Goal: Task Accomplishment & Management: Complete application form

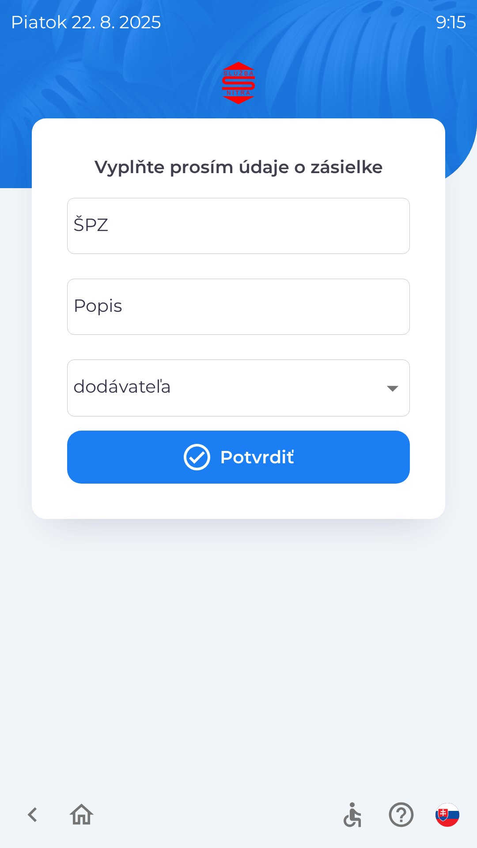
click at [195, 219] on input "ŠPZ" at bounding box center [239, 226] width 322 height 35
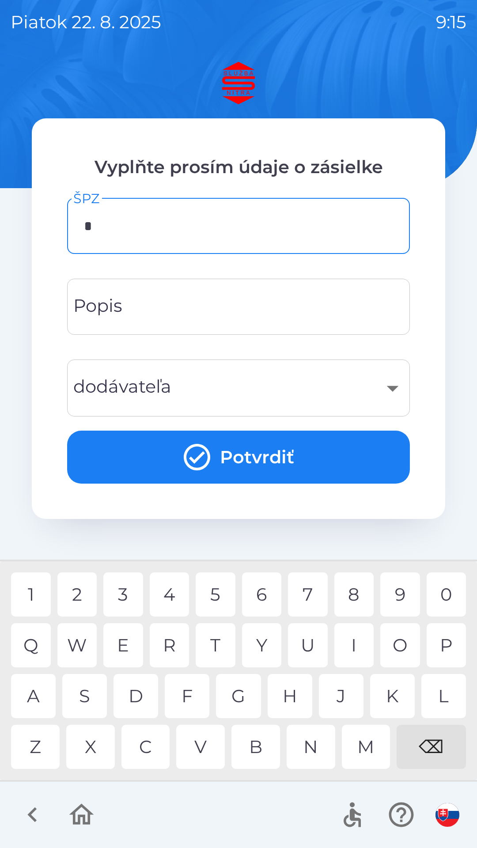
click at [214, 602] on div "5" at bounding box center [216, 595] width 40 height 44
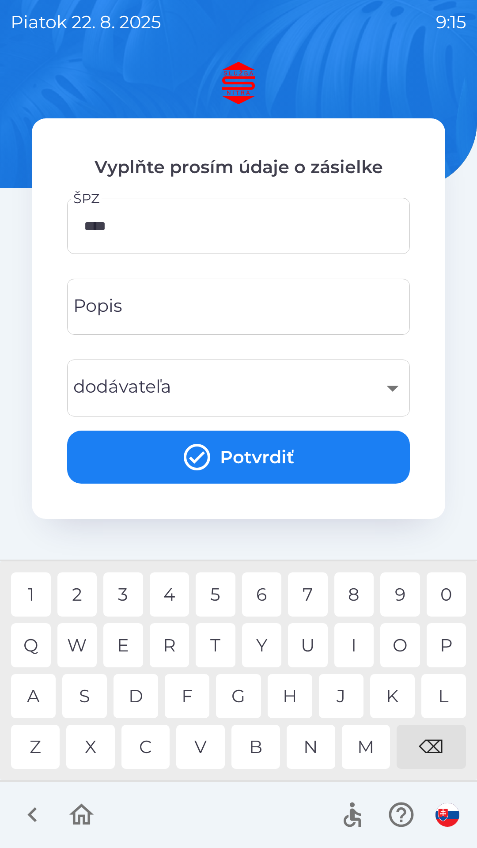
click at [451, 596] on div "0" at bounding box center [447, 595] width 40 height 44
type input "*******"
click at [122, 387] on div "​" at bounding box center [239, 388] width 322 height 36
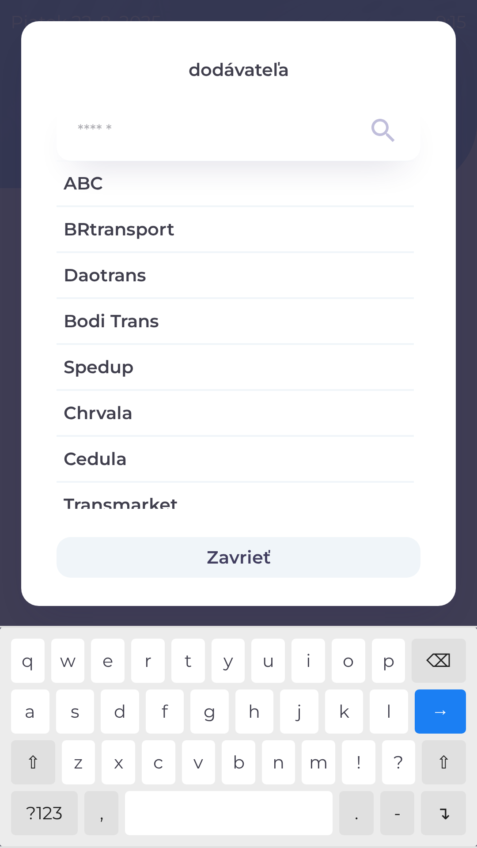
scroll to position [1135, 0]
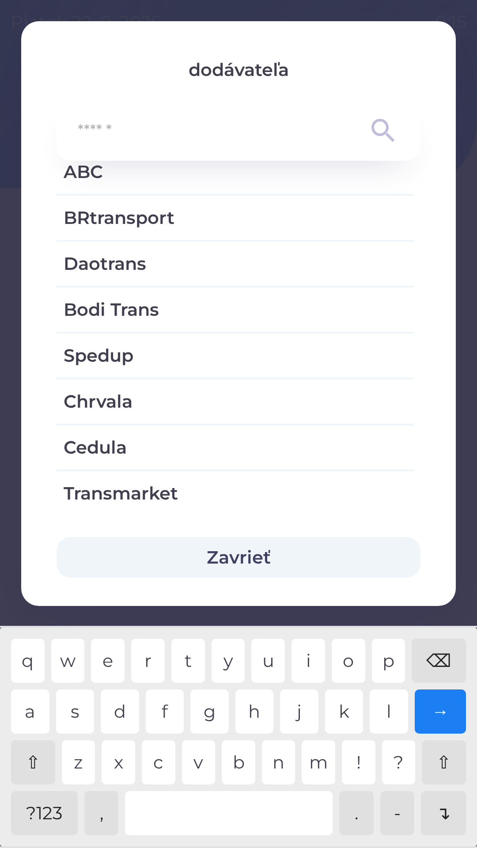
type input "*"
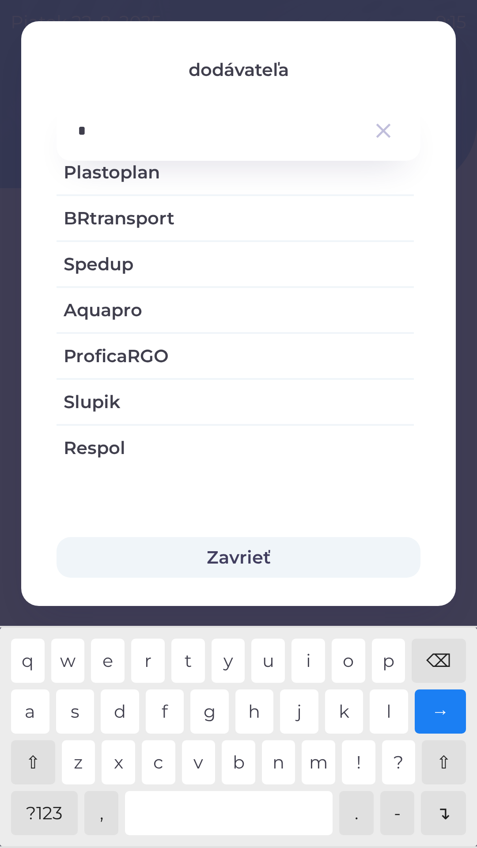
scroll to position [399, 0]
click at [394, 658] on div "p" at bounding box center [389, 661] width 34 height 44
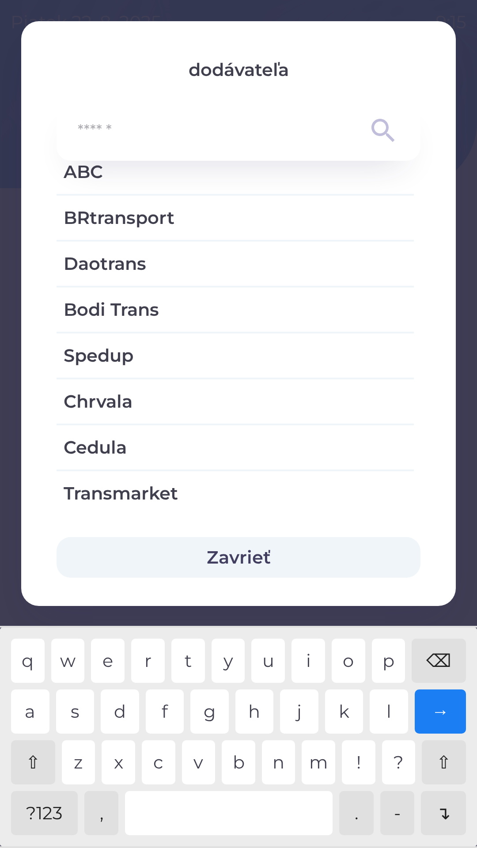
click at [439, 656] on div "⌫" at bounding box center [439, 661] width 54 height 44
type input "*"
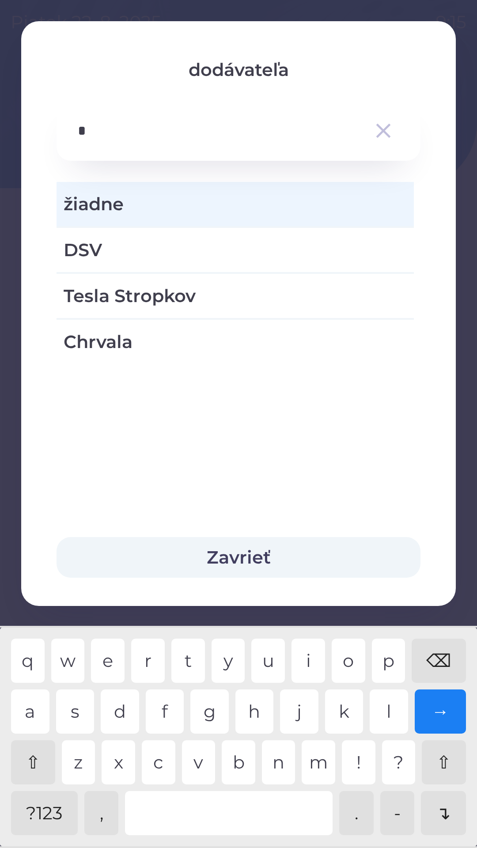
click at [110, 209] on span "žiadne" at bounding box center [235, 204] width 343 height 27
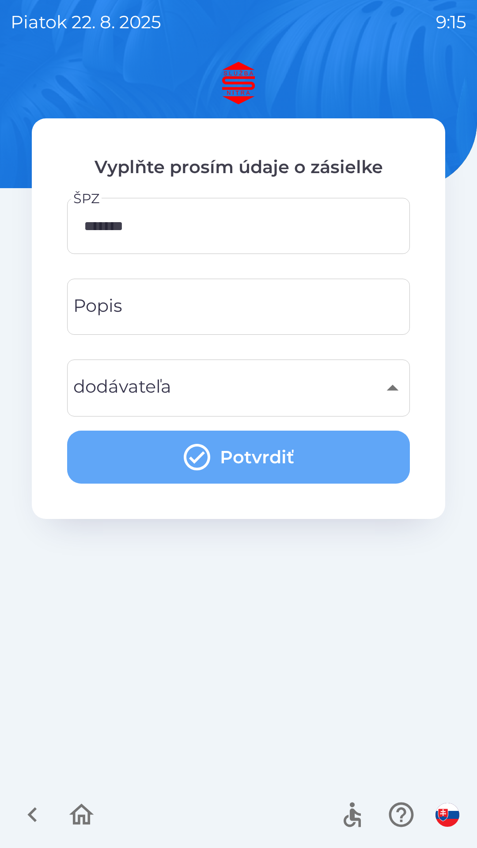
click at [219, 461] on button "Potvrdiť" at bounding box center [238, 457] width 343 height 53
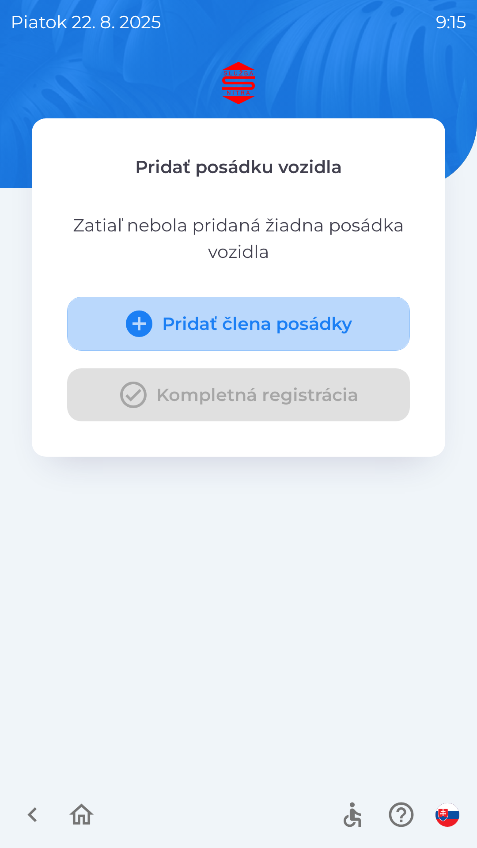
click at [151, 326] on icon "submit" at bounding box center [139, 324] width 27 height 27
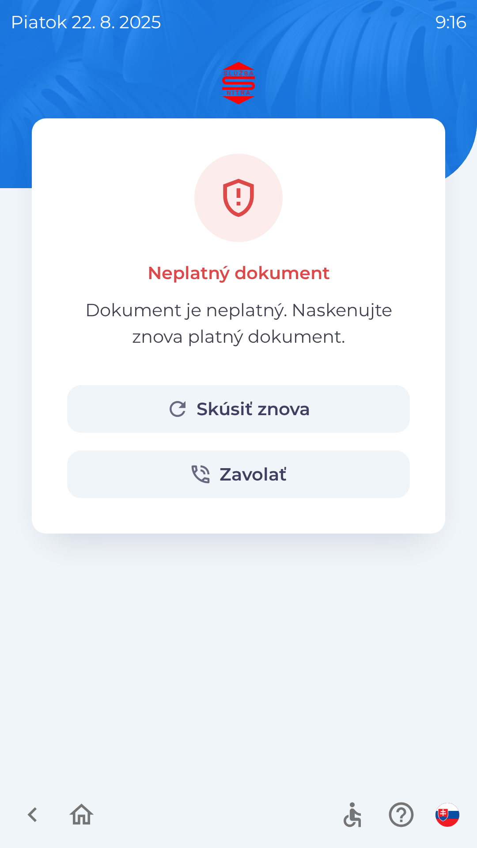
click at [240, 406] on button "Skúsiť znova" at bounding box center [238, 409] width 343 height 48
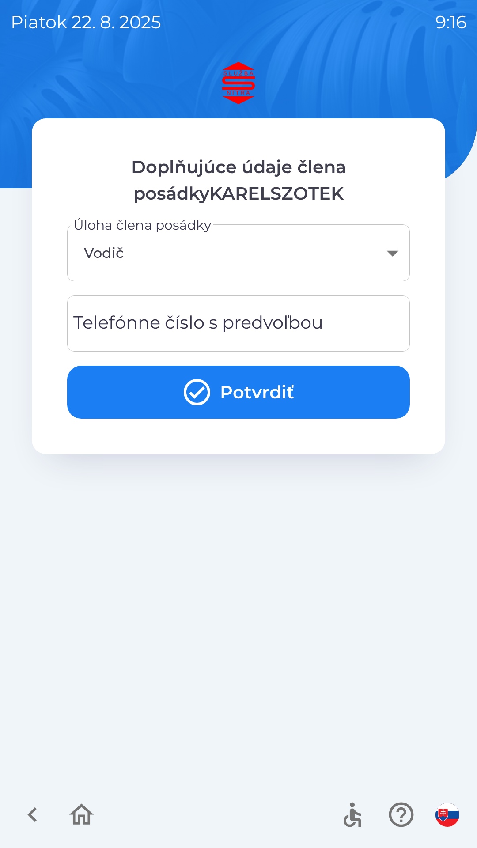
click at [98, 325] on div "Telefónne číslo s predvoľbou Telefónne číslo s predvoľbou" at bounding box center [238, 324] width 343 height 56
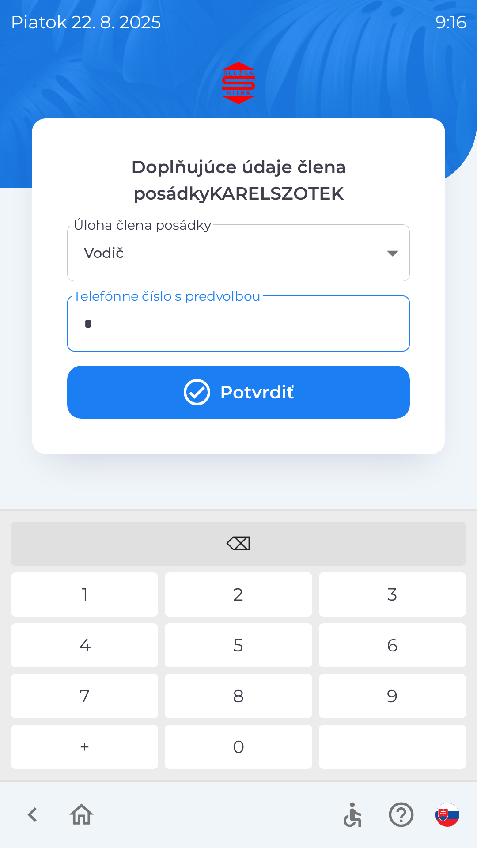
click at [91, 747] on div "+" at bounding box center [84, 747] width 147 height 44
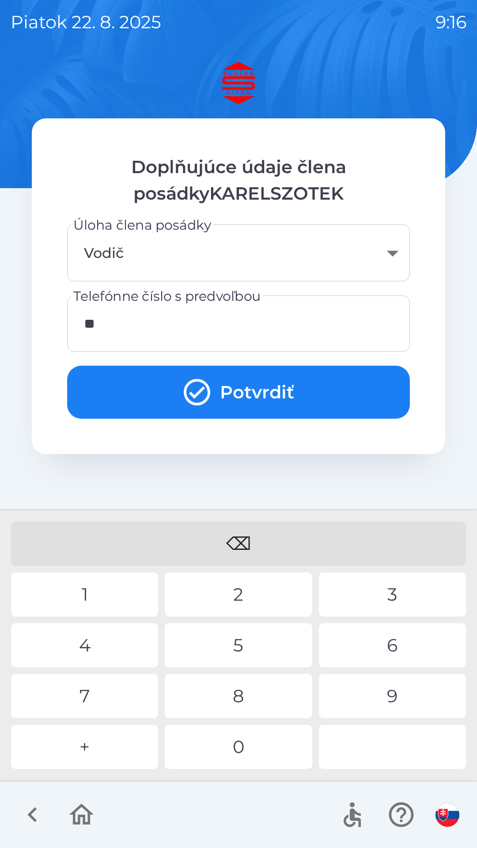
click at [89, 660] on div "4" at bounding box center [84, 645] width 147 height 44
click at [246, 738] on div "0" at bounding box center [238, 747] width 147 height 44
click at [253, 751] on div "0" at bounding box center [238, 747] width 147 height 44
click at [254, 700] on div "8" at bounding box center [238, 696] width 147 height 44
click at [242, 700] on div "8" at bounding box center [238, 696] width 147 height 44
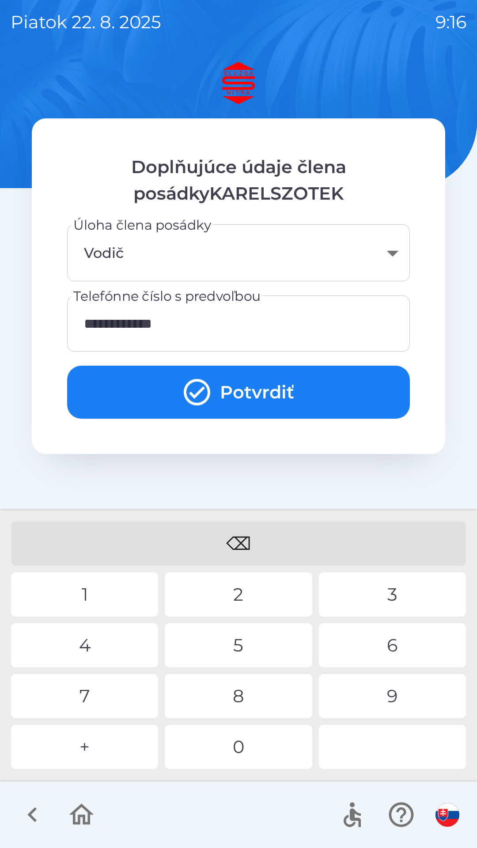
type input "**********"
click at [244, 752] on div "0" at bounding box center [238, 747] width 147 height 44
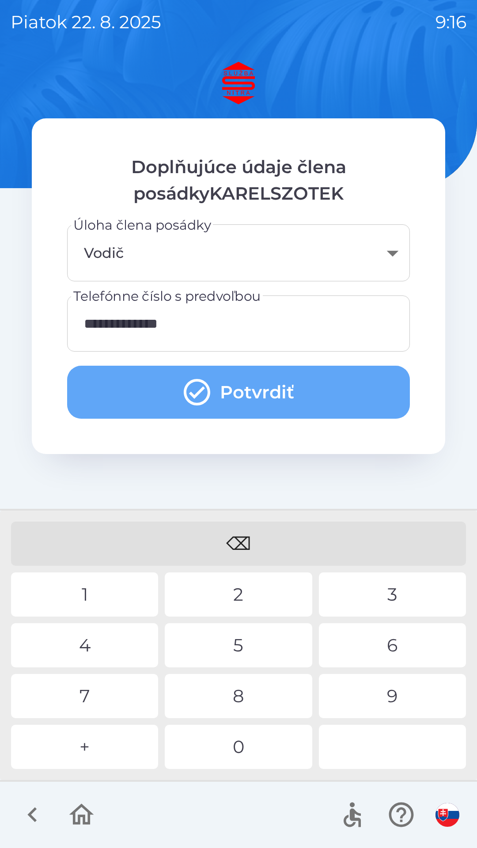
click at [272, 385] on button "Potvrdiť" at bounding box center [238, 392] width 343 height 53
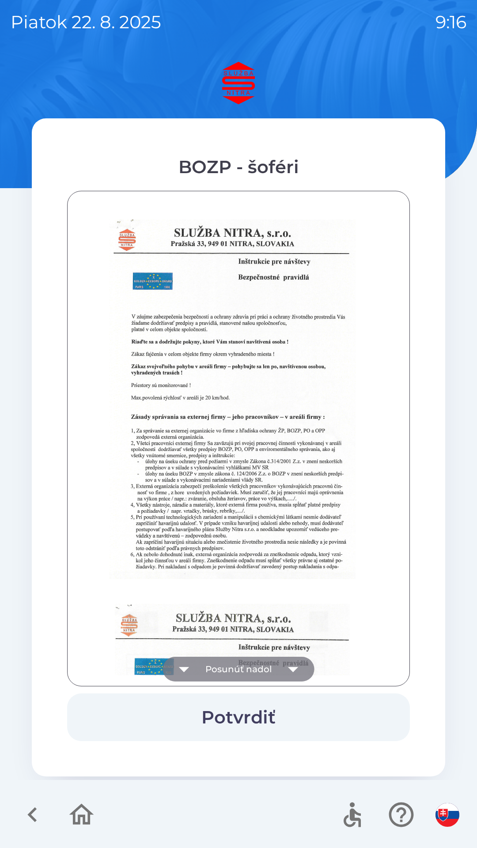
click at [257, 666] on button "Posunúť nadol" at bounding box center [239, 669] width 152 height 25
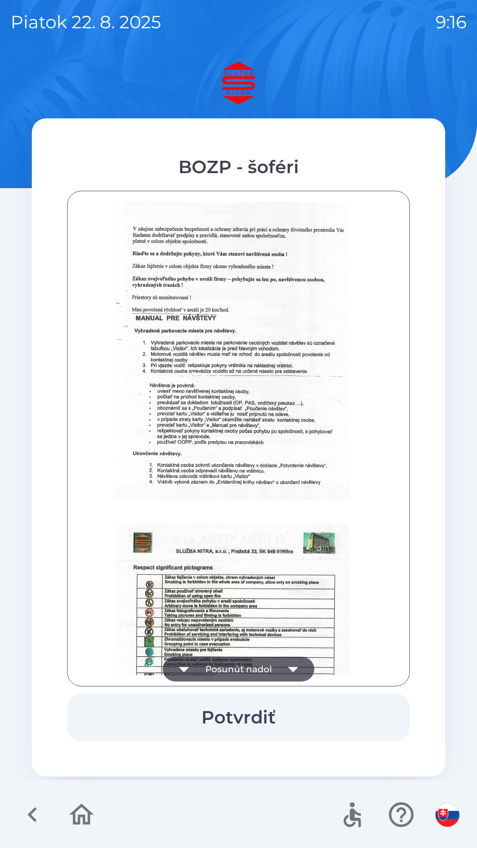
click at [259, 673] on button "Posunúť nadol" at bounding box center [239, 669] width 152 height 25
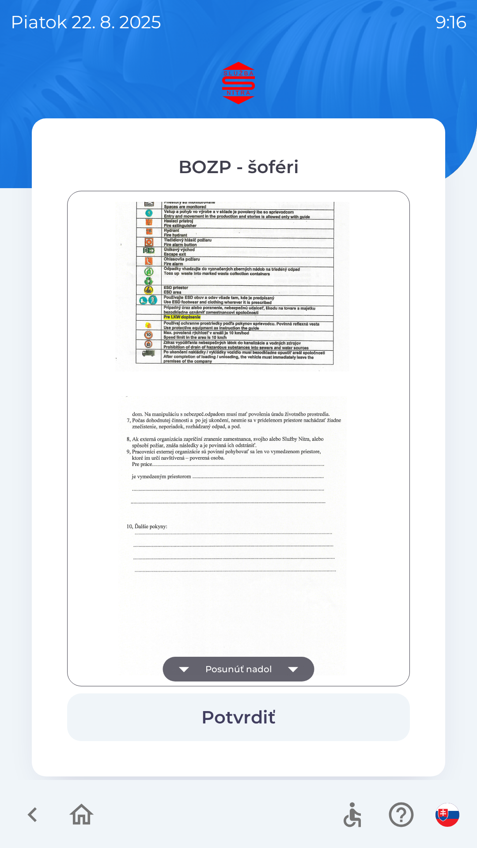
click at [257, 669] on button "Posunúť nadol" at bounding box center [239, 669] width 152 height 25
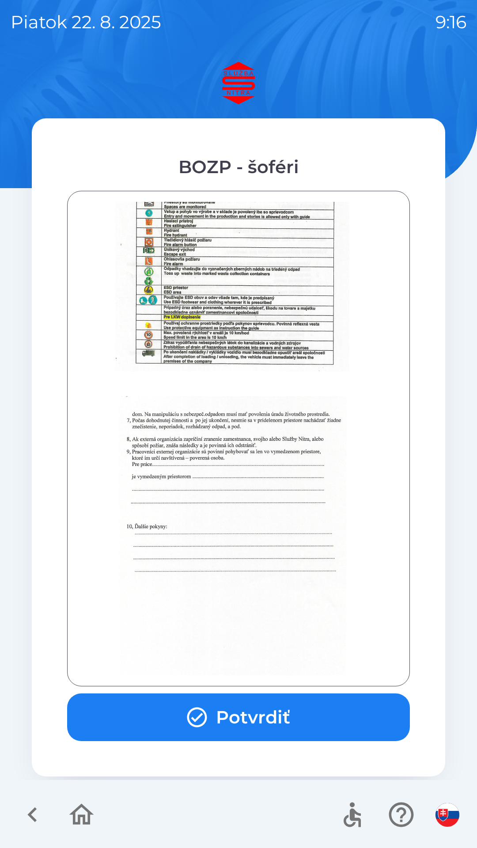
scroll to position [990, 0]
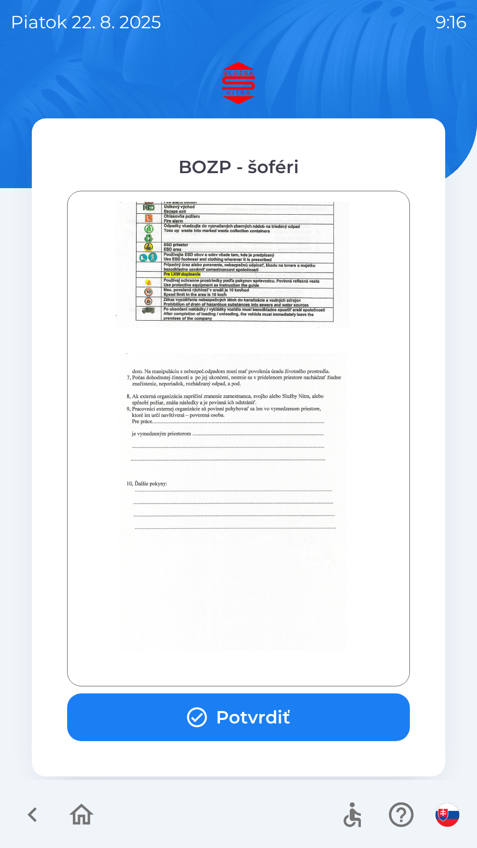
click at [264, 665] on div at bounding box center [238, 439] width 321 height 474
click at [253, 715] on button "Potvrdiť" at bounding box center [238, 718] width 343 height 48
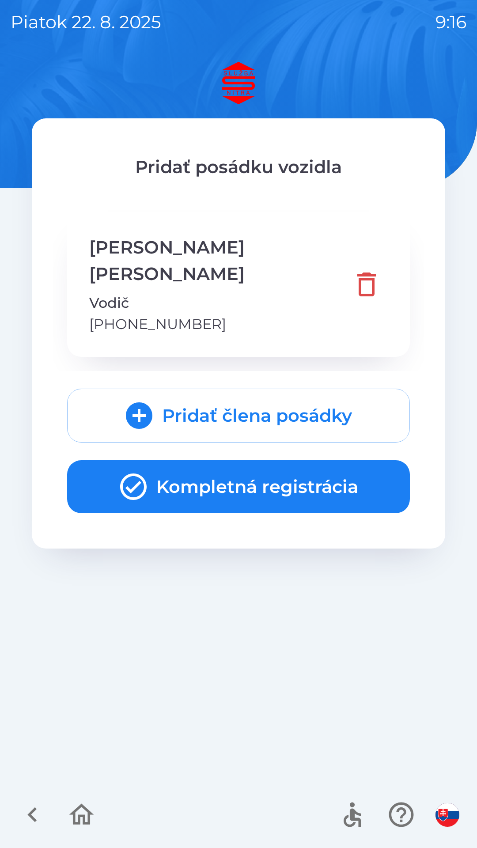
click at [245, 460] on button "Kompletná registrácia" at bounding box center [238, 486] width 343 height 53
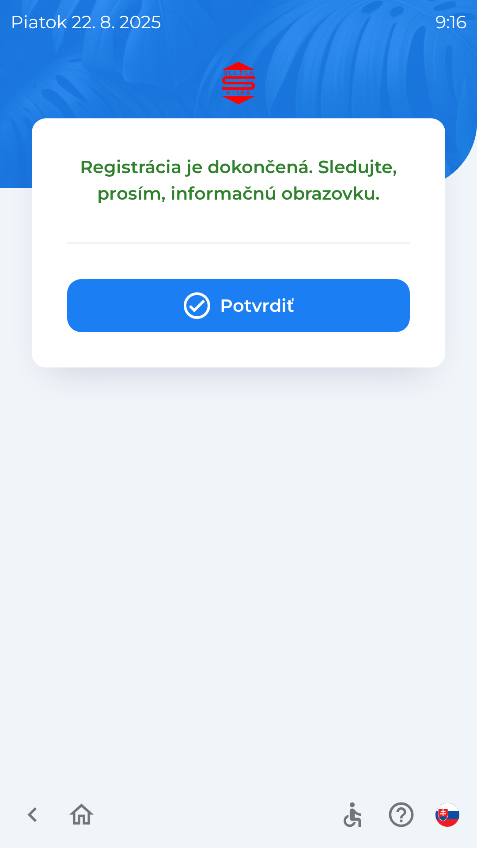
click at [230, 305] on button "Potvrdiť" at bounding box center [238, 305] width 343 height 53
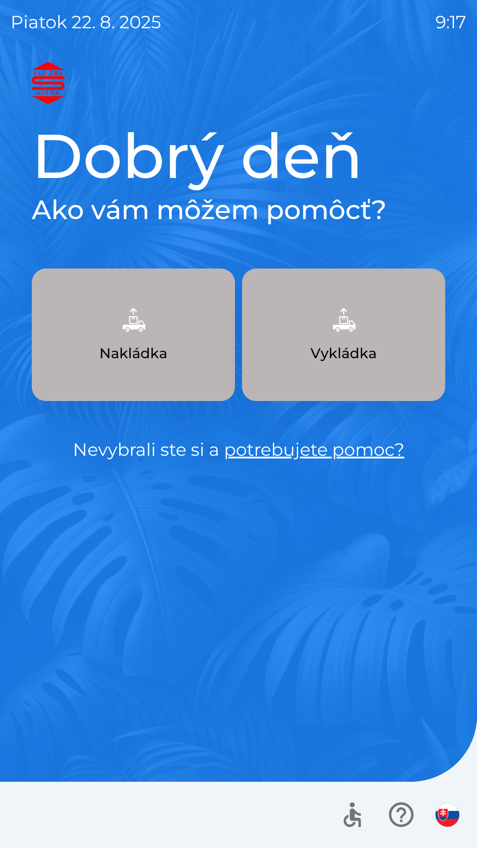
click at [355, 328] on img "button" at bounding box center [343, 319] width 39 height 39
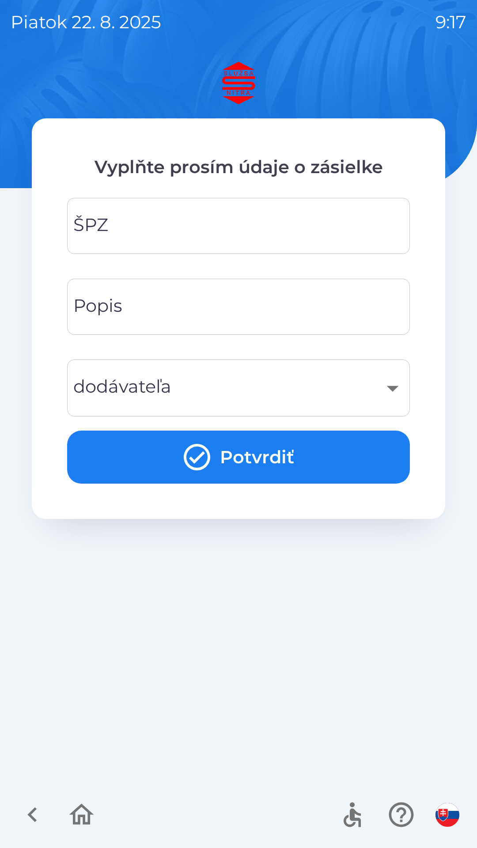
click at [174, 217] on input "ŠPZ" at bounding box center [239, 226] width 322 height 35
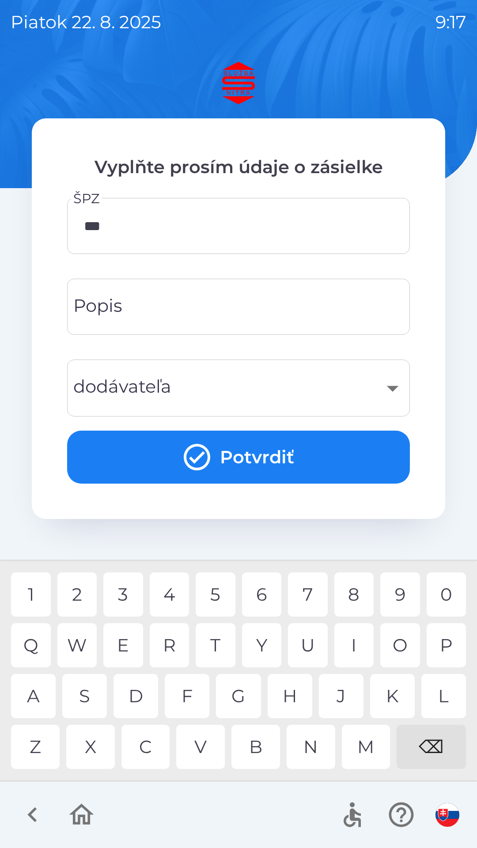
click at [126, 600] on div "3" at bounding box center [123, 595] width 40 height 44
click at [228, 599] on div "5" at bounding box center [216, 595] width 40 height 44
click at [344, 699] on div "J" at bounding box center [341, 696] width 45 height 44
type input "*******"
click at [39, 696] on div "A" at bounding box center [33, 696] width 45 height 44
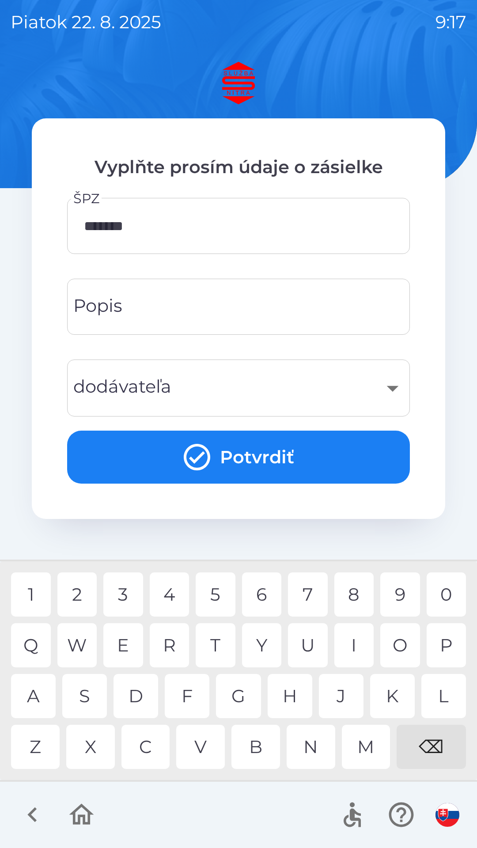
click at [214, 304] on input "Popis" at bounding box center [239, 306] width 322 height 35
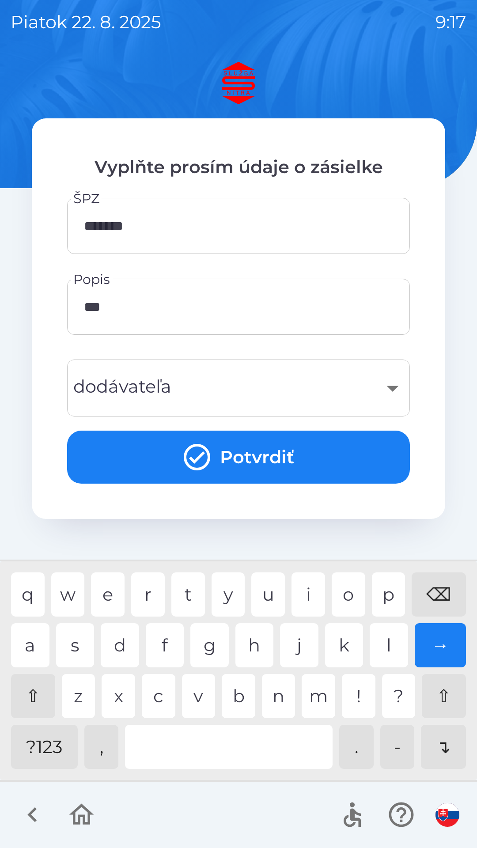
click at [84, 695] on div "z" at bounding box center [79, 696] width 34 height 44
type input "*****"
click at [203, 384] on div "​" at bounding box center [239, 388] width 322 height 36
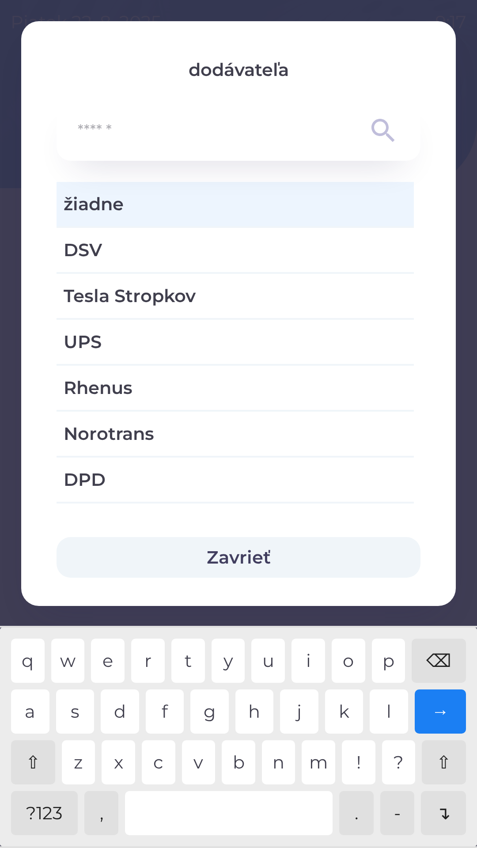
click at [188, 217] on span "žiadne" at bounding box center [235, 204] width 343 height 27
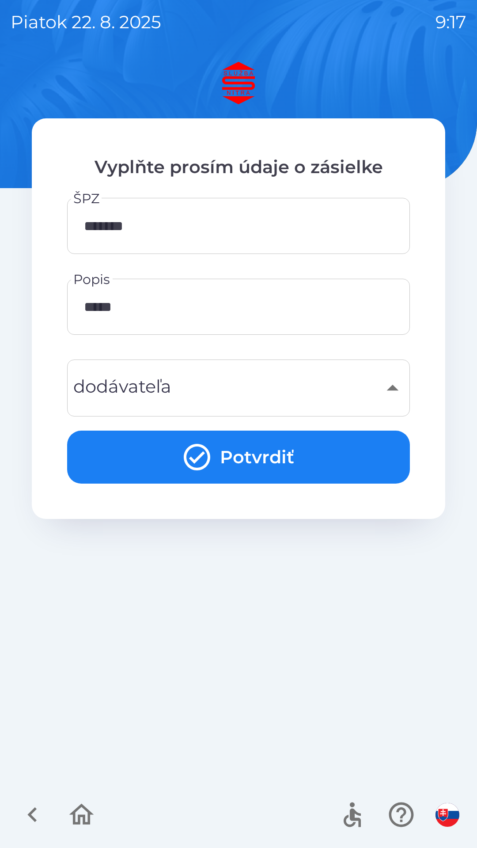
click at [245, 462] on button "Potvrdiť" at bounding box center [238, 457] width 343 height 53
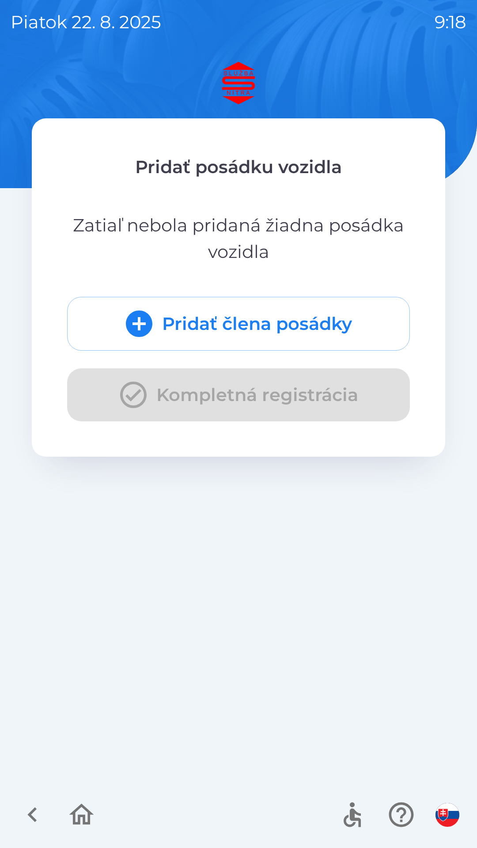
click at [251, 319] on button "Pridať člena posádky" at bounding box center [238, 324] width 343 height 54
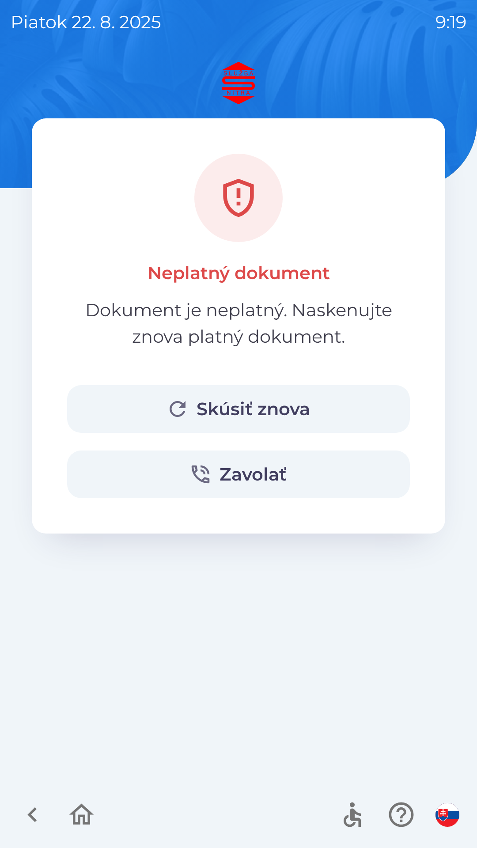
click at [280, 413] on button "Skúsiť znova" at bounding box center [238, 409] width 343 height 48
click at [295, 410] on button "Skúsiť znova" at bounding box center [238, 409] width 343 height 48
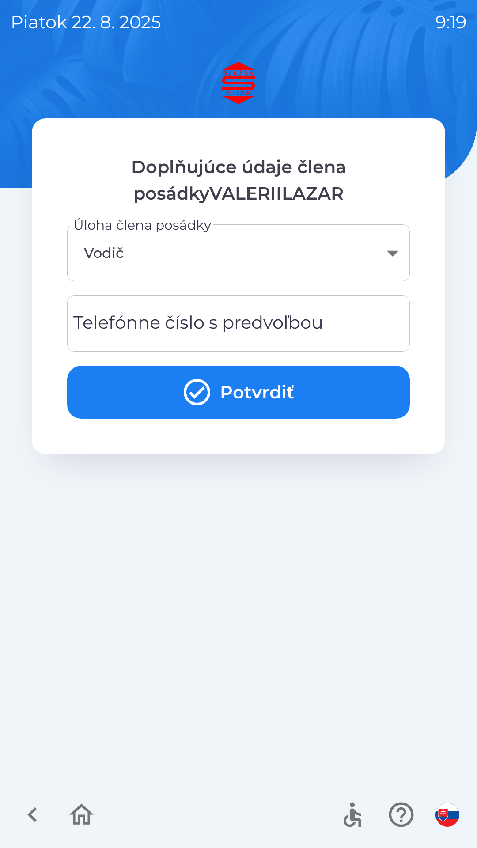
click at [206, 245] on body "piatok [DATE] 9:19 Doplňujúce údaje člena posádkyVALERIILAZAR Úloha člena posád…" at bounding box center [238, 424] width 477 height 848
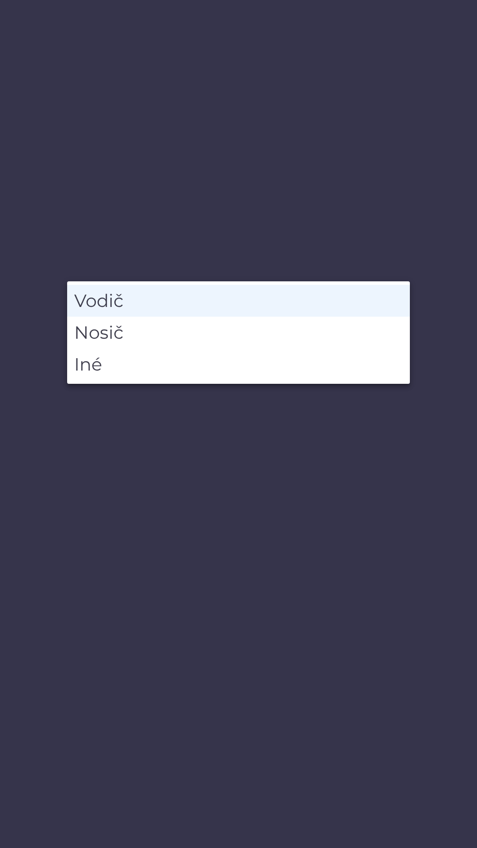
click at [205, 297] on li "Vodič" at bounding box center [238, 301] width 343 height 32
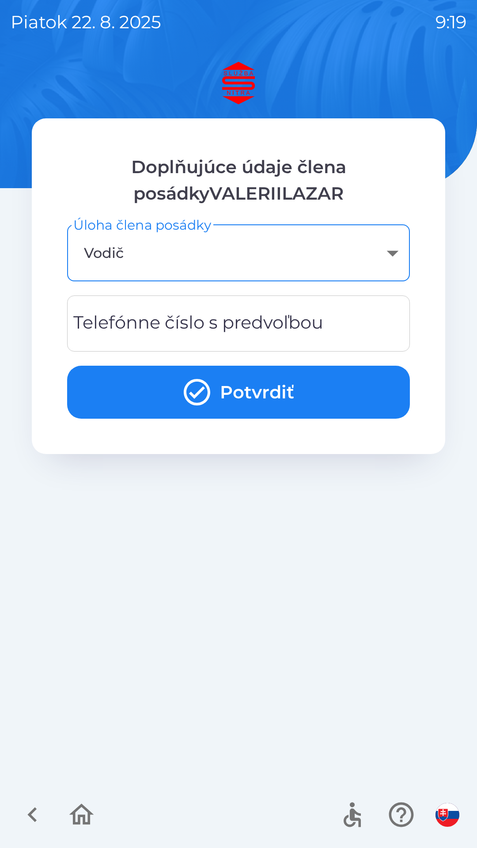
click at [308, 328] on div "Telefónne číslo s predvoľbou Telefónne číslo s predvoľbou" at bounding box center [238, 324] width 343 height 56
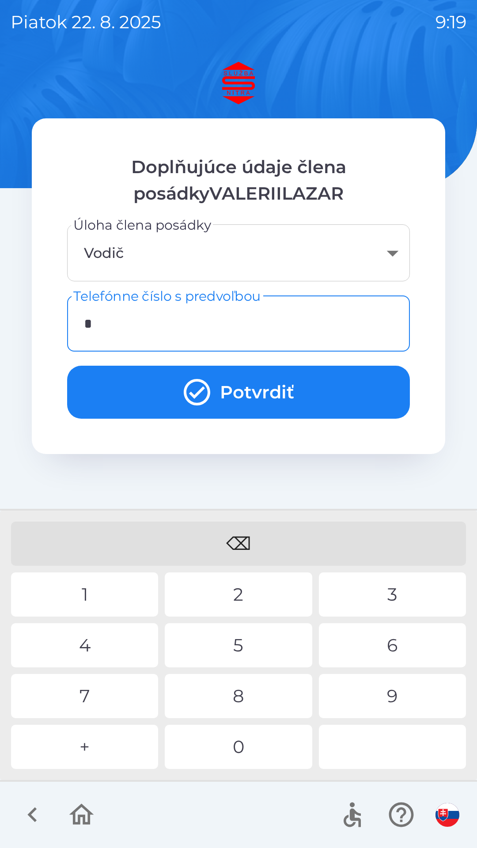
click at [93, 646] on div "4" at bounding box center [84, 645] width 147 height 44
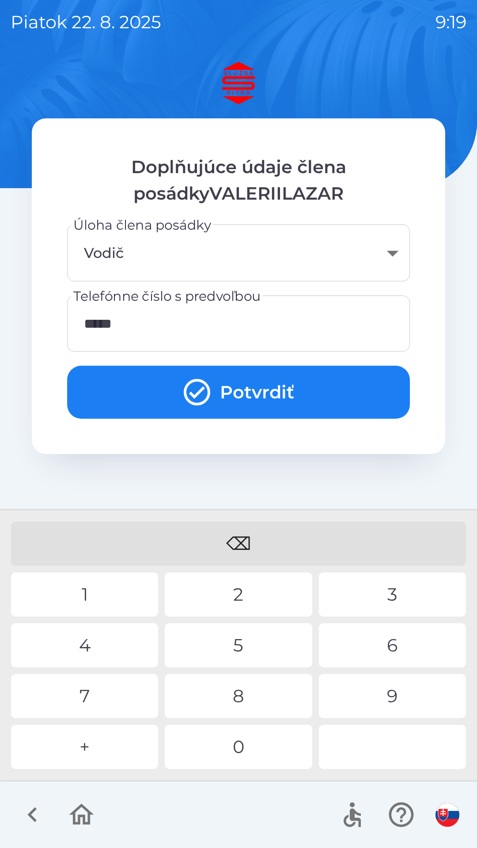
click at [91, 647] on div "4" at bounding box center [84, 645] width 147 height 44
click at [242, 700] on div "8" at bounding box center [238, 696] width 147 height 44
click at [268, 385] on button "Potvrdiť" at bounding box center [238, 392] width 343 height 53
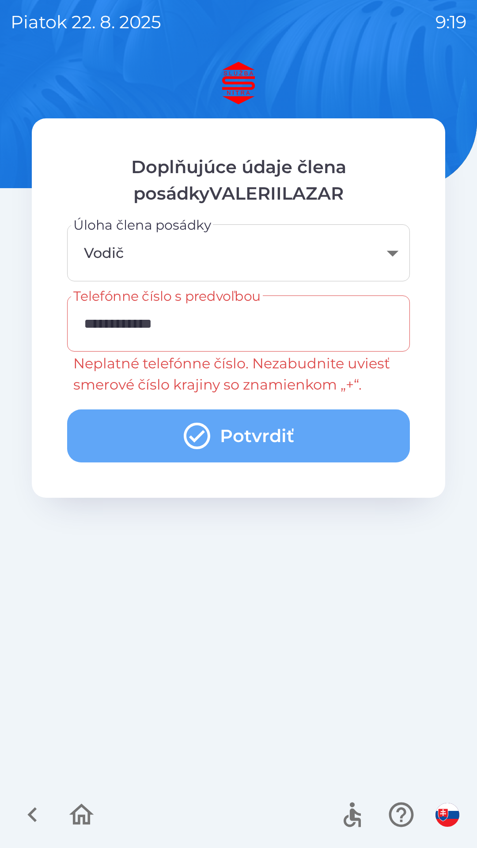
click at [232, 435] on button "Potvrdiť" at bounding box center [238, 436] width 343 height 53
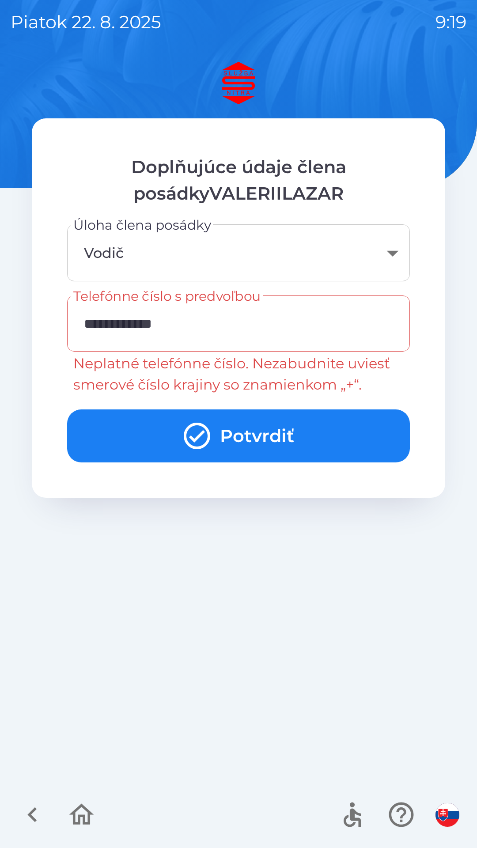
click at [87, 321] on input "**********" at bounding box center [239, 323] width 322 height 35
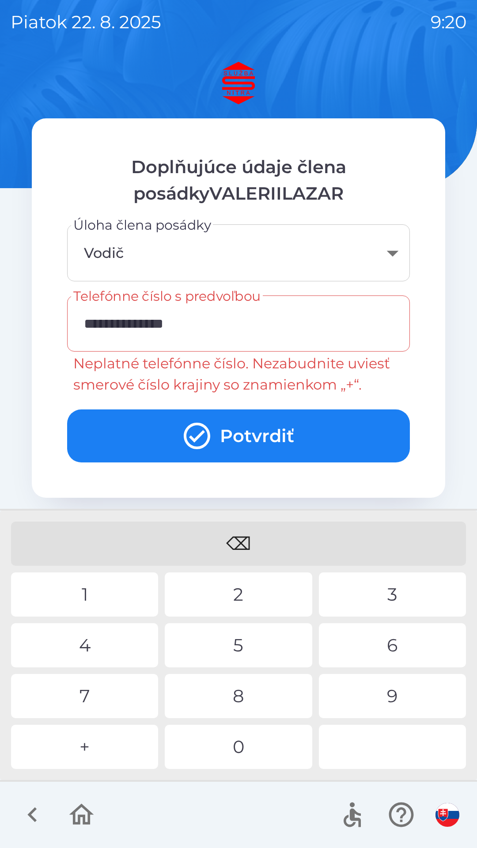
click at [99, 746] on div "+" at bounding box center [84, 747] width 147 height 44
click at [86, 317] on input "**********" at bounding box center [239, 323] width 322 height 35
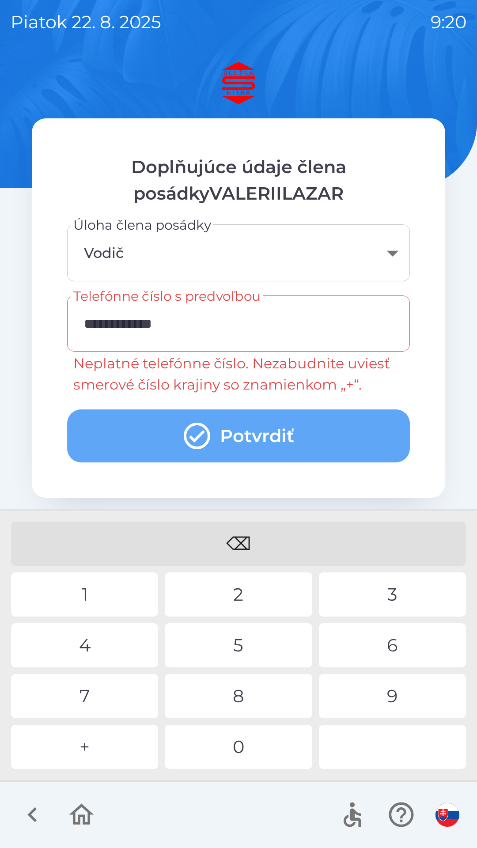
click at [253, 433] on button "Potvrdiť" at bounding box center [238, 436] width 343 height 53
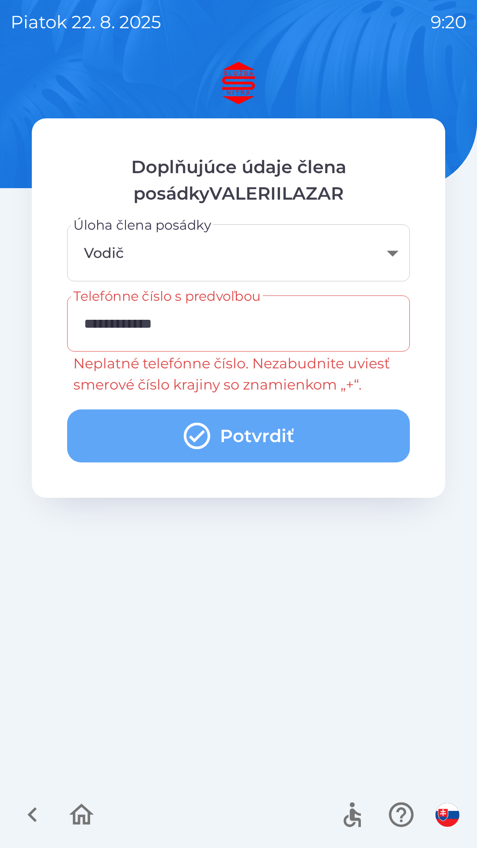
click at [266, 434] on button "Potvrdiť" at bounding box center [238, 436] width 343 height 53
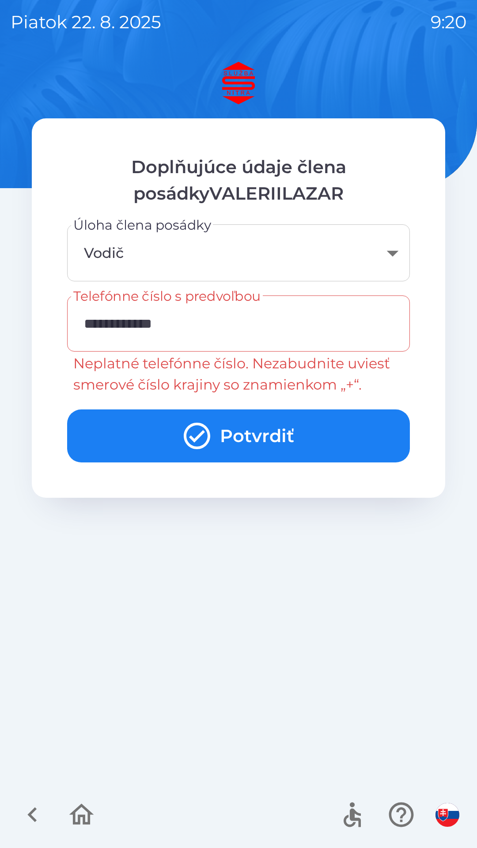
click at [269, 433] on button "Potvrdiť" at bounding box center [238, 436] width 343 height 53
click at [192, 260] on body "**********" at bounding box center [238, 424] width 477 height 848
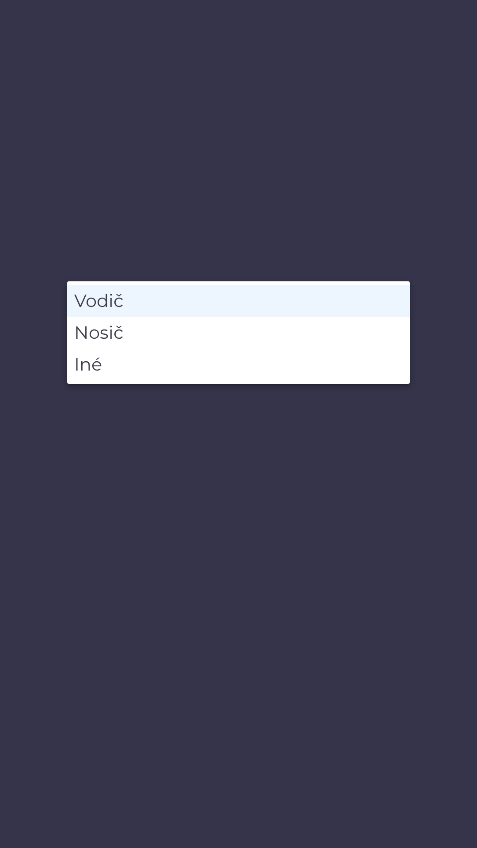
click at [231, 298] on li "Vodič" at bounding box center [238, 301] width 343 height 32
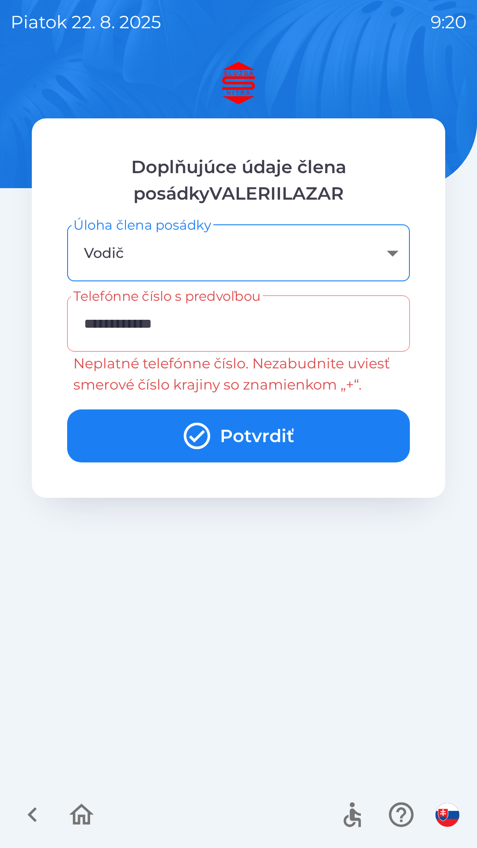
click at [200, 324] on input "**********" at bounding box center [239, 323] width 322 height 35
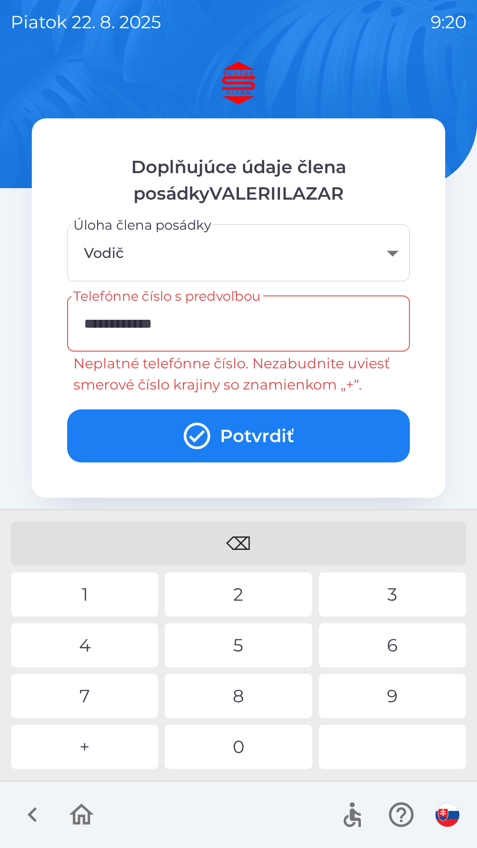
type input "**********"
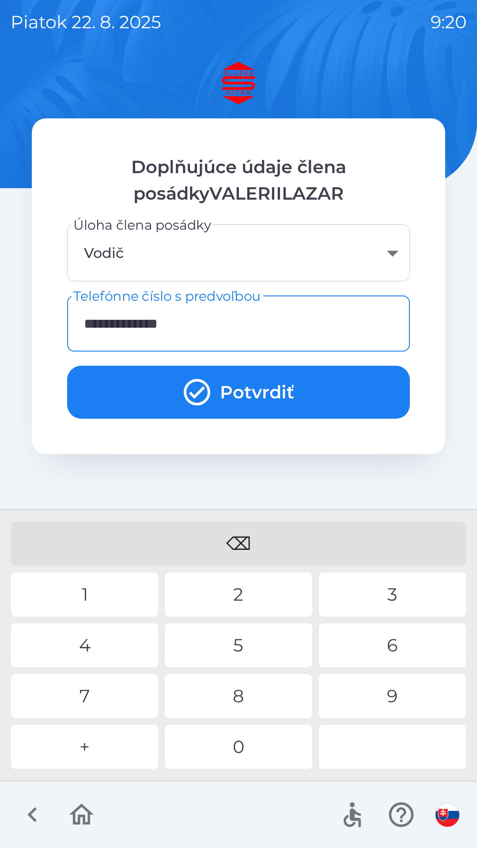
click at [253, 595] on div "2" at bounding box center [238, 595] width 147 height 44
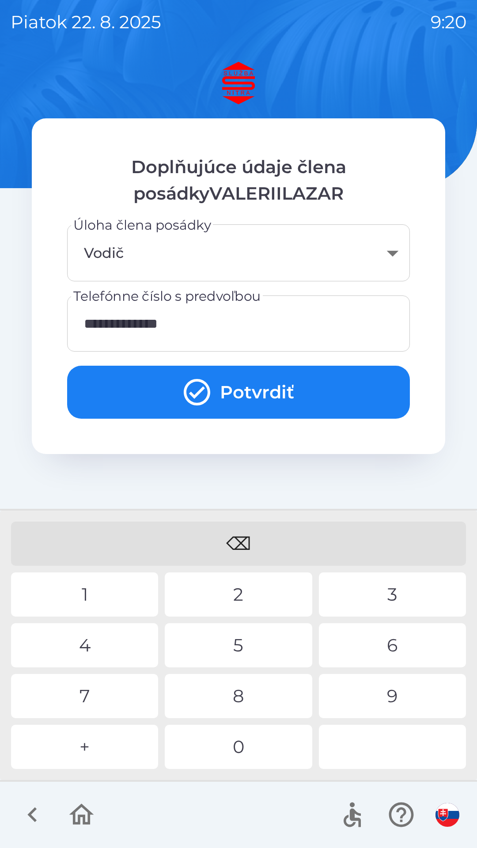
click at [281, 395] on button "Potvrdiť" at bounding box center [238, 392] width 343 height 53
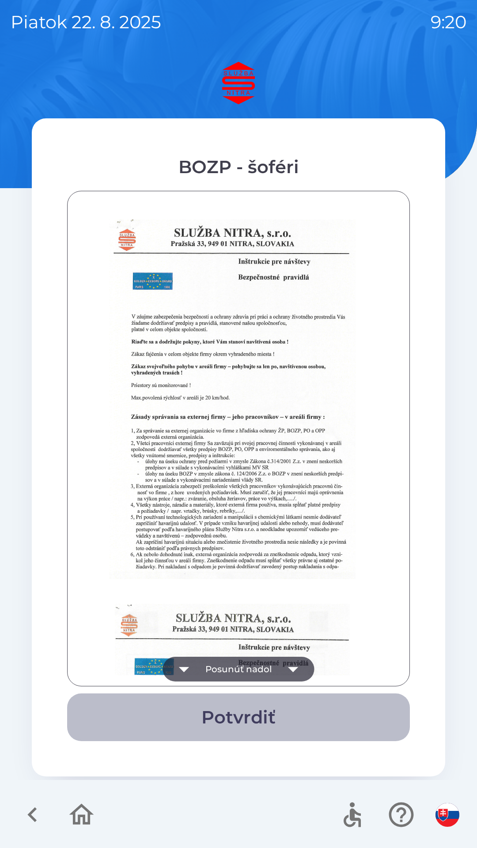
click at [258, 724] on button "Potvrdiť" at bounding box center [238, 718] width 343 height 48
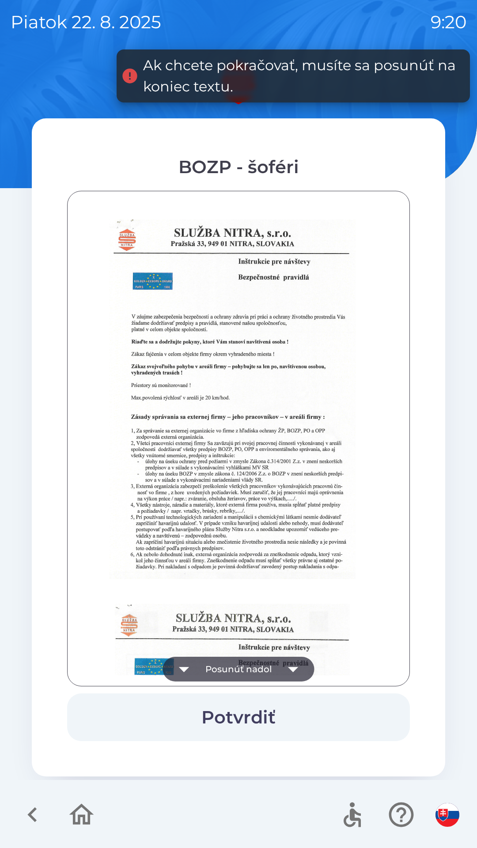
click at [264, 717] on button "Potvrdiť" at bounding box center [238, 718] width 343 height 48
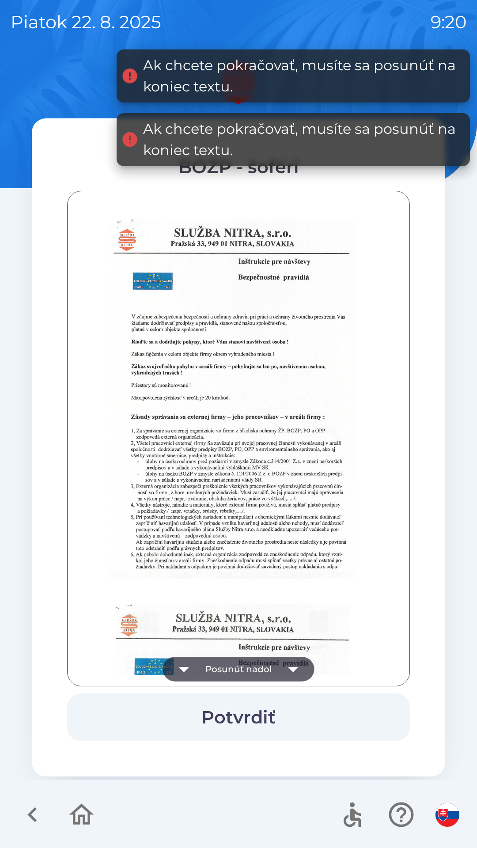
click at [294, 670] on icon "button" at bounding box center [293, 669] width 10 height 5
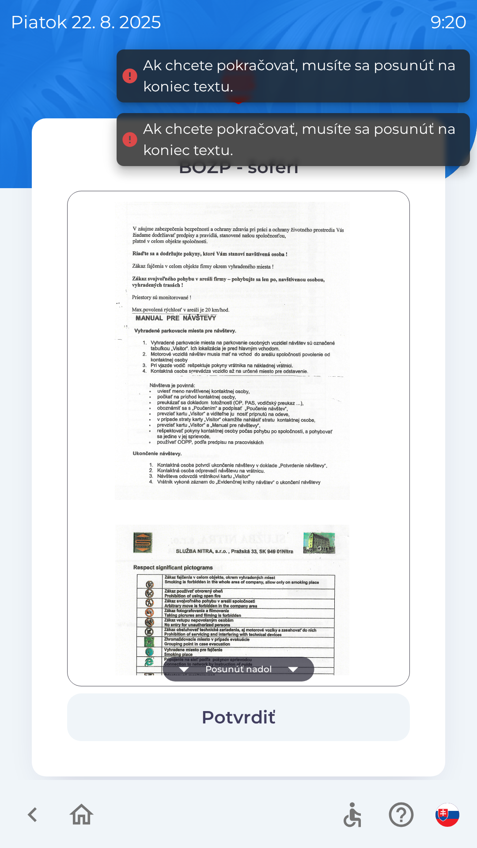
click at [295, 673] on icon "button" at bounding box center [293, 669] width 25 height 25
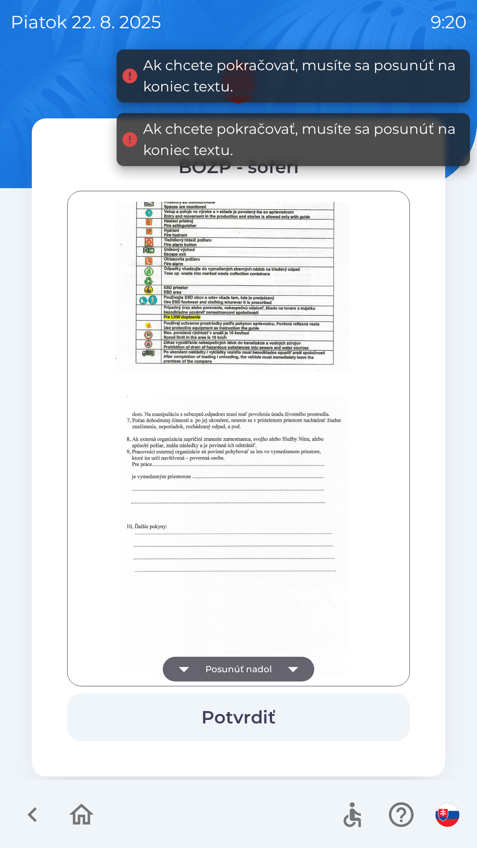
click at [301, 673] on icon "button" at bounding box center [293, 669] width 25 height 25
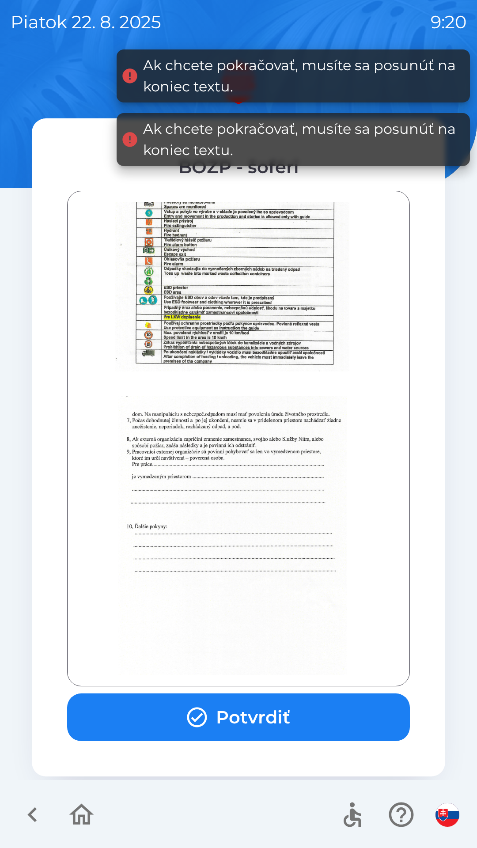
scroll to position [990, 0]
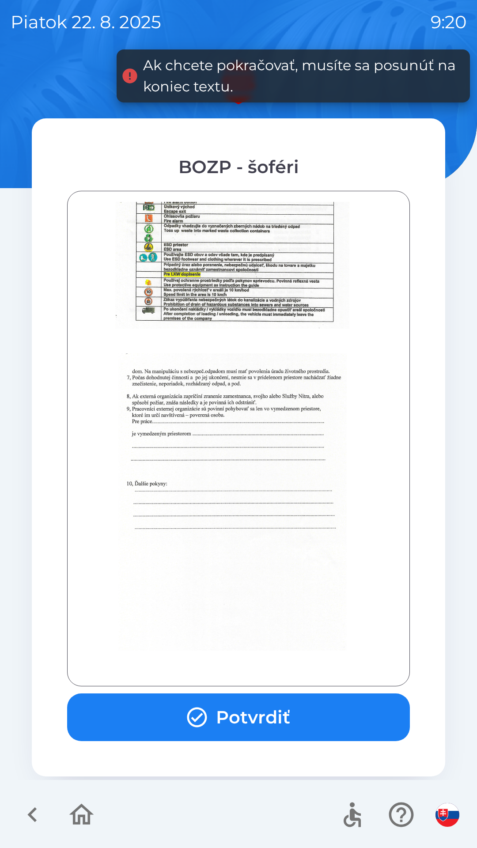
click at [292, 718] on button "Potvrdiť" at bounding box center [238, 718] width 343 height 48
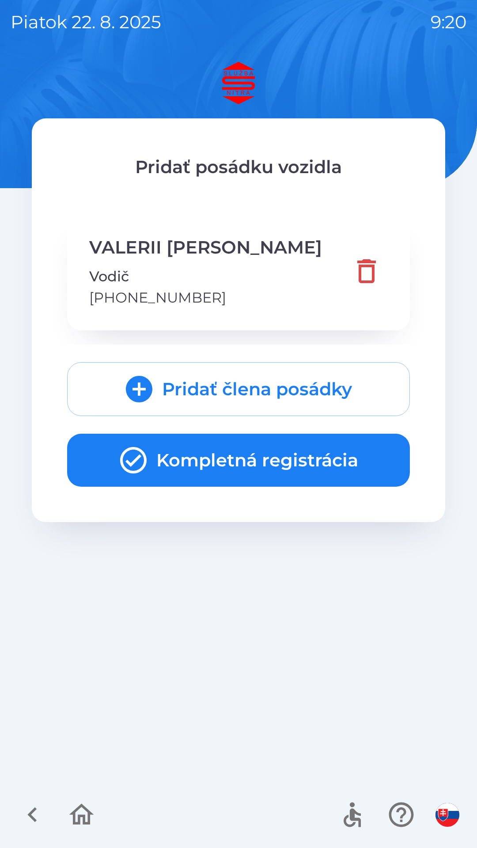
click at [305, 457] on button "Kompletná registrácia" at bounding box center [238, 460] width 343 height 53
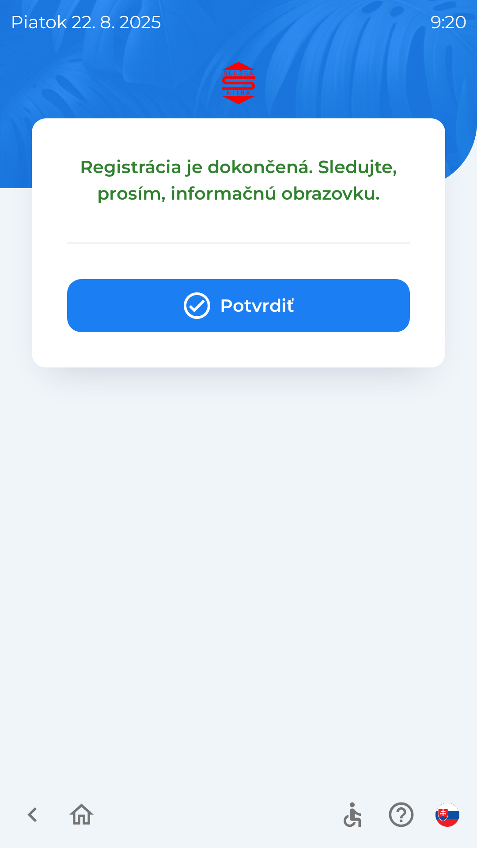
click at [318, 314] on button "Potvrdiť" at bounding box center [238, 305] width 343 height 53
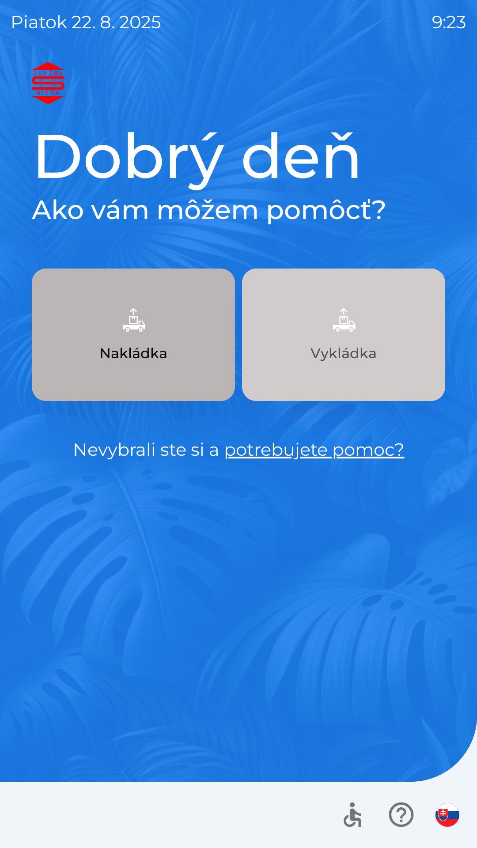
click at [357, 329] on img "button" at bounding box center [343, 319] width 39 height 39
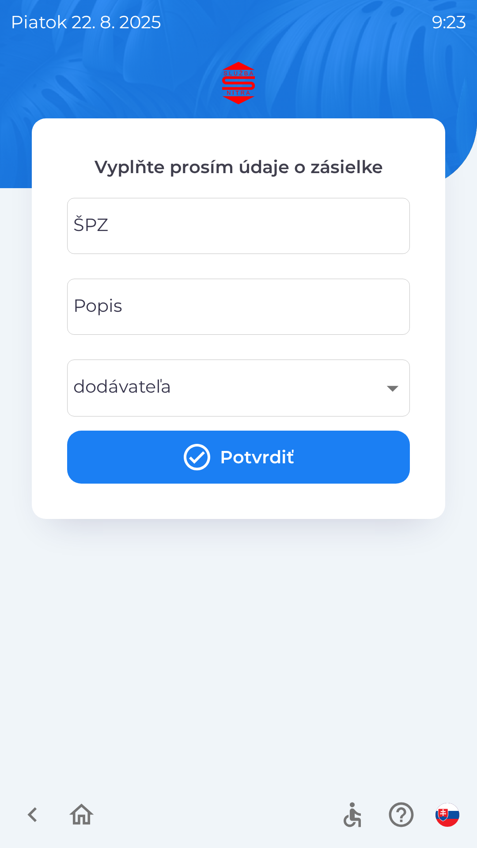
click at [240, 231] on input "ŠPZ" at bounding box center [239, 226] width 322 height 35
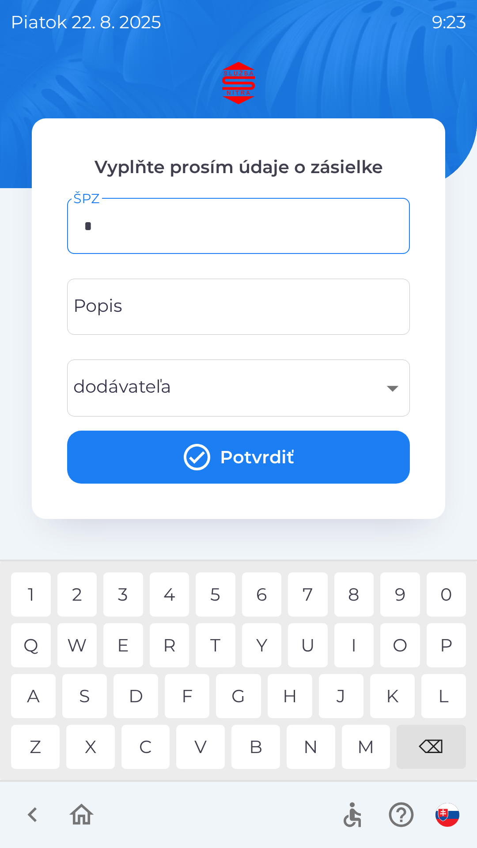
click at [257, 752] on div "B" at bounding box center [256, 747] width 49 height 44
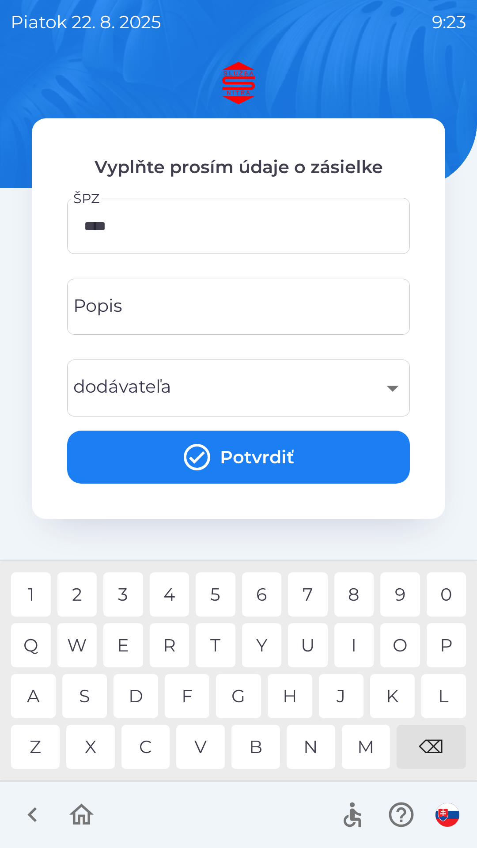
click at [220, 593] on div "5" at bounding box center [216, 595] width 40 height 44
click at [346, 696] on div "J" at bounding box center [341, 696] width 45 height 44
type input "*******"
click at [34, 692] on div "A" at bounding box center [33, 696] width 45 height 44
click at [205, 392] on div "​" at bounding box center [239, 388] width 322 height 36
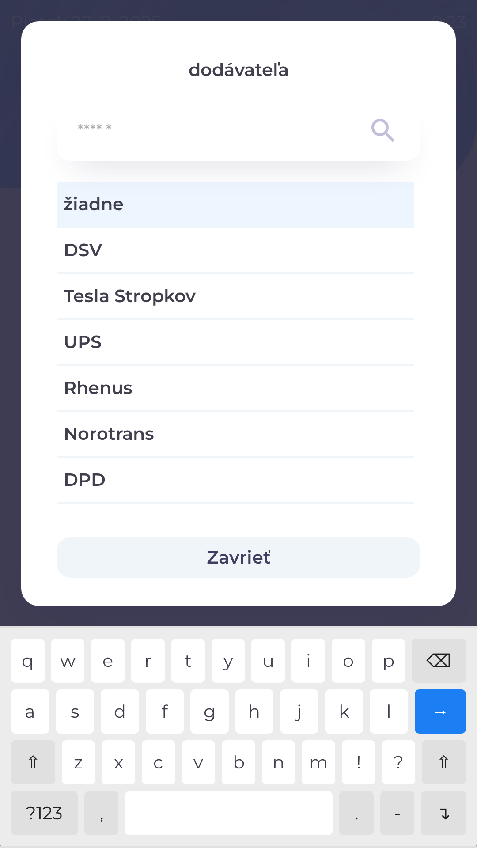
click at [186, 200] on span "žiadne" at bounding box center [235, 204] width 343 height 27
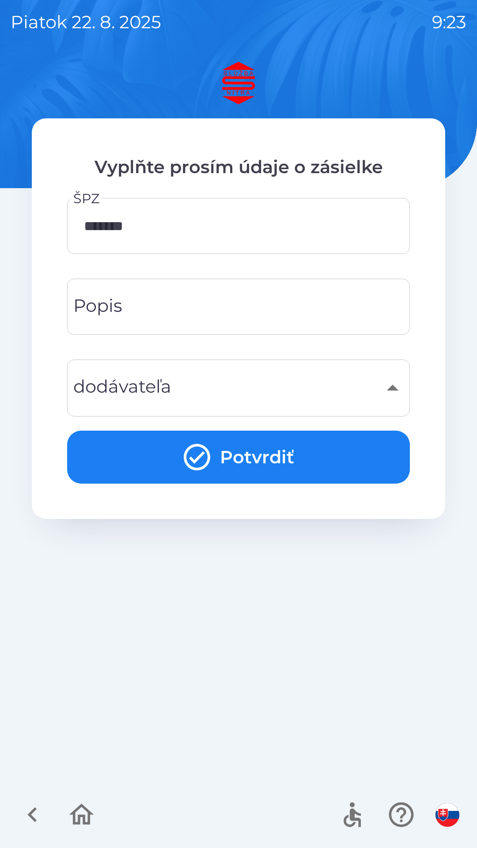
click at [183, 393] on div "​" at bounding box center [239, 388] width 322 height 36
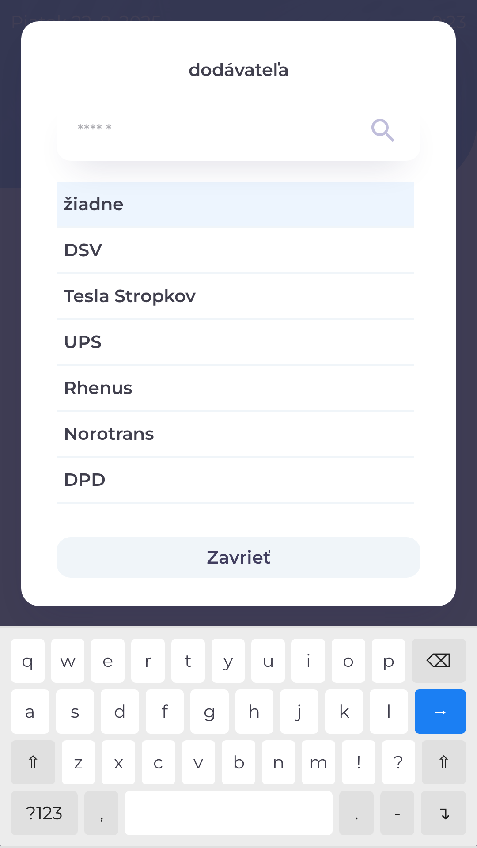
click at [131, 249] on span "DSV" at bounding box center [235, 250] width 343 height 27
type input "***"
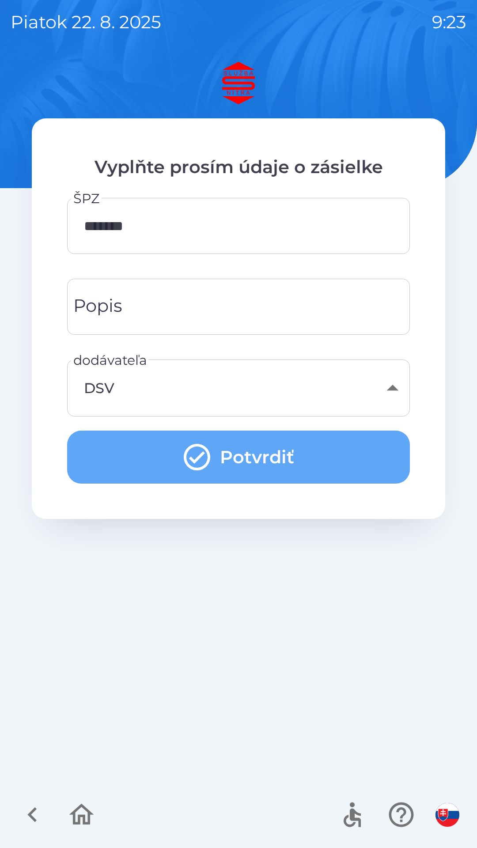
click at [274, 453] on button "Potvrdiť" at bounding box center [238, 457] width 343 height 53
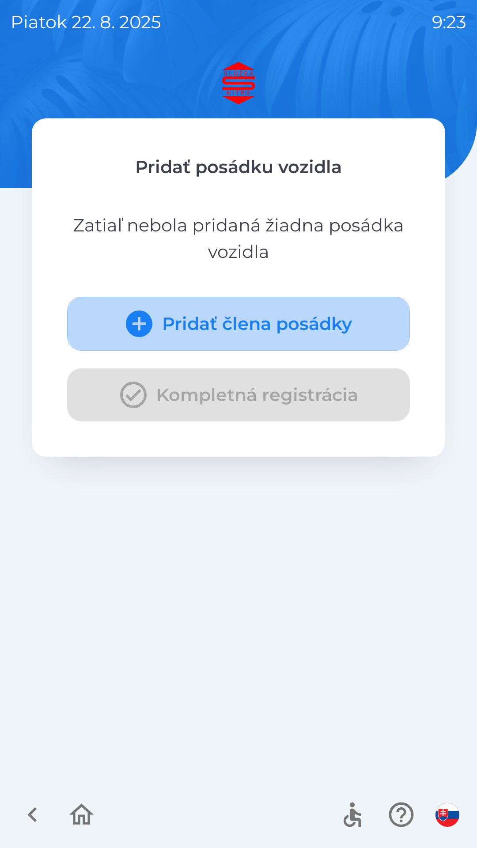
click at [328, 316] on button "Pridať člena posádky" at bounding box center [238, 324] width 343 height 54
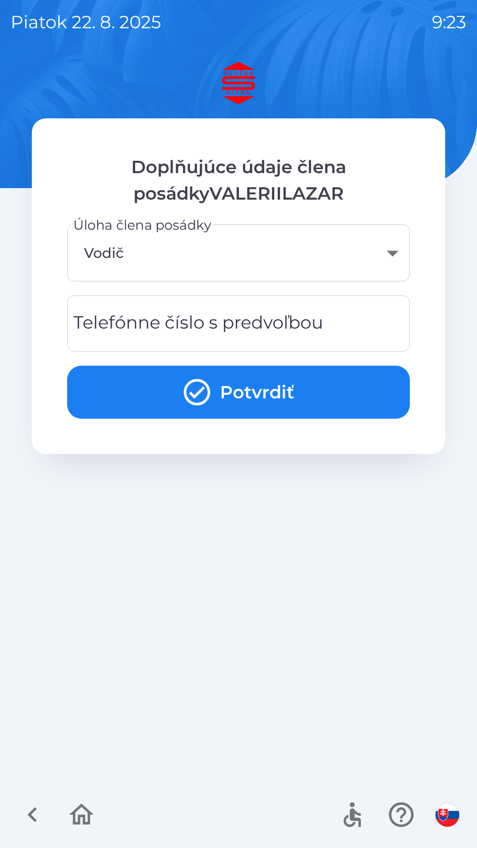
click at [238, 324] on div "Telefónne číslo s predvoľbou Telefónne číslo s predvoľbou" at bounding box center [238, 324] width 343 height 56
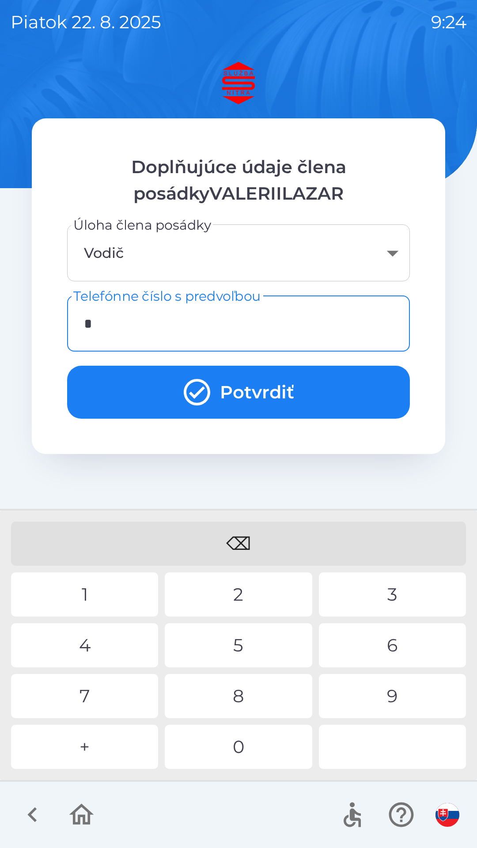
click at [91, 746] on div "+" at bounding box center [84, 747] width 147 height 44
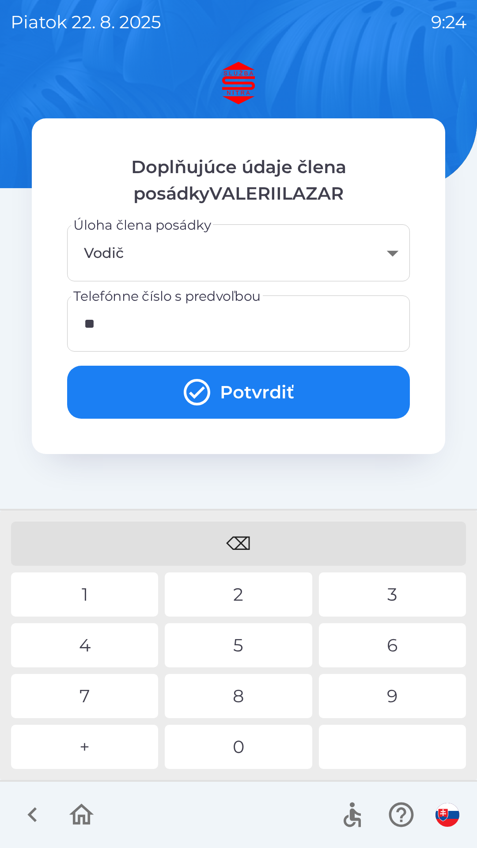
click at [90, 636] on div "4" at bounding box center [84, 645] width 147 height 44
click at [86, 597] on div "1" at bounding box center [84, 595] width 147 height 44
click at [392, 692] on div "9" at bounding box center [392, 696] width 147 height 44
click at [89, 639] on div "4" at bounding box center [84, 645] width 147 height 44
click at [249, 700] on div "8" at bounding box center [238, 696] width 147 height 44
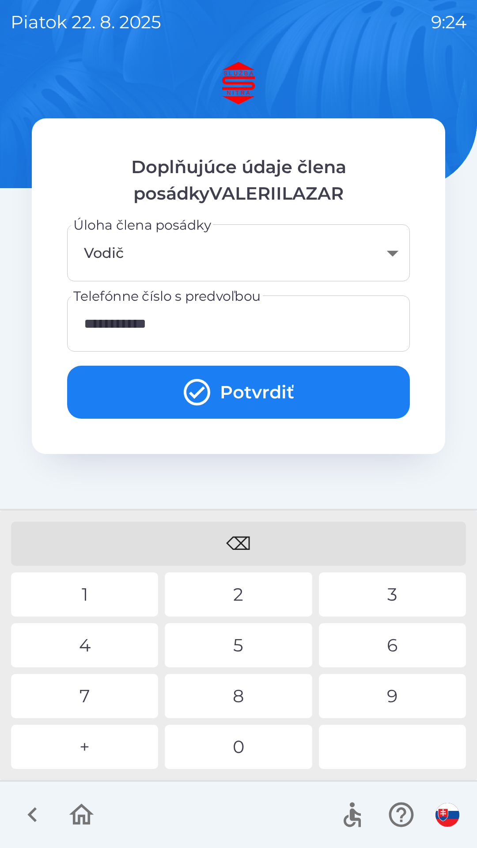
click at [241, 699] on div "8" at bounding box center [238, 696] width 147 height 44
click at [242, 700] on div "8" at bounding box center [238, 696] width 147 height 44
type input "**********"
click at [257, 383] on button "Potvrdiť" at bounding box center [238, 392] width 343 height 53
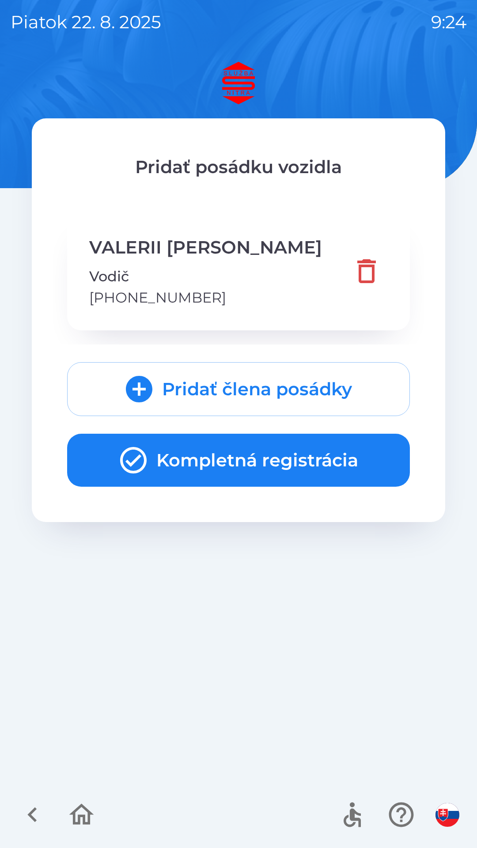
click at [304, 397] on button "Pridať člena posádky" at bounding box center [238, 389] width 343 height 54
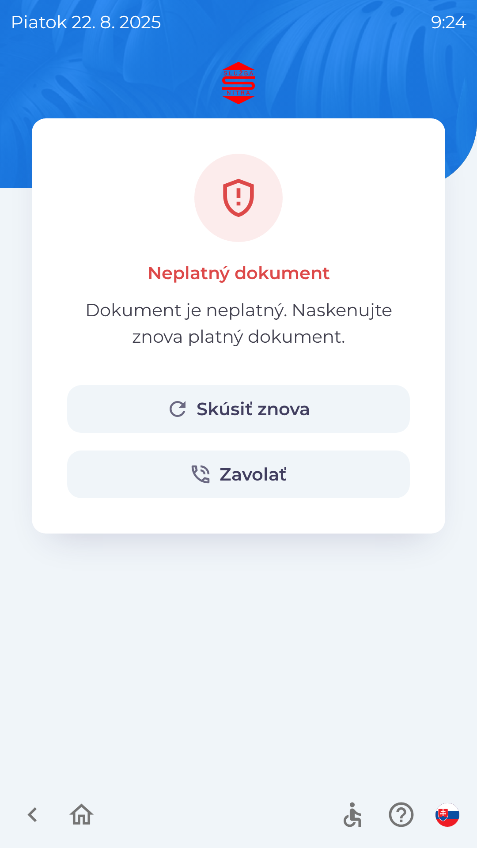
click at [281, 414] on button "Skúsiť znova" at bounding box center [238, 409] width 343 height 48
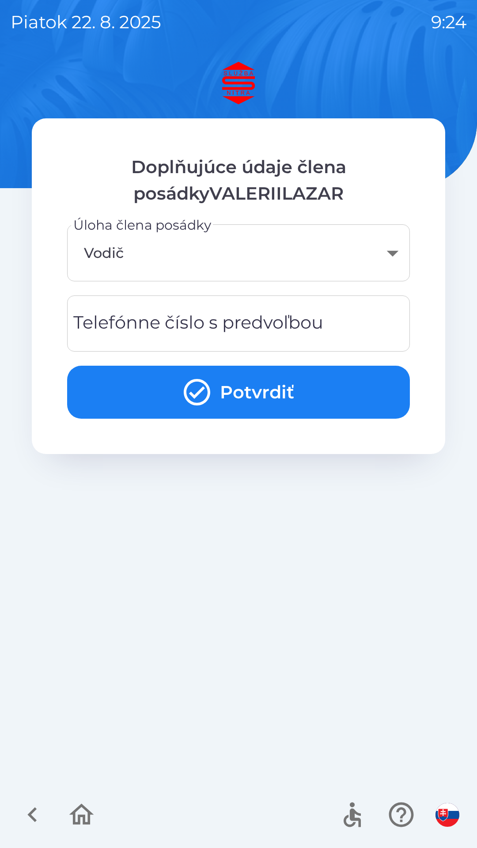
click at [317, 327] on div "Telefónne číslo s predvoľbou Telefónne číslo s predvoľbou" at bounding box center [238, 324] width 343 height 56
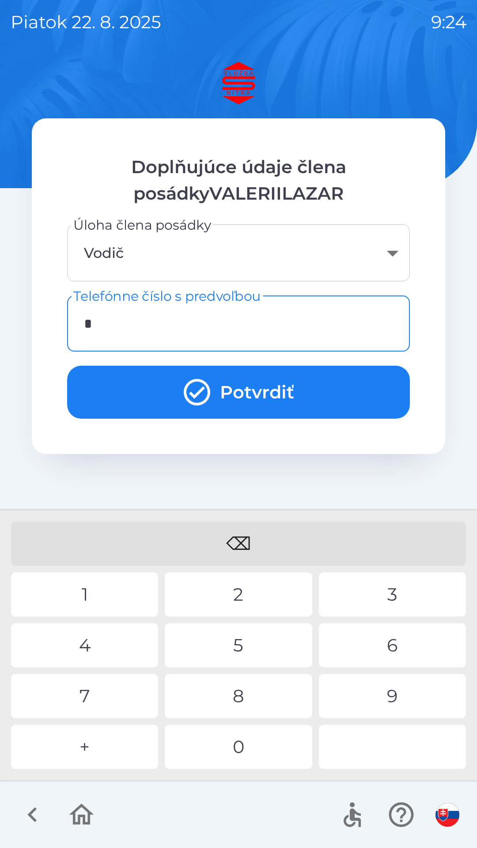
click at [94, 752] on div "+" at bounding box center [84, 747] width 147 height 44
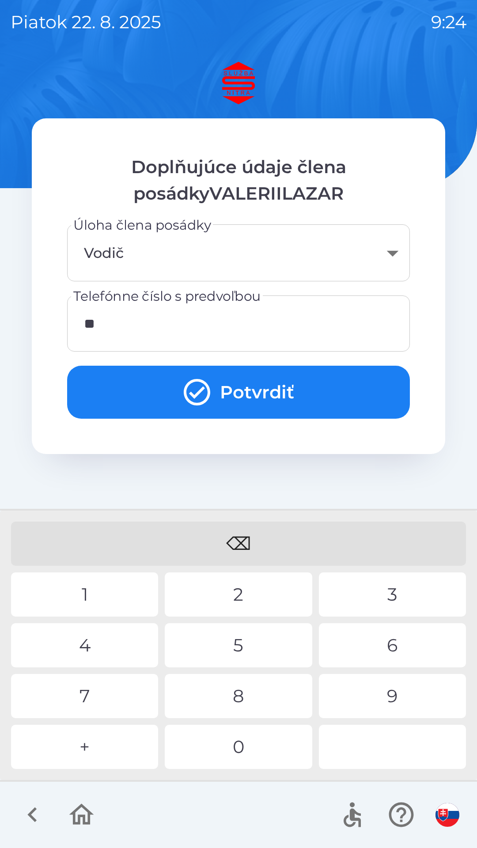
click at [100, 651] on div "4" at bounding box center [84, 645] width 147 height 44
click at [243, 593] on div "2" at bounding box center [238, 595] width 147 height 44
click at [93, 597] on div "1" at bounding box center [84, 595] width 147 height 44
click at [396, 695] on div "9" at bounding box center [392, 696] width 147 height 44
click at [245, 698] on div "8" at bounding box center [238, 696] width 147 height 44
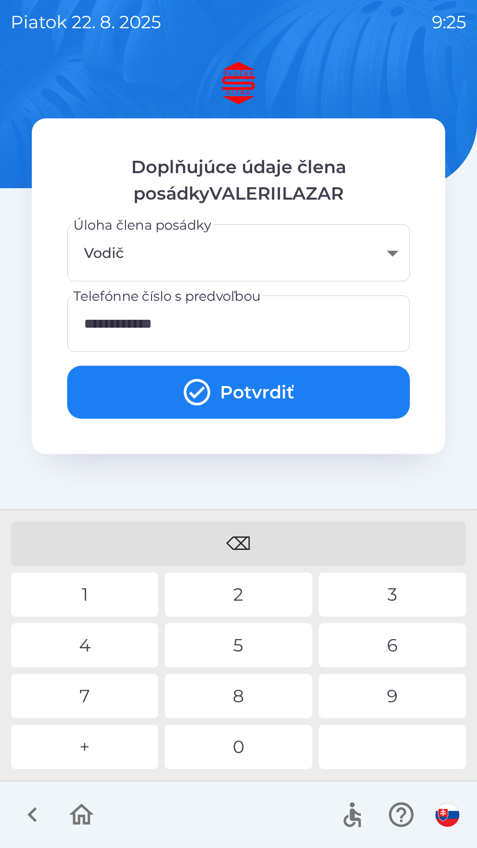
click at [248, 694] on div "8" at bounding box center [238, 696] width 147 height 44
type input "**********"
click at [250, 593] on div "2" at bounding box center [238, 595] width 147 height 44
click at [312, 397] on button "Potvrdiť" at bounding box center [238, 392] width 343 height 53
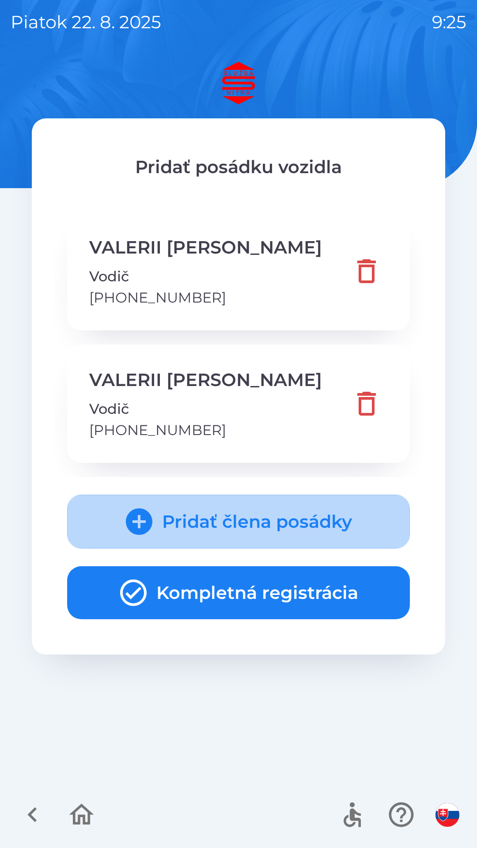
click at [146, 519] on icon "submit" at bounding box center [139, 522] width 27 height 27
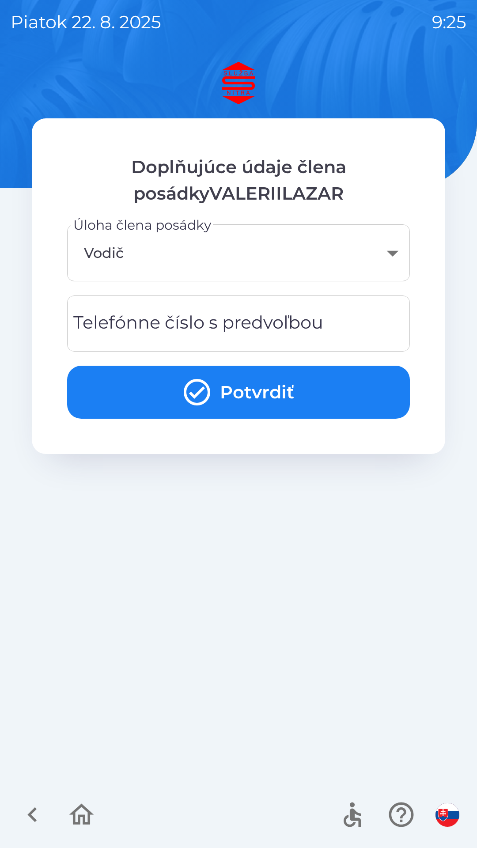
click at [270, 396] on button "Potvrdiť" at bounding box center [238, 392] width 343 height 53
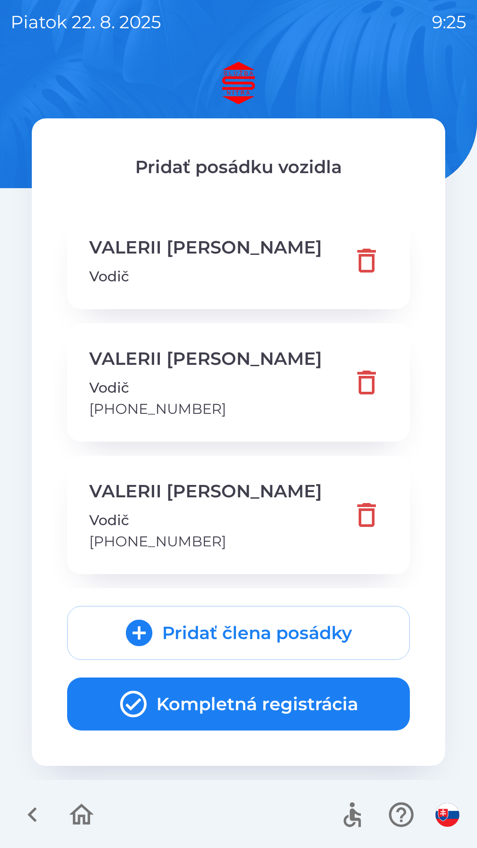
click at [270, 632] on button "Pridať člena posádky" at bounding box center [238, 633] width 343 height 54
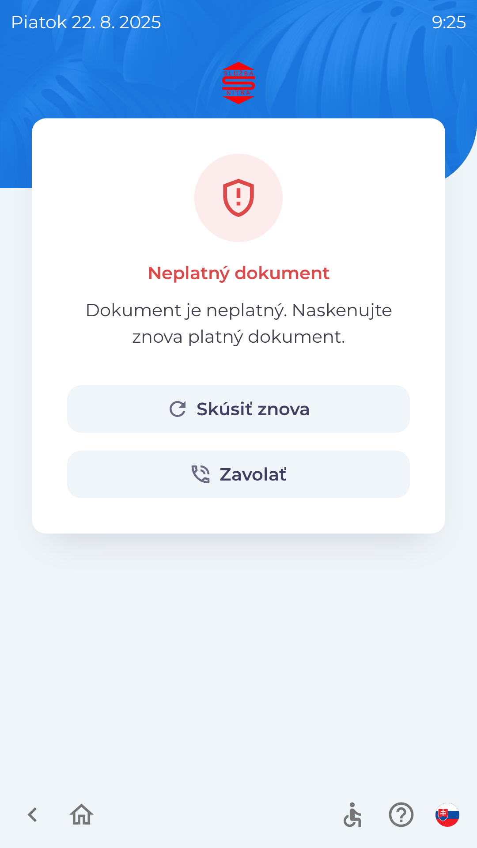
click at [335, 472] on button "Zavolať" at bounding box center [238, 475] width 343 height 48
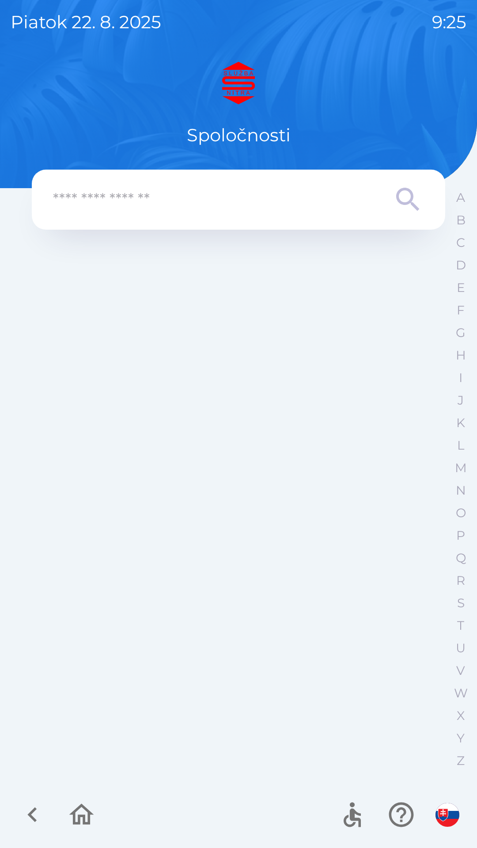
click at [299, 199] on input "text" at bounding box center [221, 200] width 336 height 24
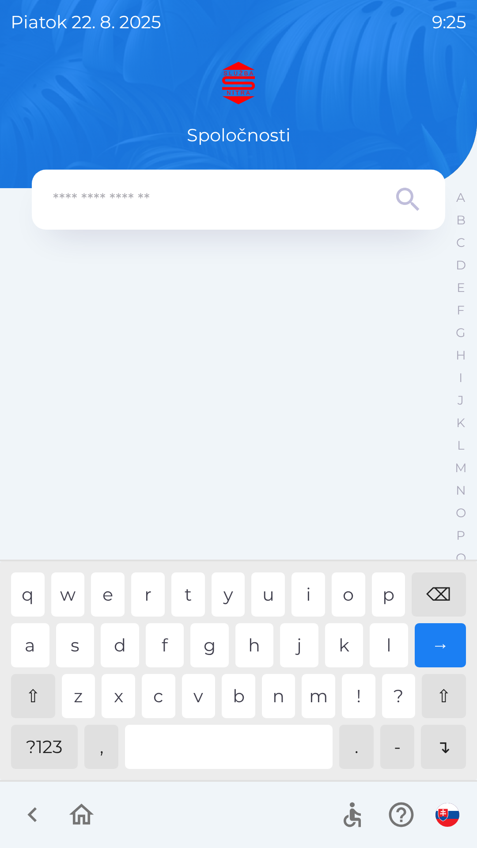
click at [49, 24] on p "piatok 22. 8. 2025" at bounding box center [86, 22] width 151 height 27
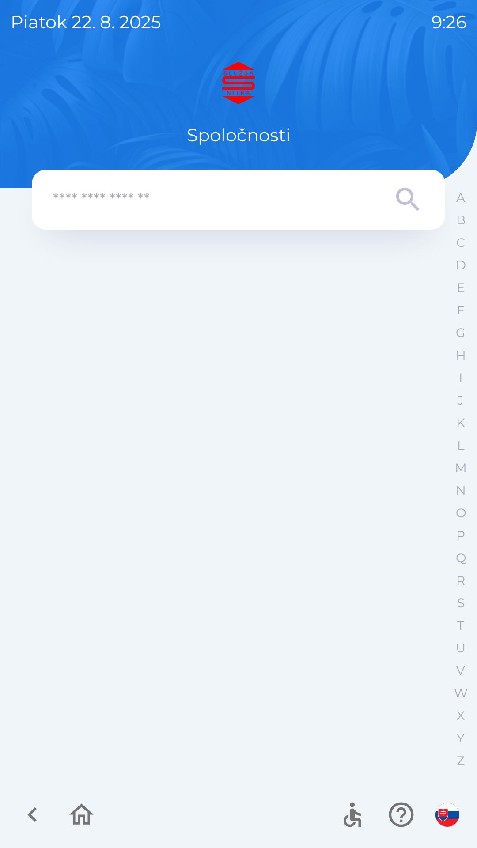
click at [405, 215] on icon at bounding box center [408, 200] width 32 height 32
click at [404, 194] on icon at bounding box center [408, 200] width 32 height 32
click at [42, 815] on icon "button" at bounding box center [33, 815] width 30 height 30
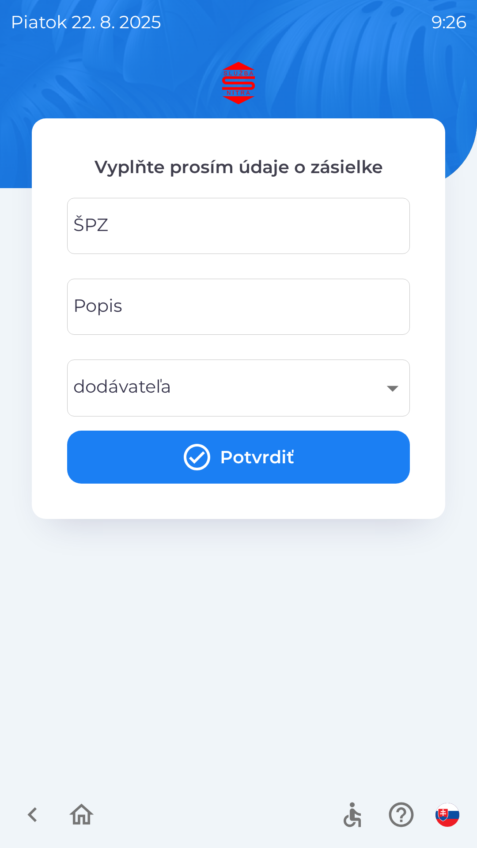
click at [41, 822] on icon "button" at bounding box center [33, 815] width 30 height 30
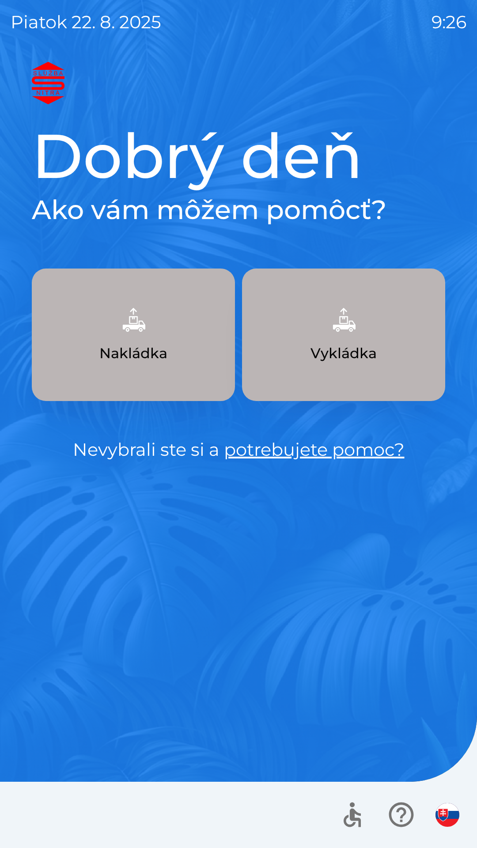
click at [345, 452] on link "potrebujete pomoc?" at bounding box center [314, 450] width 181 height 22
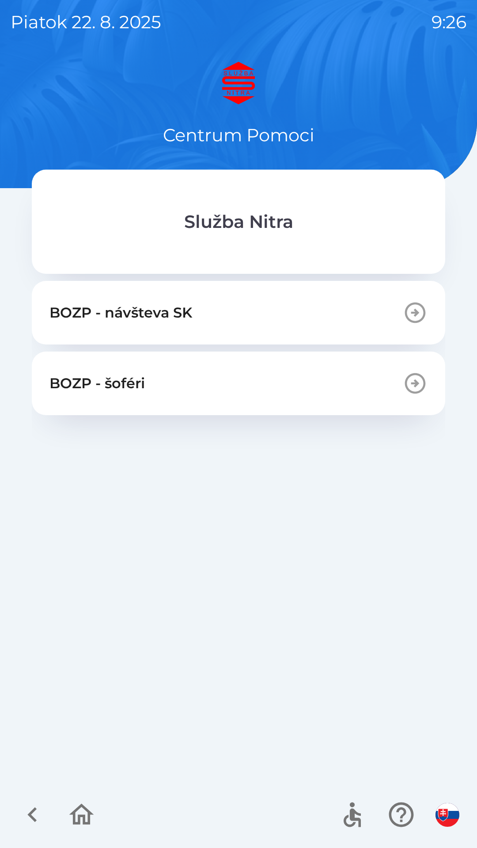
click at [417, 383] on icon "button" at bounding box center [415, 383] width 21 height 21
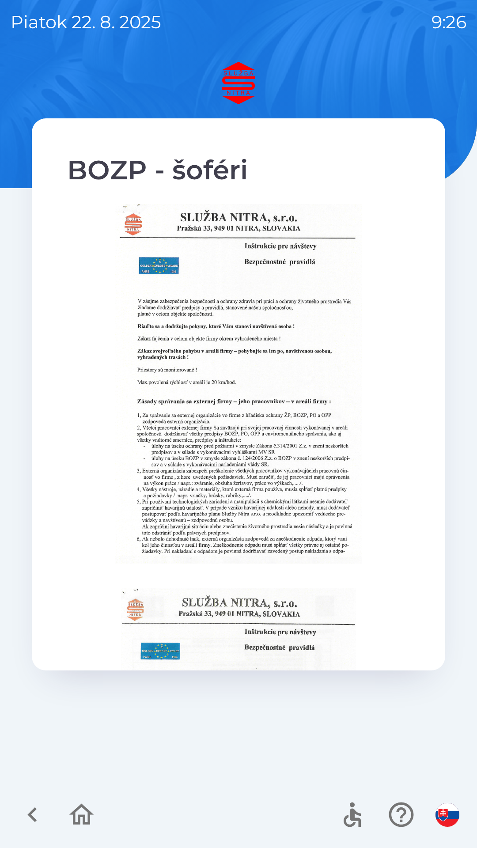
click at [168, 652] on img at bounding box center [238, 774] width 235 height 370
click at [283, 653] on img at bounding box center [238, 774] width 235 height 370
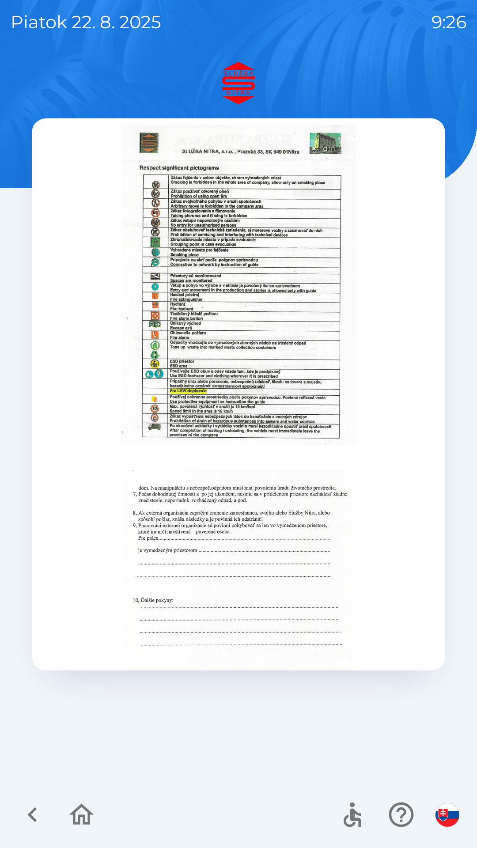
scroll to position [971, 0]
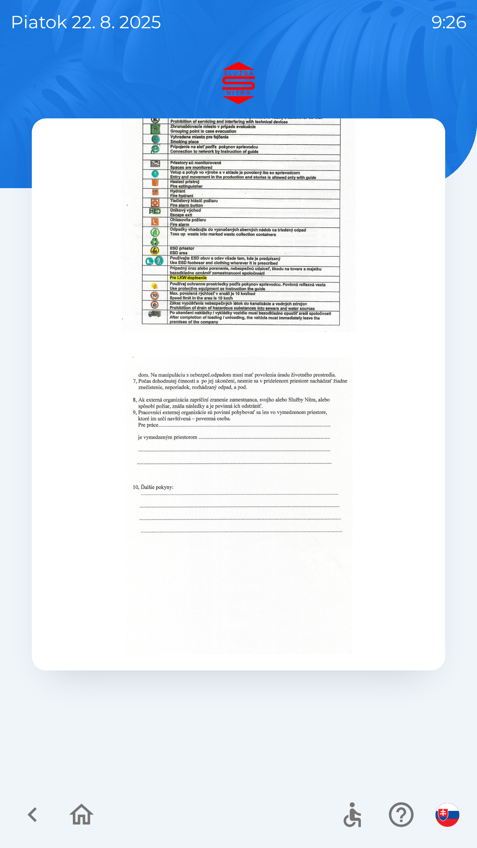
click at [334, 457] on img at bounding box center [239, 505] width 228 height 297
click at [343, 484] on img at bounding box center [239, 505] width 228 height 297
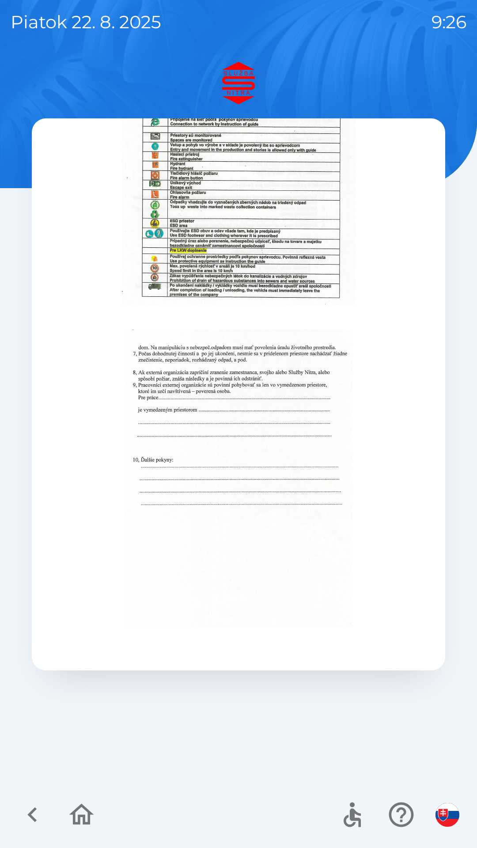
scroll to position [1015, 0]
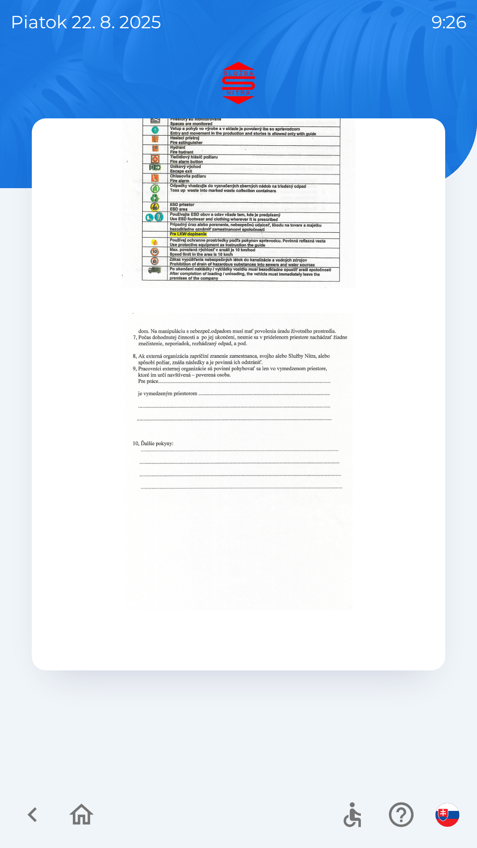
click at [39, 815] on icon "button" at bounding box center [33, 815] width 30 height 30
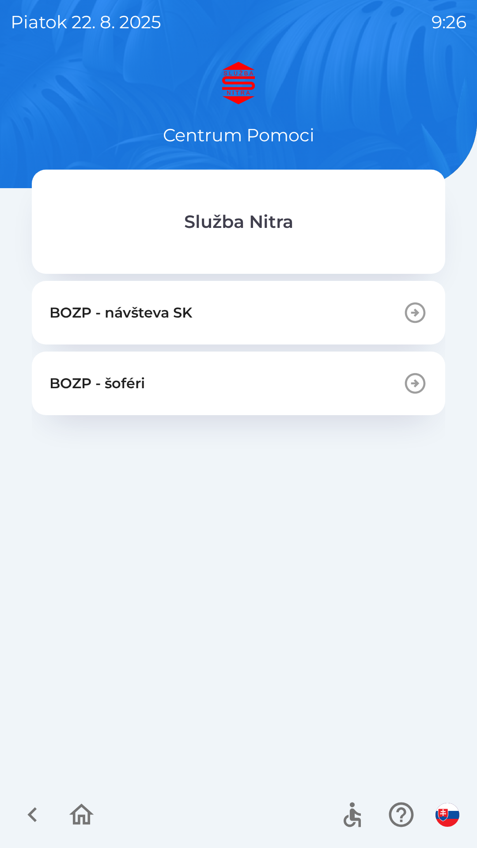
click at [409, 390] on icon "button" at bounding box center [415, 383] width 21 height 21
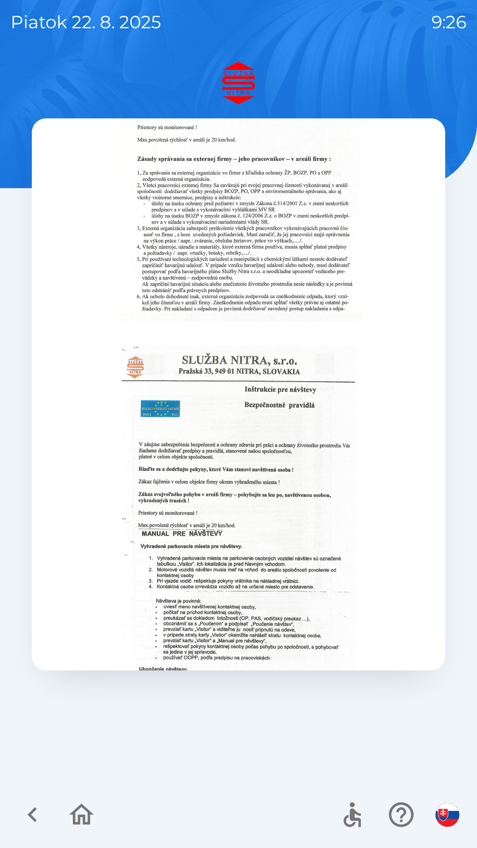
click at [333, 525] on img at bounding box center [238, 531] width 235 height 370
click at [328, 513] on img at bounding box center [238, 531] width 235 height 370
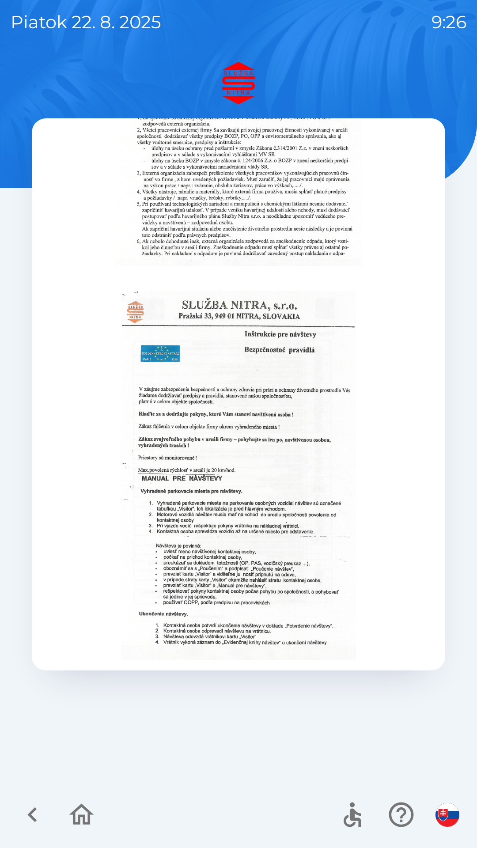
click at [43, 815] on icon "button" at bounding box center [33, 815] width 30 height 30
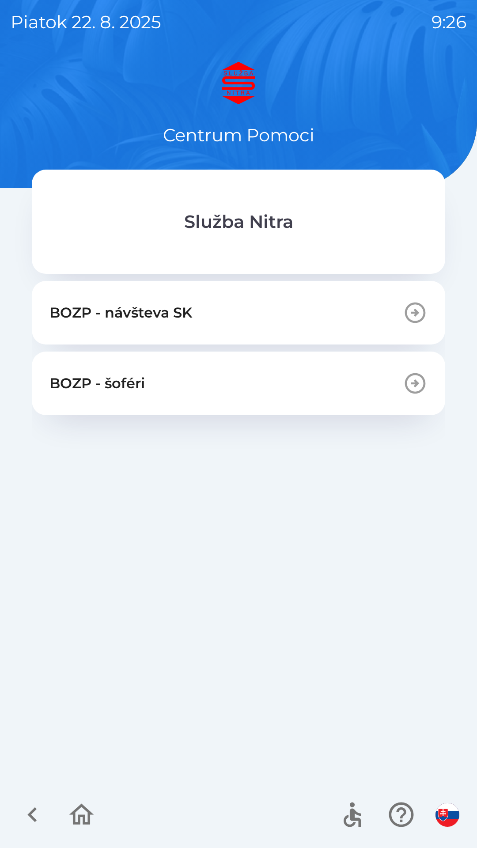
click at [85, 822] on icon "button" at bounding box center [81, 814] width 25 height 21
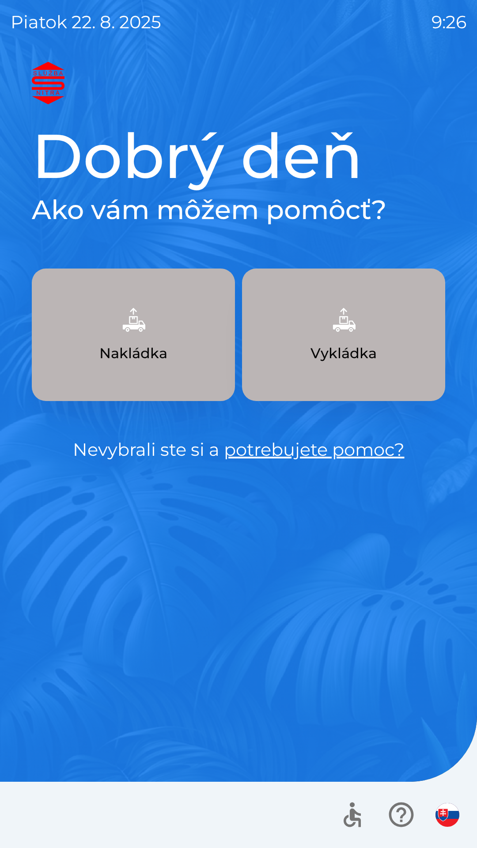
click at [376, 445] on link "potrebujete pomoc?" at bounding box center [314, 450] width 181 height 22
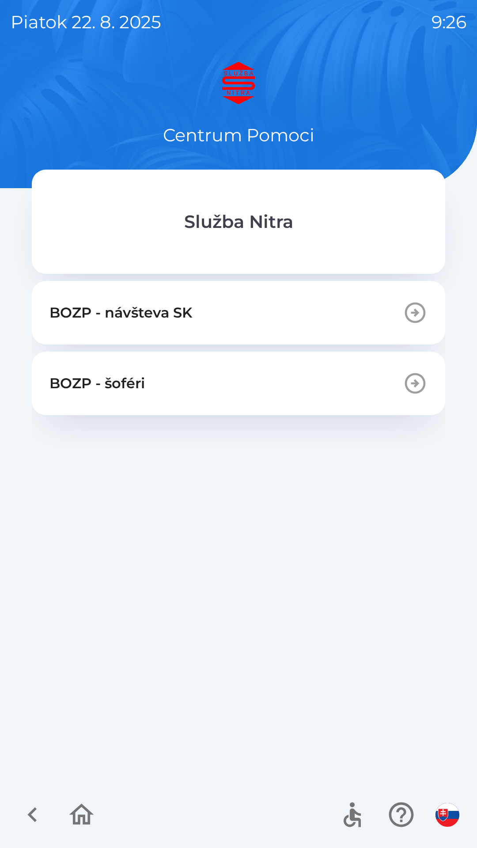
click at [420, 317] on icon "button" at bounding box center [415, 312] width 25 height 25
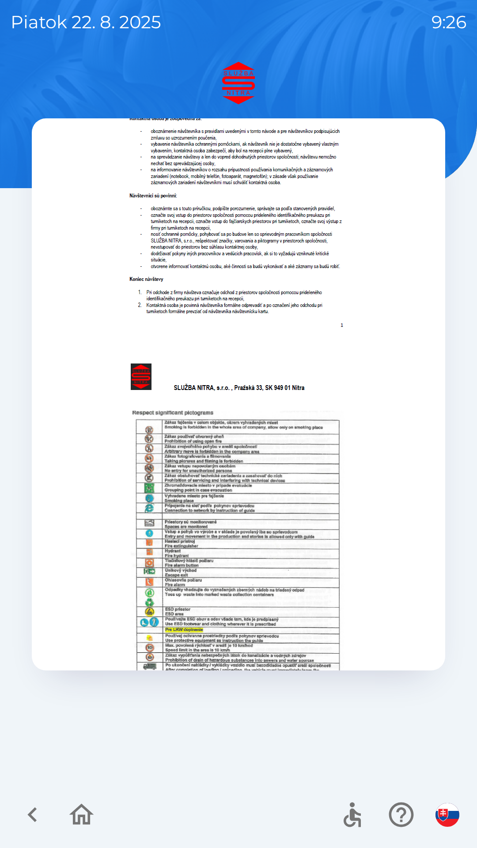
scroll to position [333, 0]
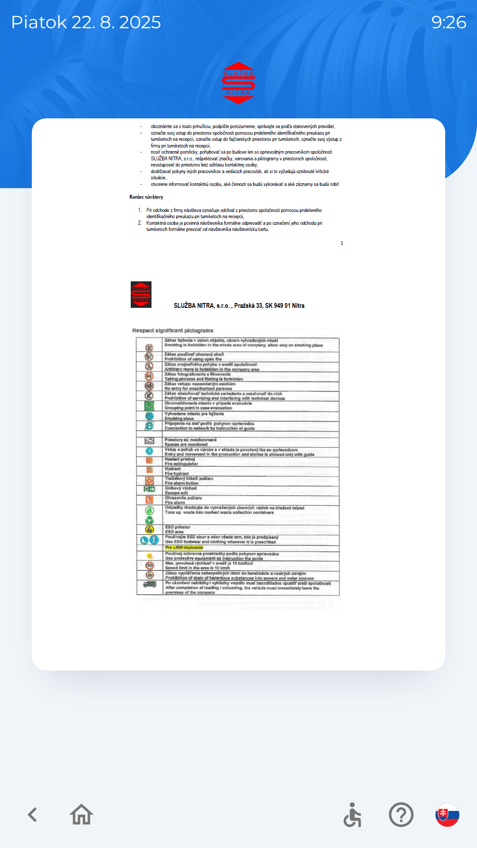
click at [331, 454] on img at bounding box center [239, 444] width 228 height 334
click at [325, 599] on img at bounding box center [239, 444] width 228 height 334
click at [403, 821] on icon "button" at bounding box center [401, 815] width 25 height 25
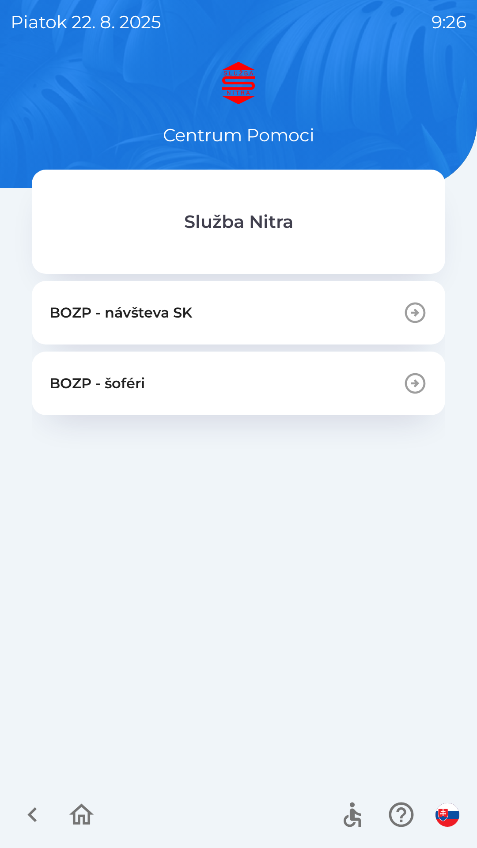
click at [37, 824] on icon "button" at bounding box center [33, 815] width 30 height 30
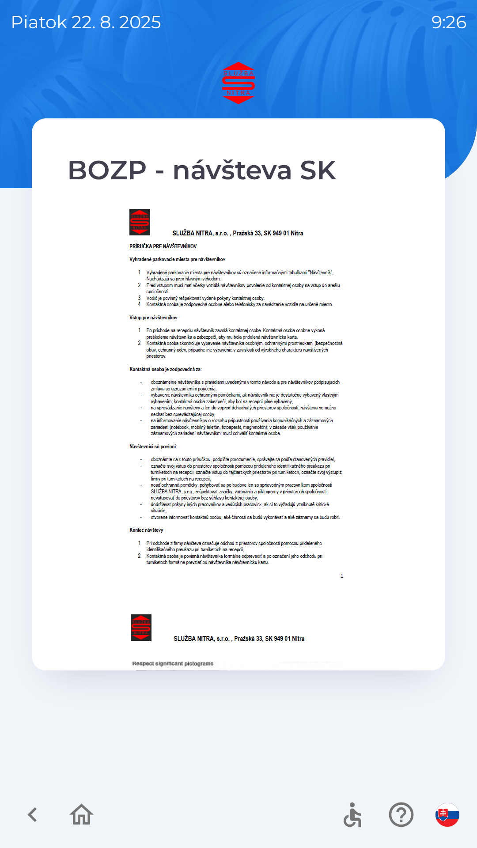
click at [38, 826] on icon "button" at bounding box center [33, 815] width 30 height 30
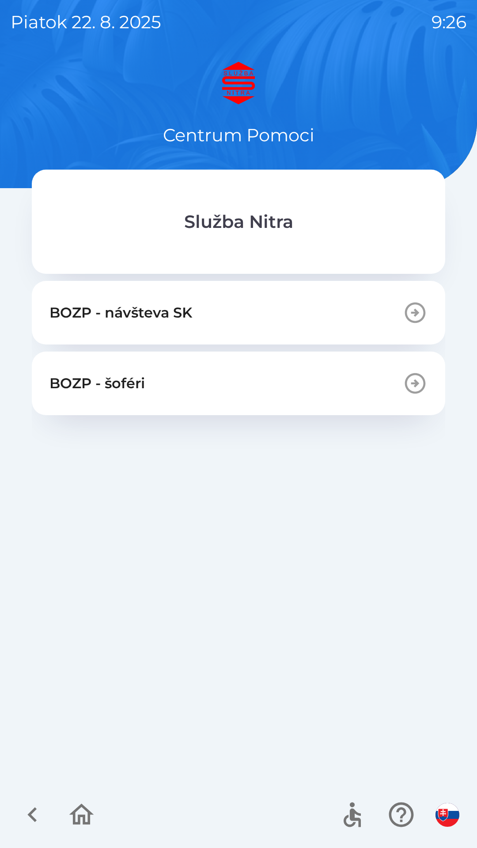
click at [38, 818] on icon "button" at bounding box center [33, 815] width 30 height 30
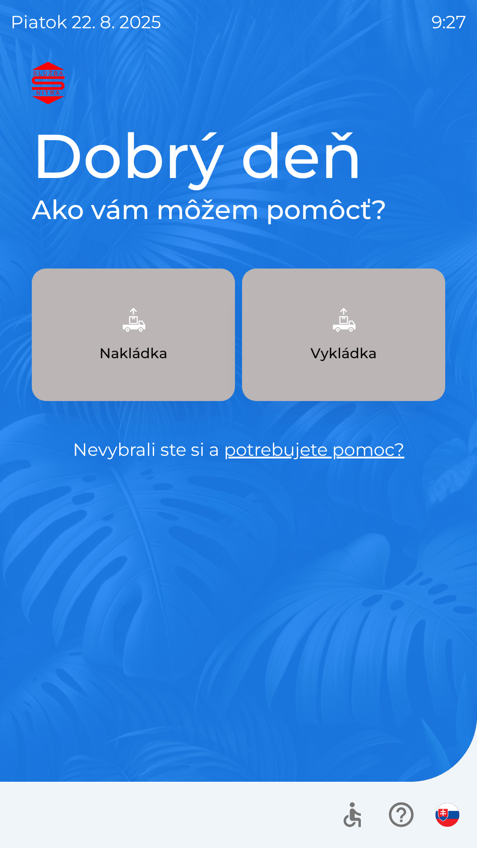
click at [351, 342] on button "Vykládka" at bounding box center [343, 335] width 203 height 133
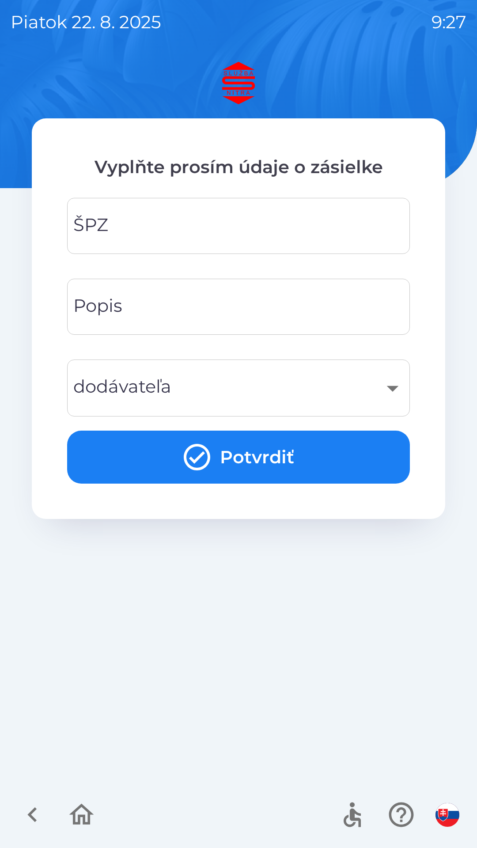
click at [277, 230] on input "ŠPZ" at bounding box center [239, 226] width 322 height 35
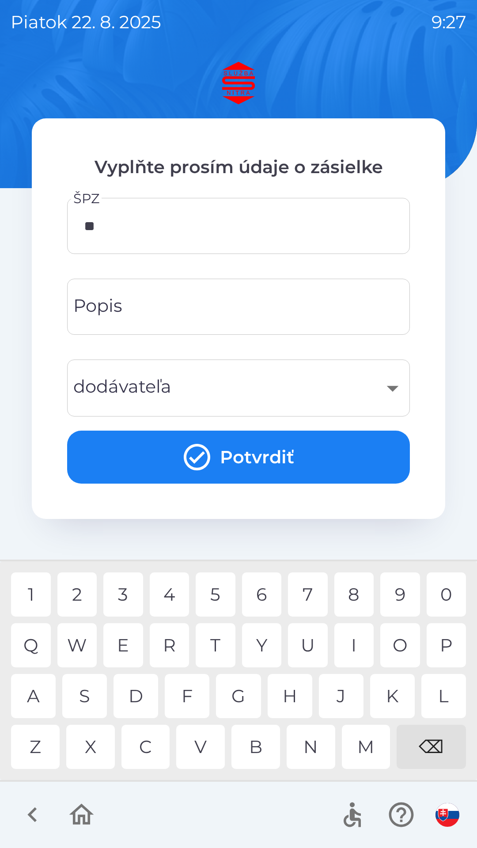
click at [452, 696] on div "L" at bounding box center [444, 696] width 45 height 44
click at [226, 595] on div "5" at bounding box center [216, 595] width 40 height 44
click at [343, 701] on div "J" at bounding box center [341, 696] width 45 height 44
type input "*******"
click at [45, 699] on div "A" at bounding box center [33, 696] width 45 height 44
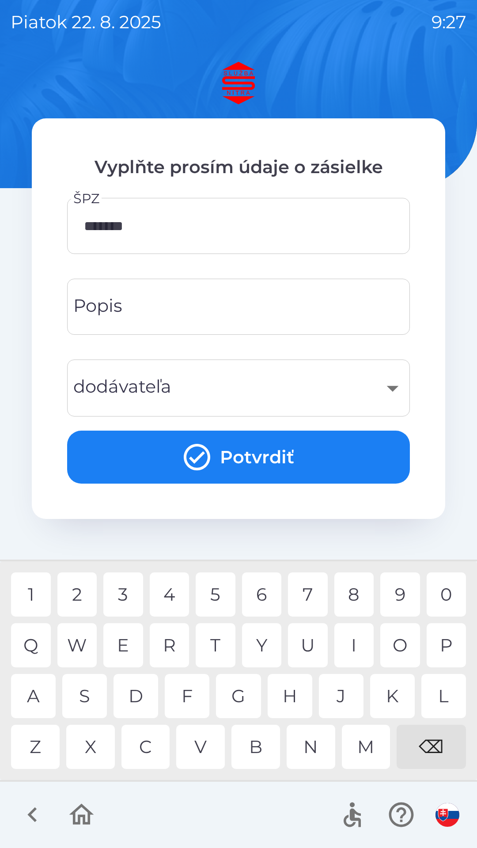
click at [259, 310] on input "Popis" at bounding box center [239, 306] width 322 height 35
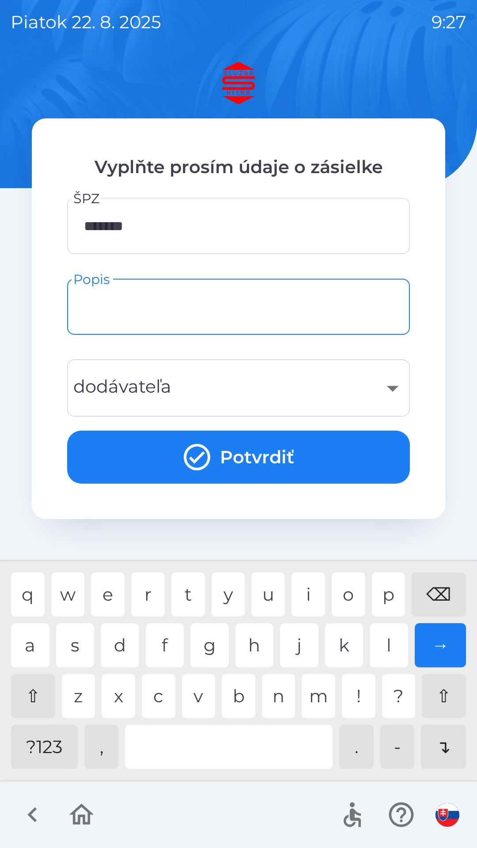
click at [202, 397] on div "​" at bounding box center [239, 388] width 322 height 36
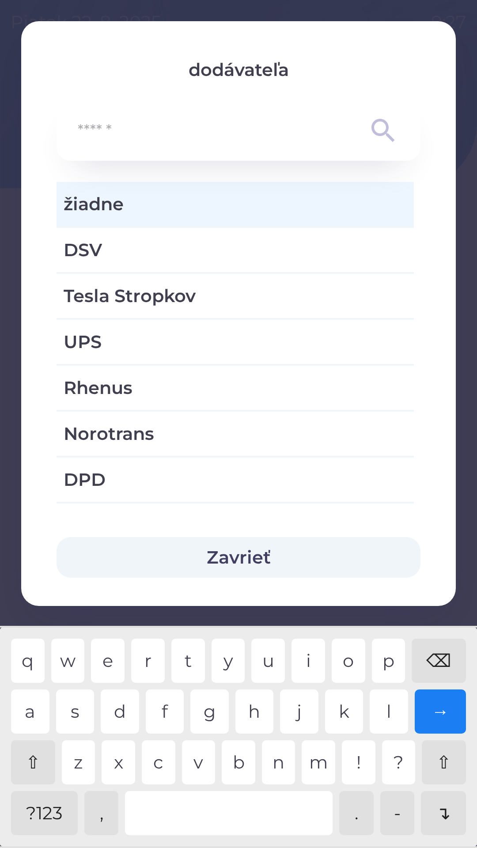
type input "*"
click at [136, 200] on span "žiadne" at bounding box center [235, 204] width 343 height 27
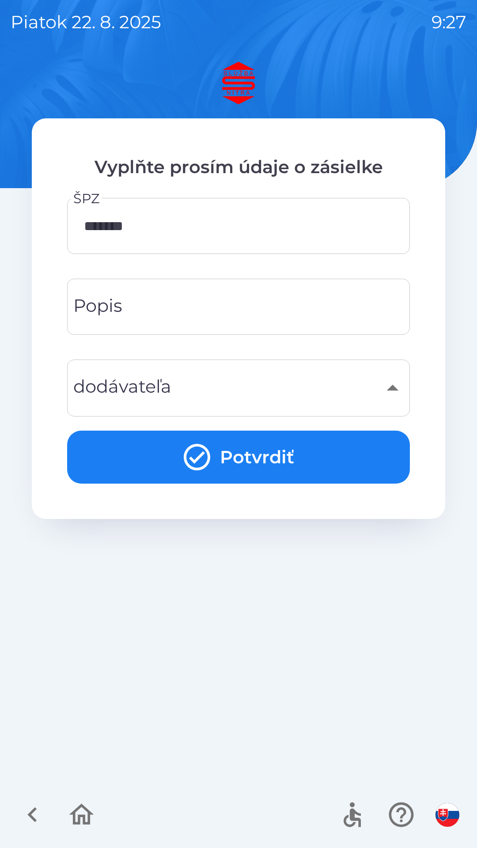
click at [239, 471] on button "Potvrdiť" at bounding box center [238, 457] width 343 height 53
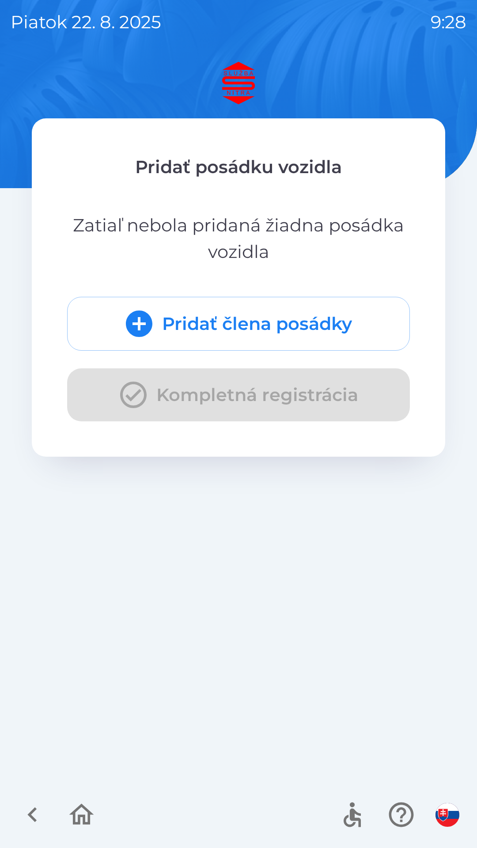
click at [231, 330] on button "Pridať člena posádky" at bounding box center [238, 324] width 343 height 54
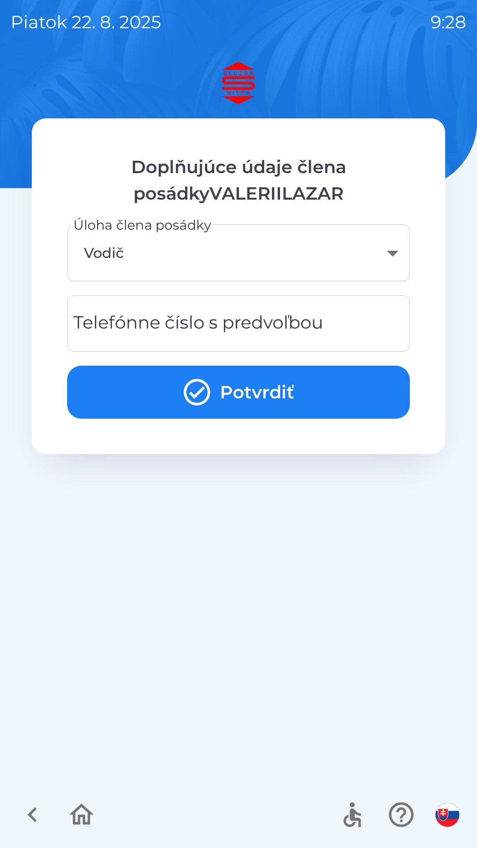
click at [230, 317] on div "Telefónne číslo s predvoľbou Telefónne číslo s predvoľbou" at bounding box center [238, 324] width 343 height 56
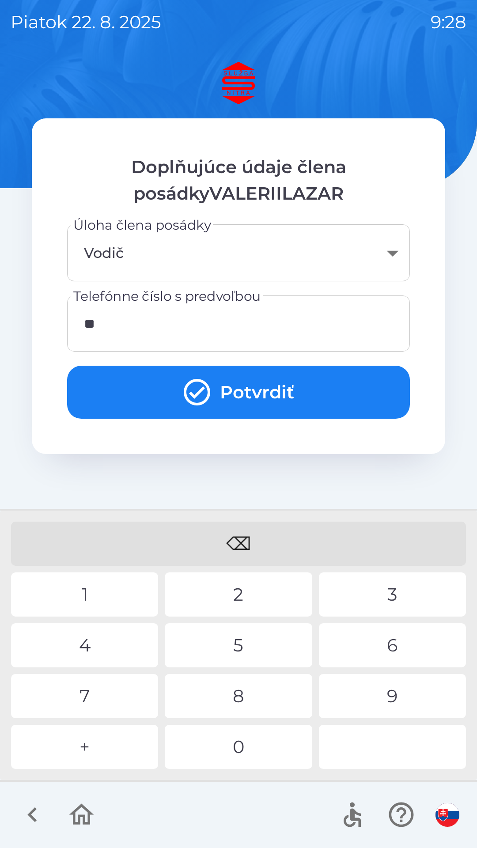
click at [94, 648] on div "4" at bounding box center [84, 645] width 147 height 44
click at [91, 647] on div "4" at bounding box center [84, 645] width 147 height 44
click at [241, 692] on div "8" at bounding box center [238, 696] width 147 height 44
click at [390, 696] on div "9" at bounding box center [392, 696] width 147 height 44
click at [246, 593] on div "2" at bounding box center [238, 595] width 147 height 44
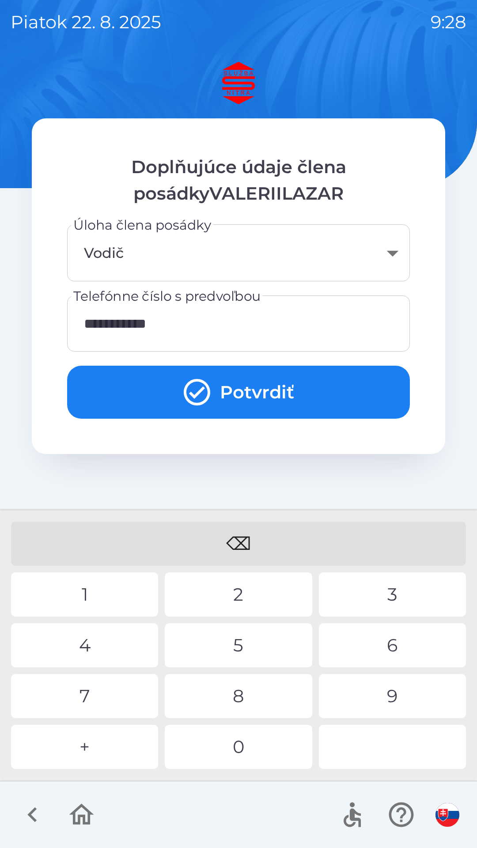
click at [241, 696] on div "8" at bounding box center [238, 696] width 147 height 44
type input "**********"
click at [245, 595] on div "2" at bounding box center [238, 595] width 147 height 44
click at [277, 388] on button "Potvrdiť" at bounding box center [238, 392] width 343 height 53
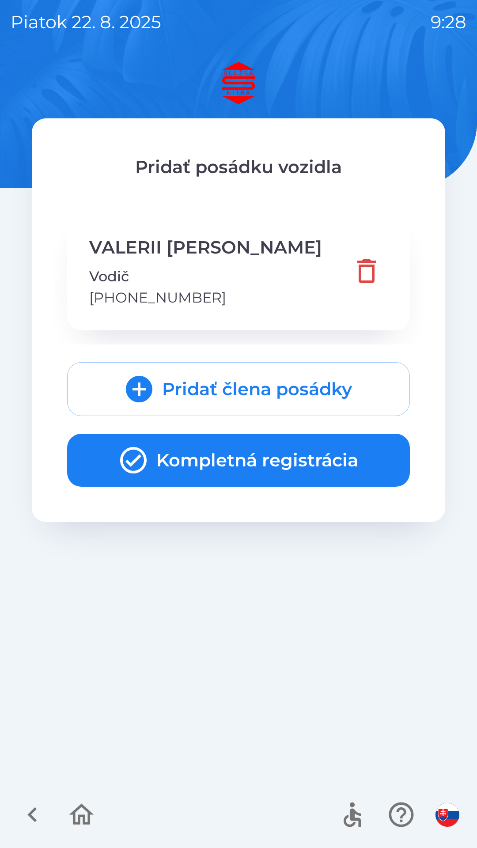
click at [245, 470] on button "Kompletná registrácia" at bounding box center [238, 460] width 343 height 53
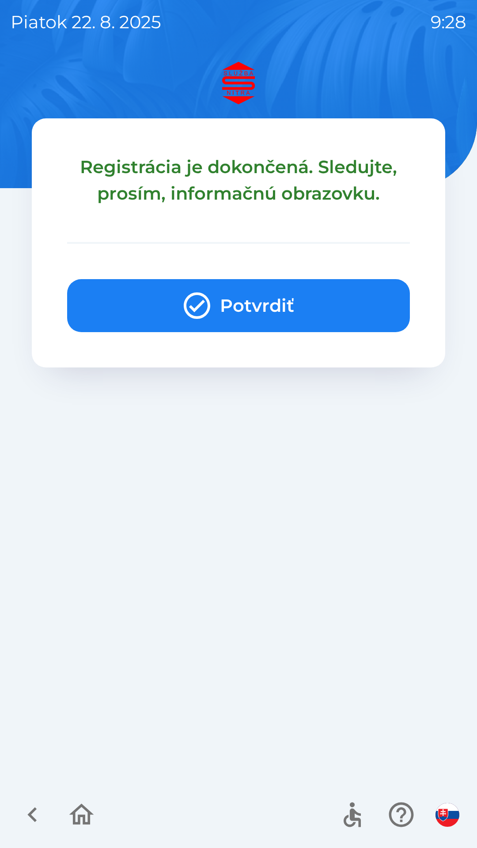
click at [197, 312] on icon "button" at bounding box center [197, 306] width 32 height 32
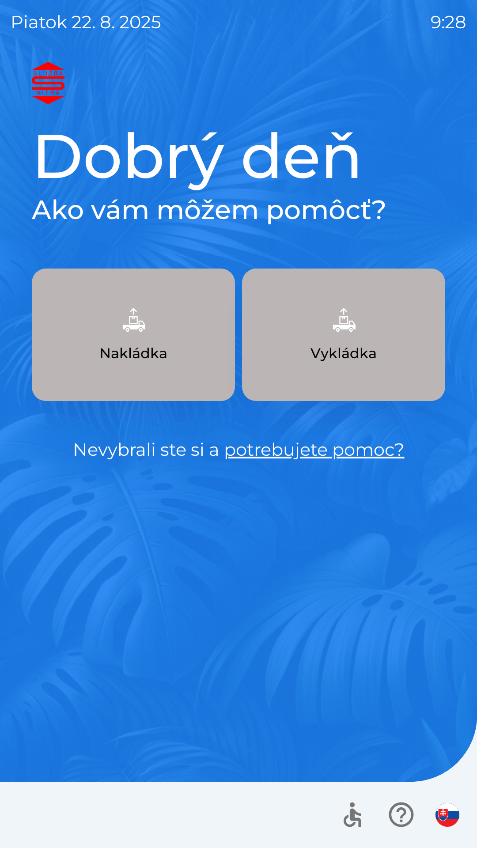
click at [363, 342] on button "Vykládka" at bounding box center [343, 335] width 203 height 133
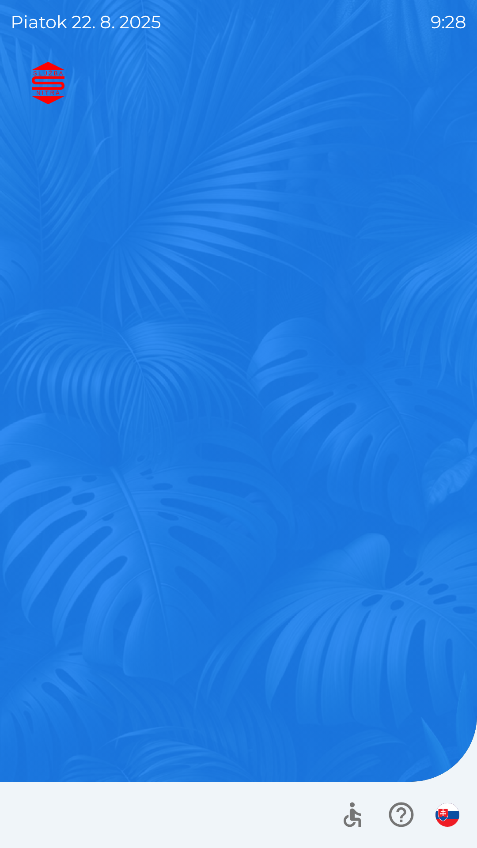
click at [354, 335] on button "Vykládka" at bounding box center [343, 295] width 203 height 133
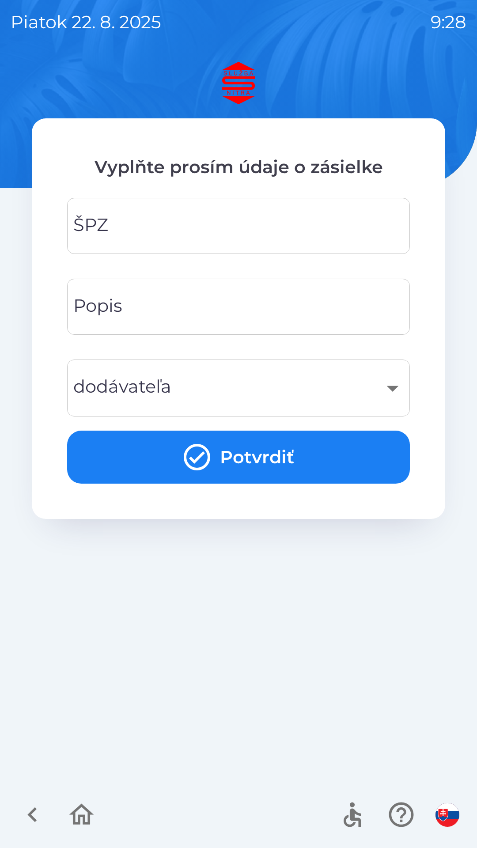
click at [237, 224] on input "ŠPZ" at bounding box center [239, 226] width 322 height 35
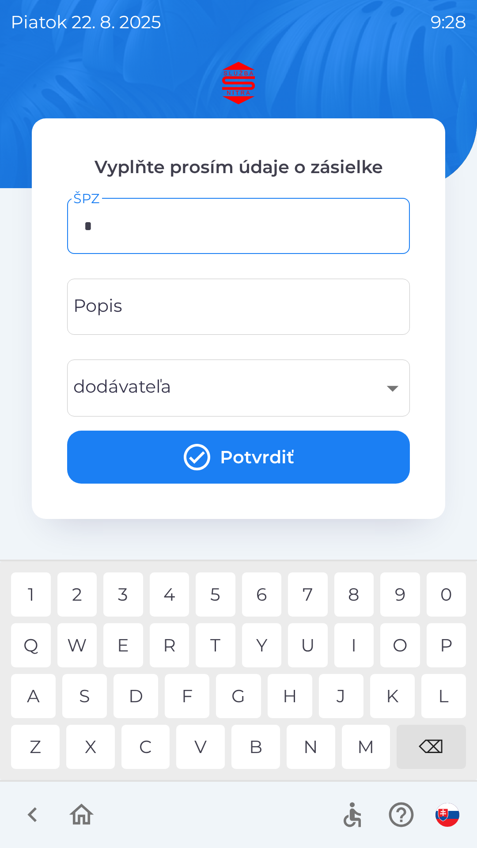
click at [45, 694] on div "A" at bounding box center [33, 696] width 45 height 44
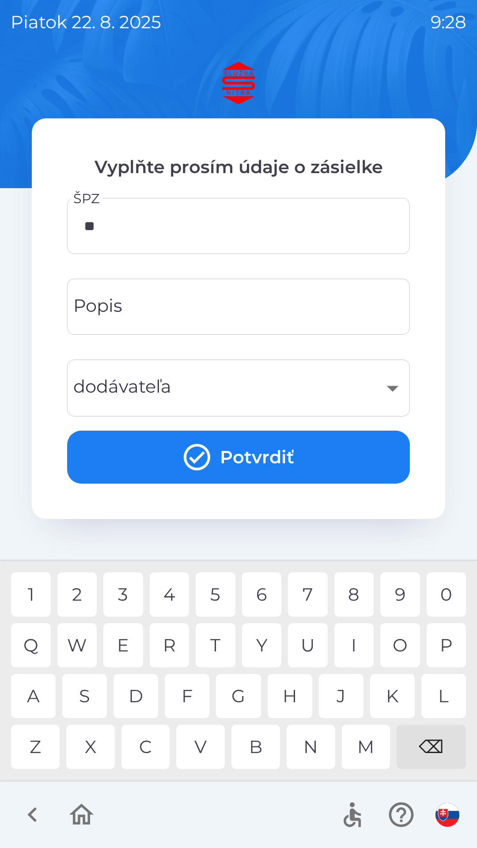
click at [47, 695] on div "A" at bounding box center [33, 696] width 45 height 44
click at [353, 593] on div "8" at bounding box center [355, 595] width 40 height 44
type input "*******"
click at [239, 316] on input "Popis" at bounding box center [239, 306] width 322 height 35
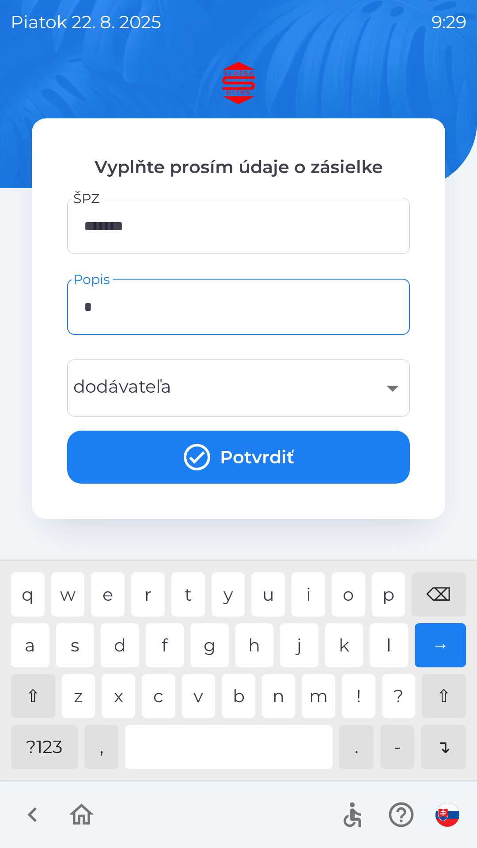
click at [211, 644] on div "g" at bounding box center [209, 645] width 38 height 44
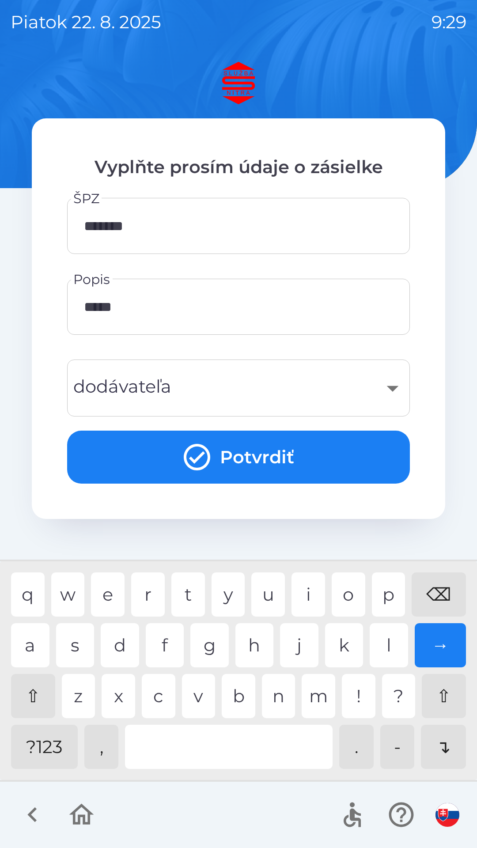
click at [266, 589] on div "u" at bounding box center [268, 595] width 34 height 44
type input "********"
click at [242, 388] on div "​" at bounding box center [239, 388] width 322 height 36
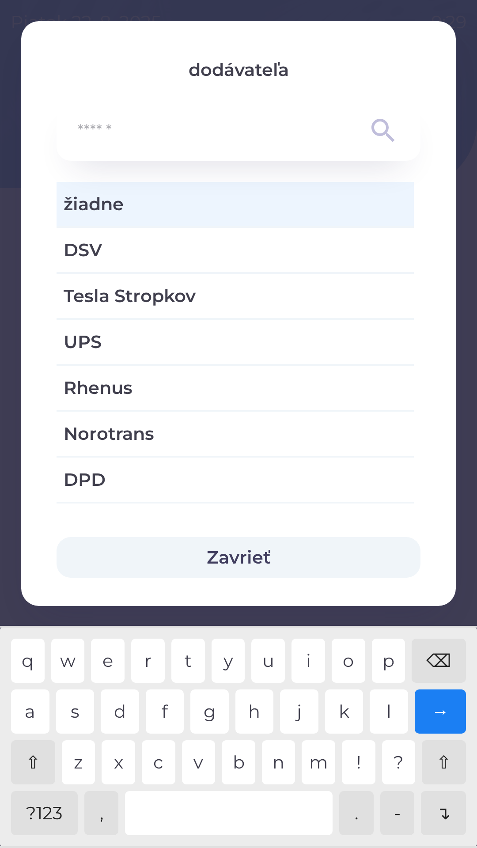
click at [201, 391] on span "Rhenus" at bounding box center [235, 388] width 343 height 27
type input "***"
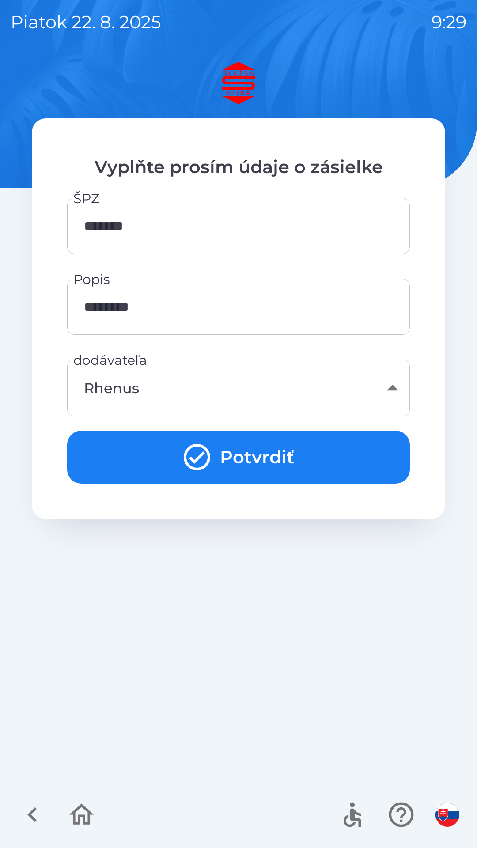
click at [316, 459] on button "Potvrdiť" at bounding box center [238, 457] width 343 height 53
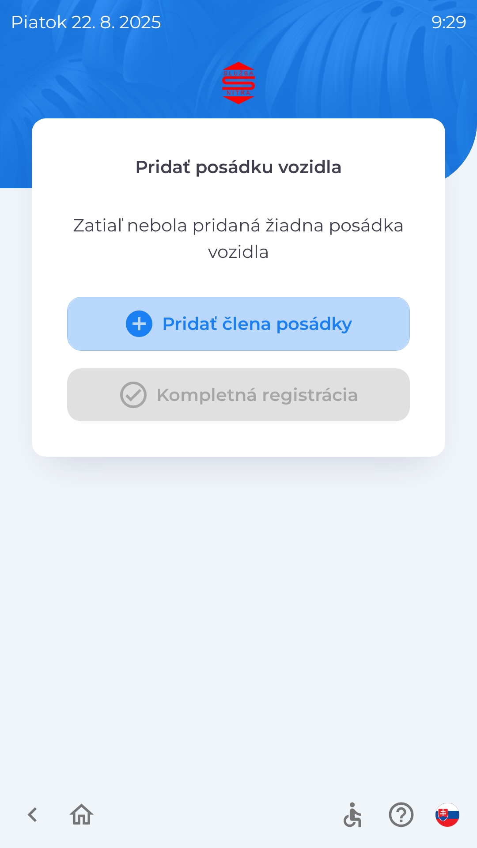
click at [339, 331] on button "Pridať člena posádky" at bounding box center [238, 324] width 343 height 54
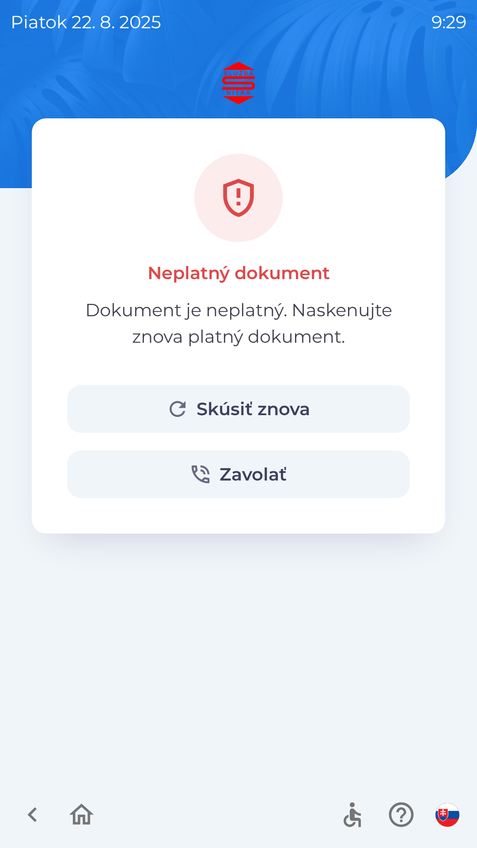
click at [175, 411] on icon "button" at bounding box center [178, 409] width 24 height 24
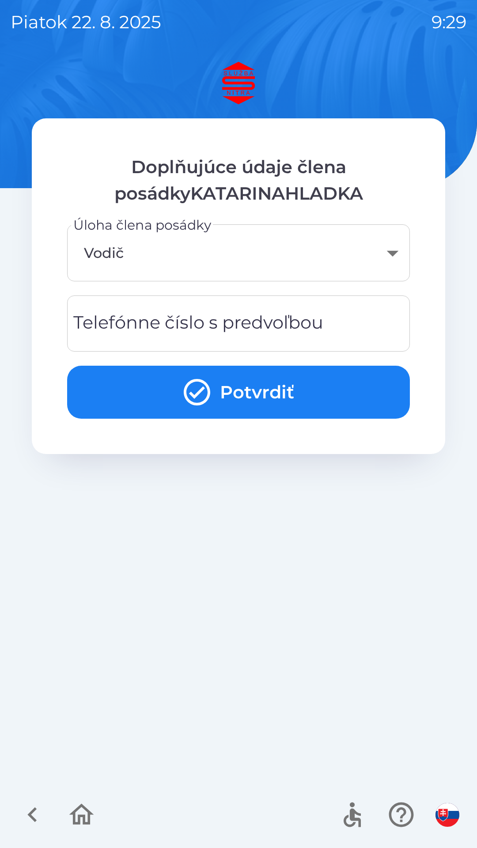
click at [294, 396] on button "Potvrdiť" at bounding box center [238, 392] width 343 height 53
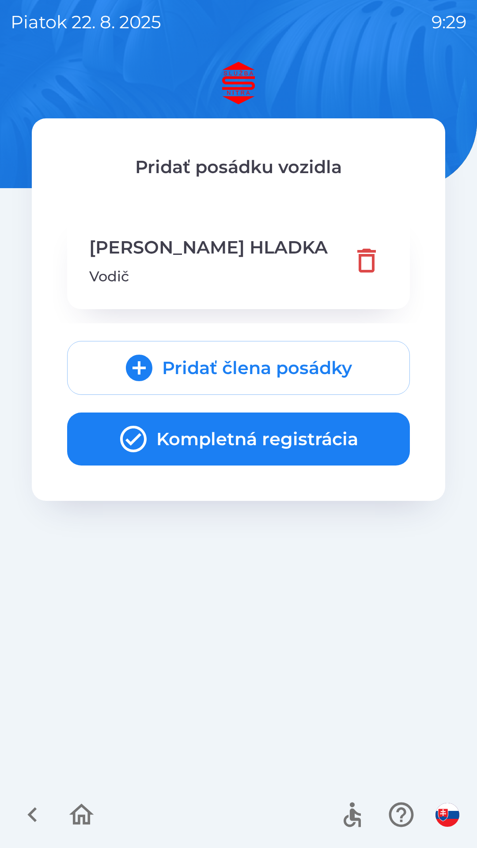
click at [293, 437] on button "Kompletná registrácia" at bounding box center [238, 439] width 343 height 53
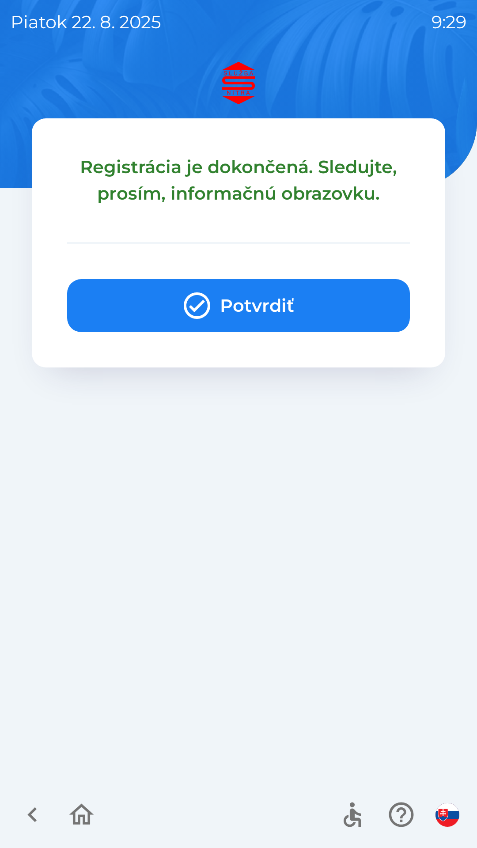
click at [281, 312] on button "Potvrdiť" at bounding box center [238, 305] width 343 height 53
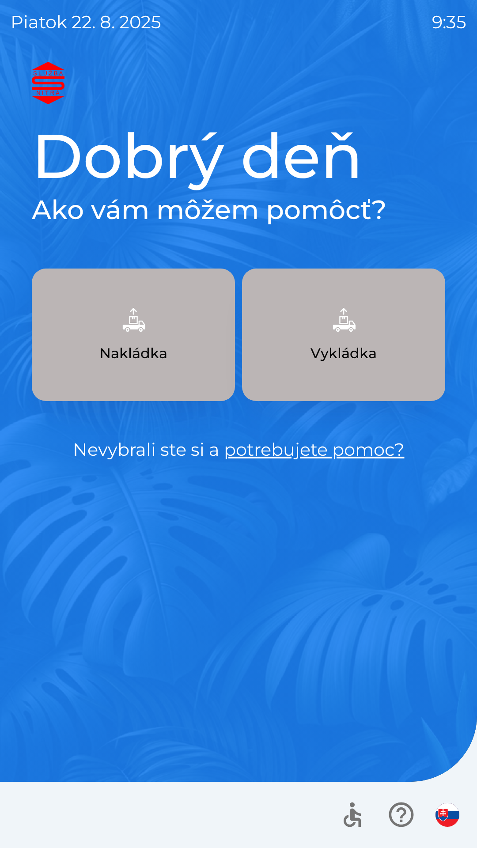
click at [157, 328] on button "Nakládka" at bounding box center [133, 335] width 203 height 133
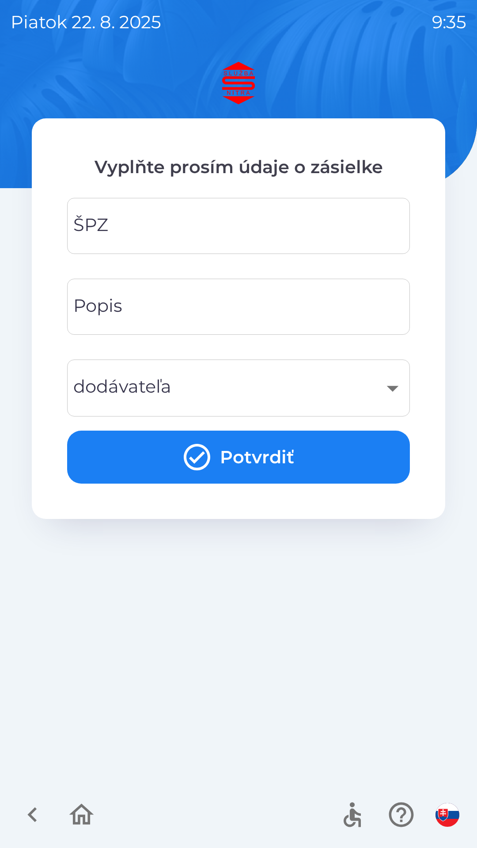
click at [192, 221] on input "ŠPZ" at bounding box center [239, 226] width 322 height 35
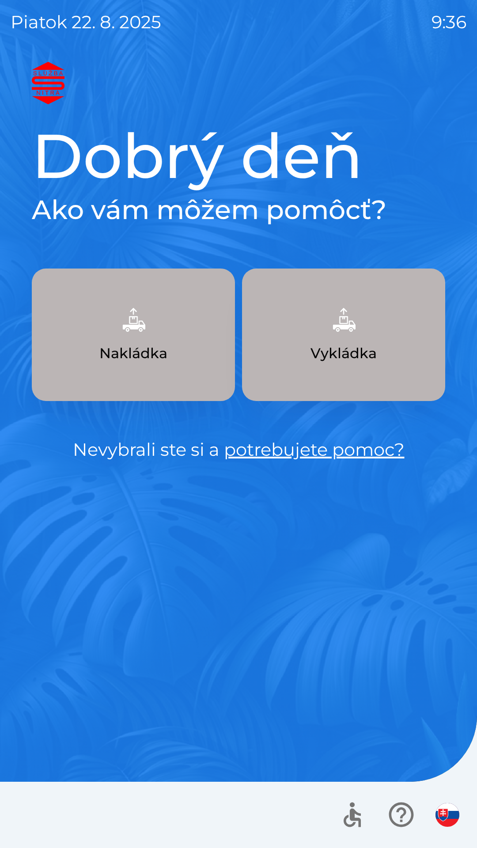
click at [278, 452] on link "potrebujete pomoc?" at bounding box center [314, 450] width 181 height 22
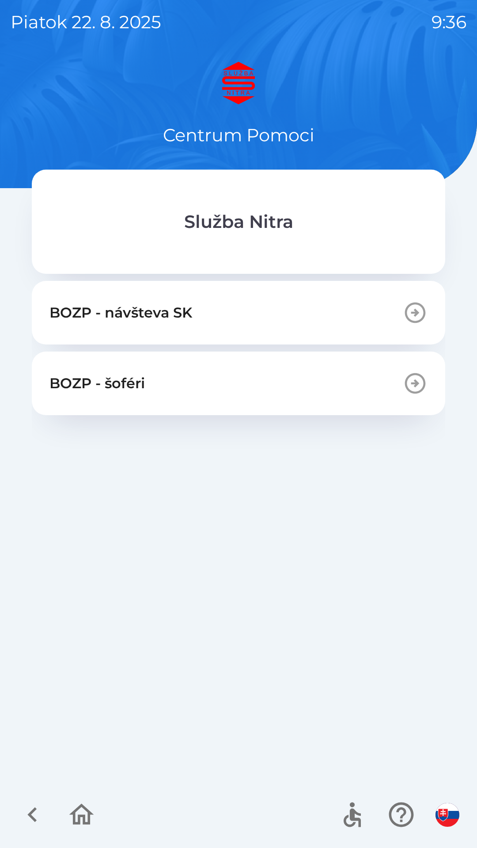
click at [128, 395] on button "BOZP - šoféri" at bounding box center [239, 384] width 414 height 64
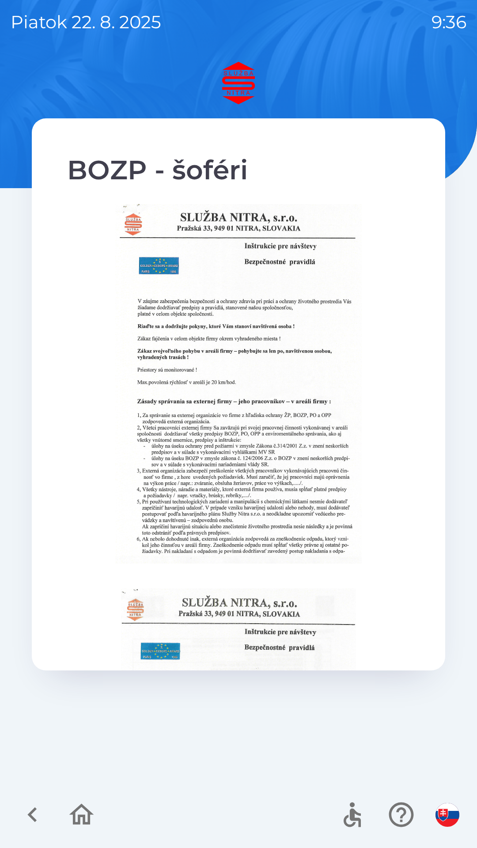
click at [39, 818] on icon "button" at bounding box center [33, 815] width 30 height 30
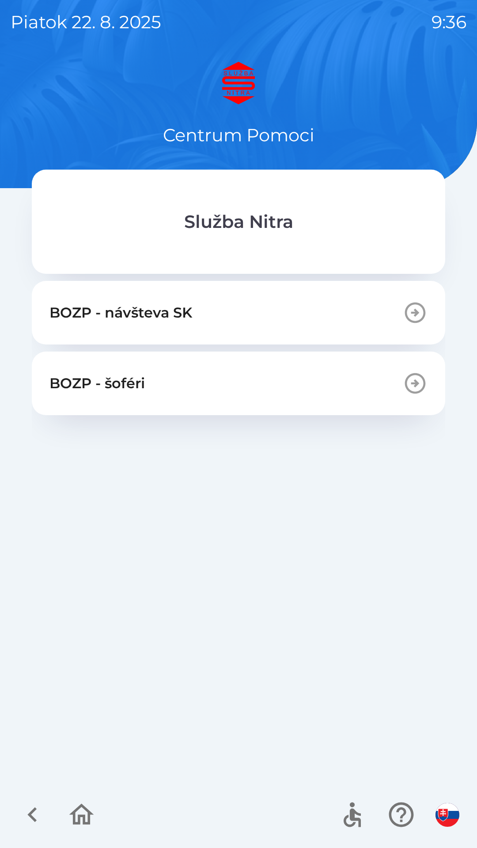
click at [36, 813] on icon "button" at bounding box center [33, 815] width 30 height 30
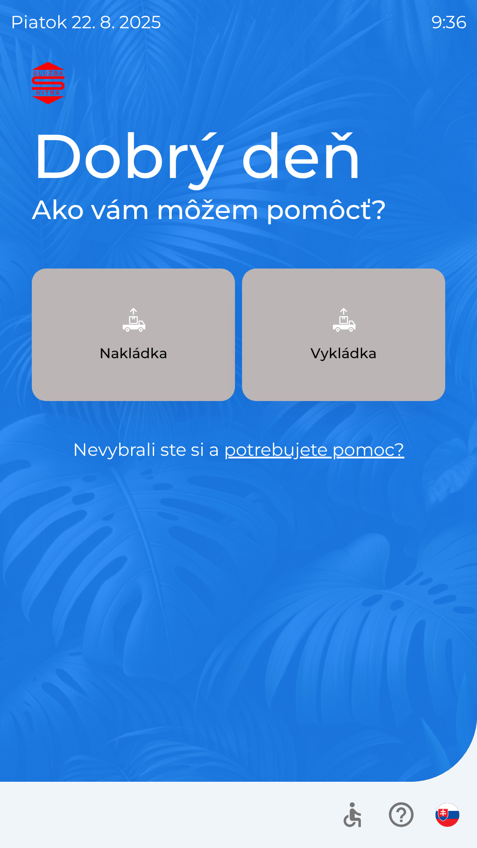
click at [104, 341] on button "Nakládka" at bounding box center [133, 335] width 203 height 133
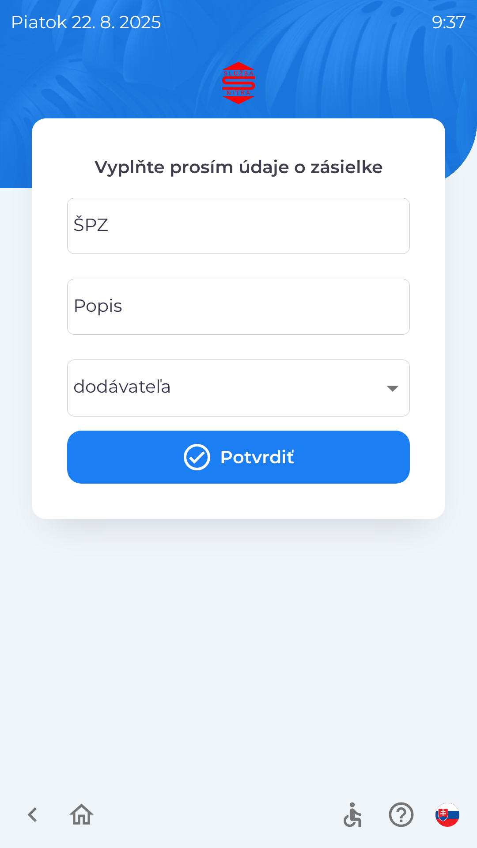
click at [93, 305] on div "Popis Popis" at bounding box center [238, 307] width 343 height 56
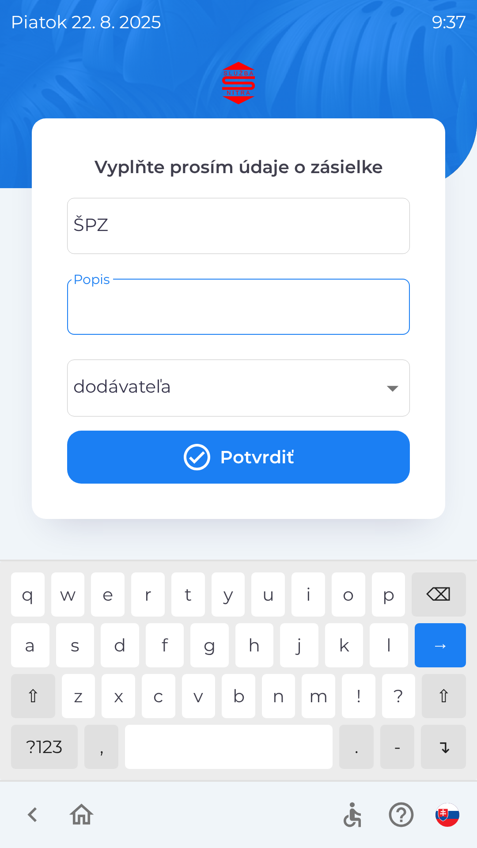
click at [386, 396] on div "​" at bounding box center [239, 388] width 322 height 36
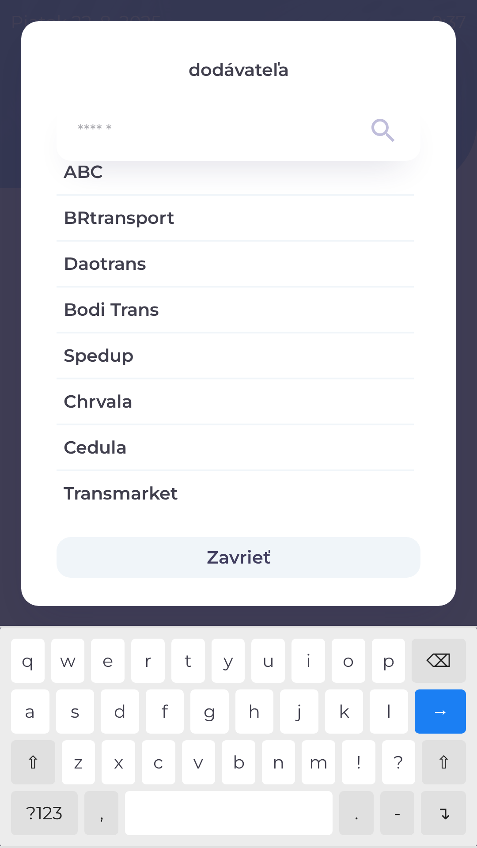
scroll to position [1136, 0]
click at [253, 552] on button "Zavrieť" at bounding box center [239, 557] width 364 height 41
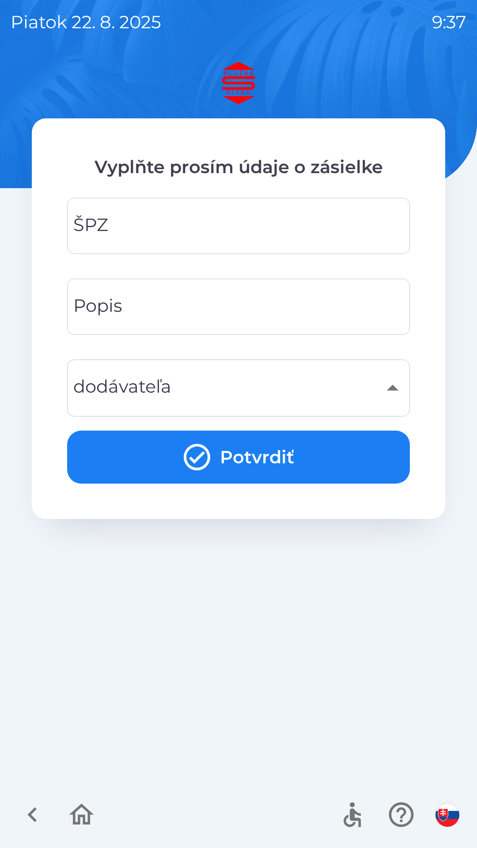
click at [197, 387] on div "​" at bounding box center [239, 388] width 322 height 36
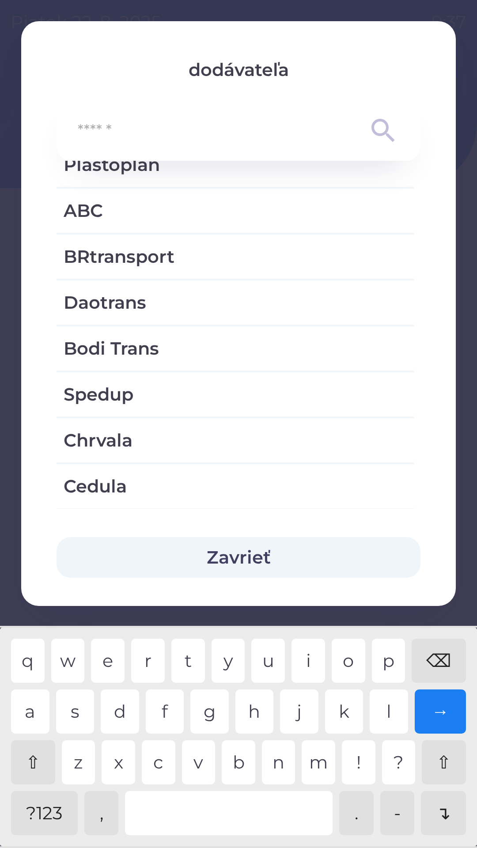
scroll to position [1099, 0]
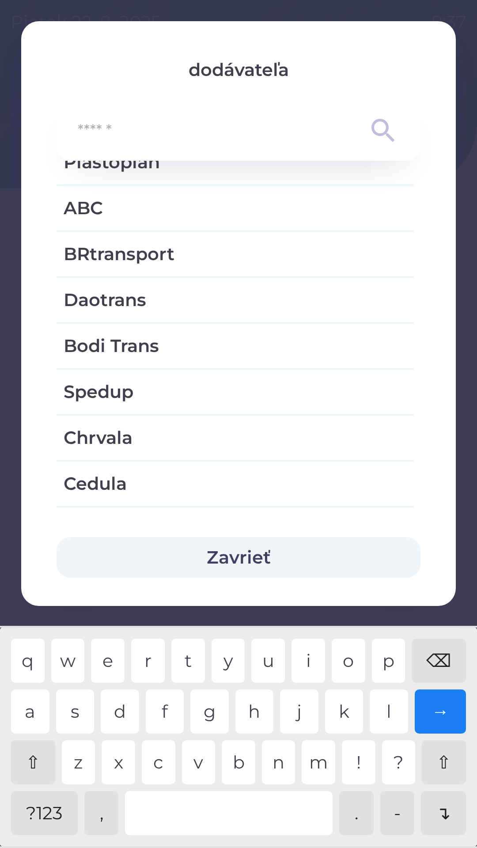
click at [253, 556] on button "Zavrieť" at bounding box center [239, 557] width 364 height 41
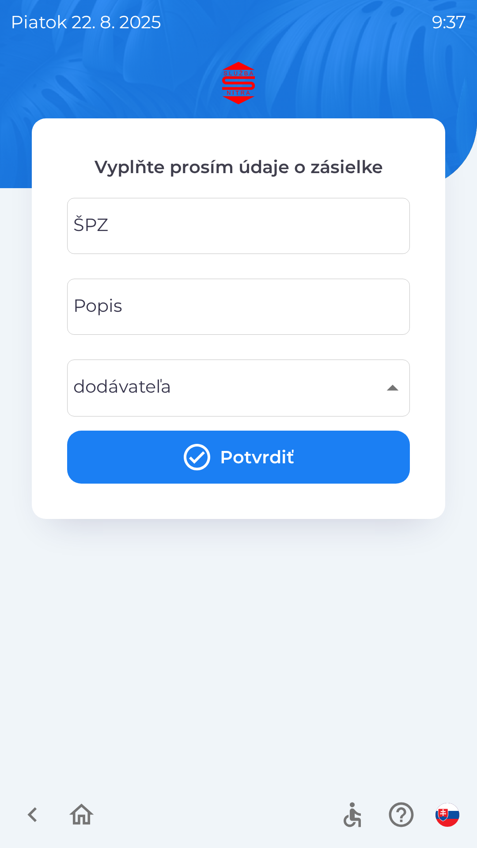
click at [188, 305] on input "Popis" at bounding box center [239, 306] width 322 height 35
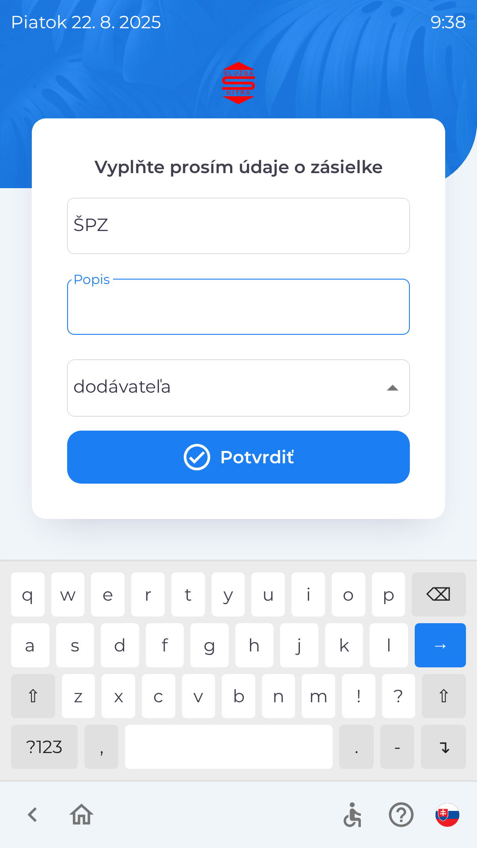
click at [239, 228] on input "ŠPZ" at bounding box center [239, 226] width 322 height 35
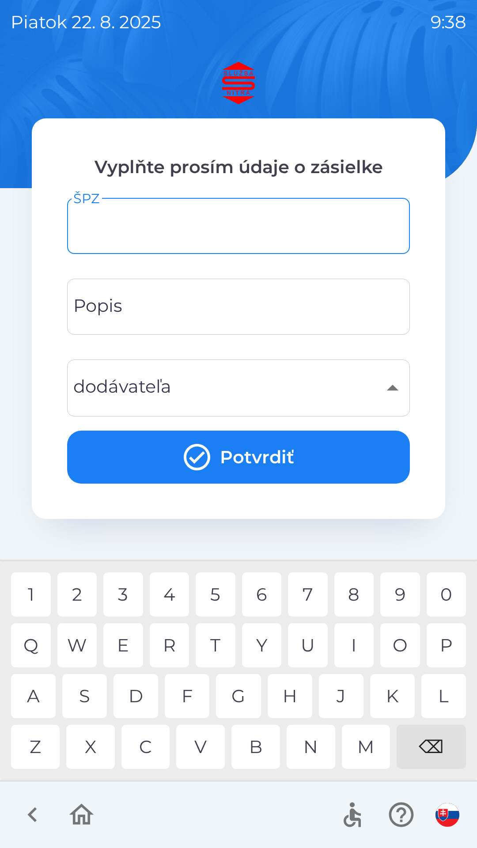
click at [246, 79] on img at bounding box center [239, 83] width 414 height 42
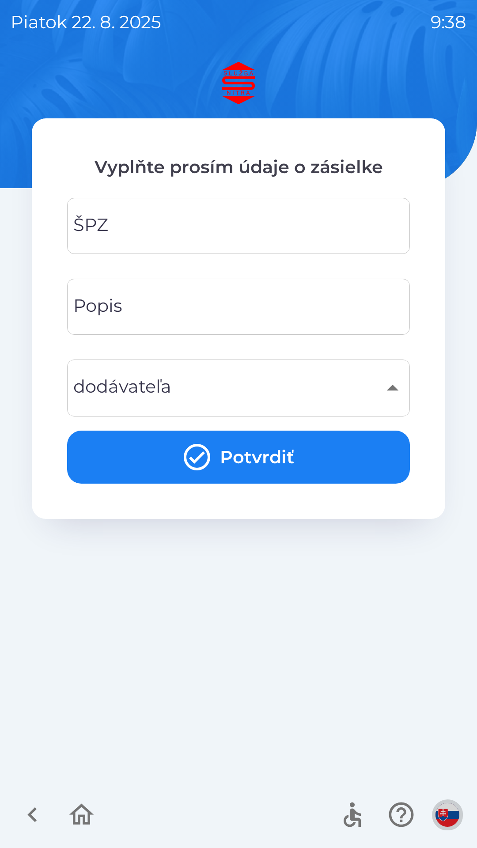
click at [445, 817] on img "button" at bounding box center [448, 815] width 24 height 24
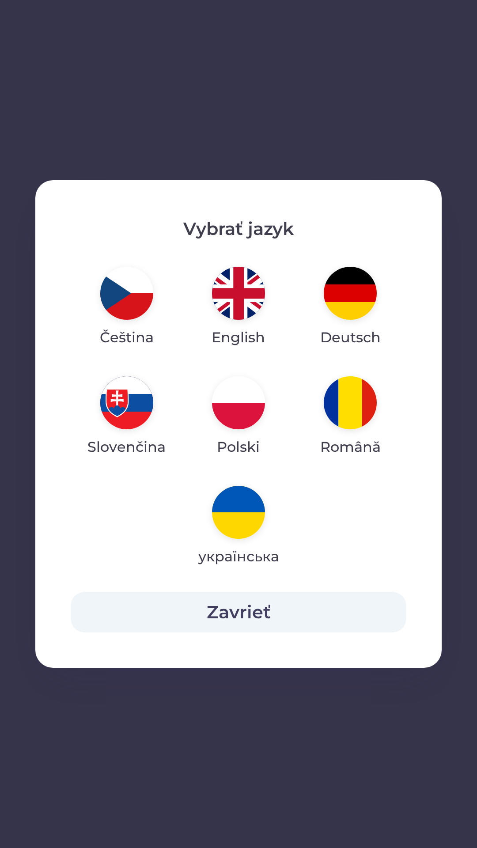
click at [243, 290] on img "button" at bounding box center [238, 293] width 53 height 53
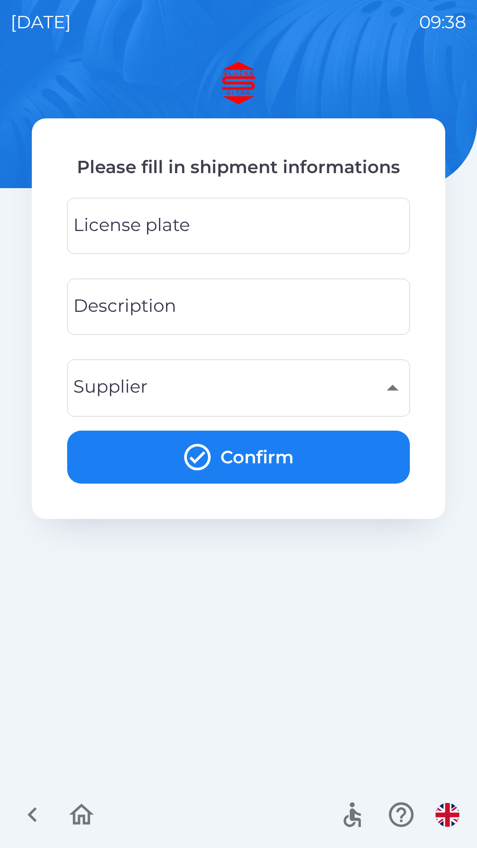
click at [221, 224] on input "License plate" at bounding box center [239, 226] width 322 height 35
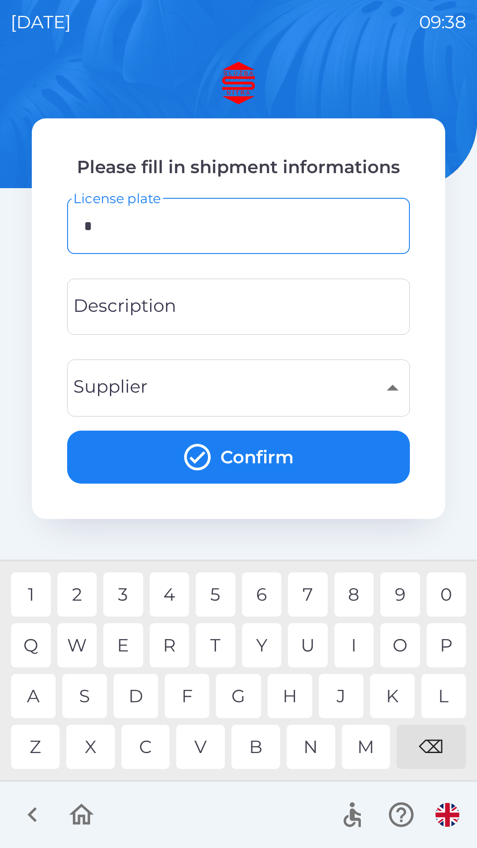
click at [391, 686] on div "K" at bounding box center [392, 696] width 45 height 44
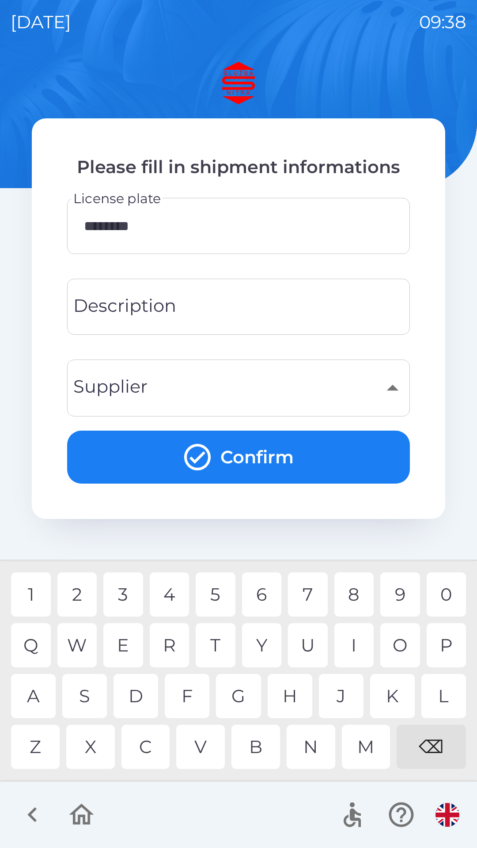
click at [205, 809] on div at bounding box center [238, 815] width 477 height 66
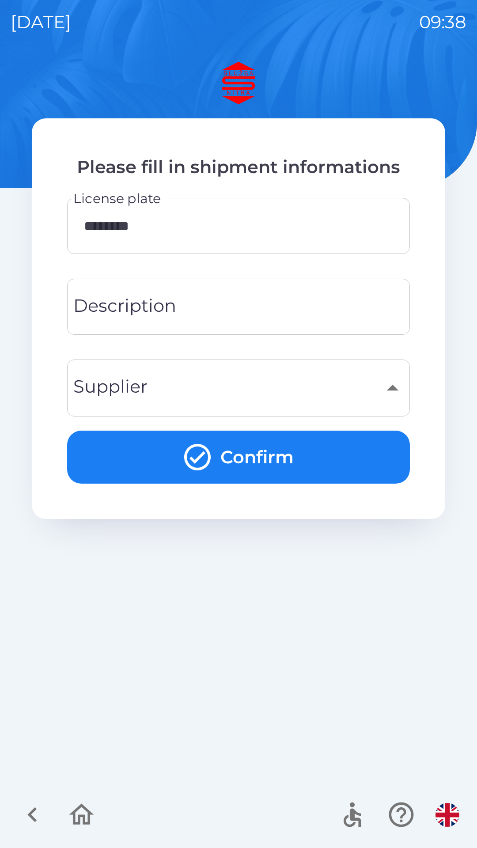
click at [245, 234] on input "********" at bounding box center [239, 226] width 322 height 35
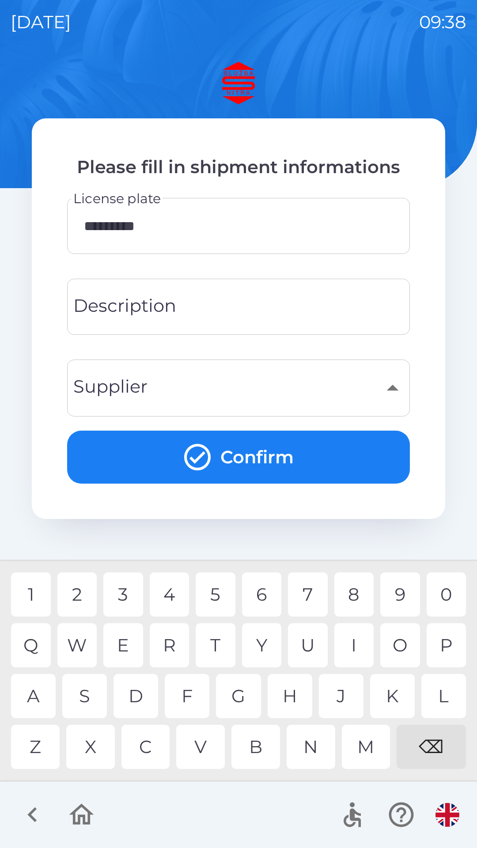
type input "********"
click at [203, 302] on input "Description" at bounding box center [239, 306] width 322 height 35
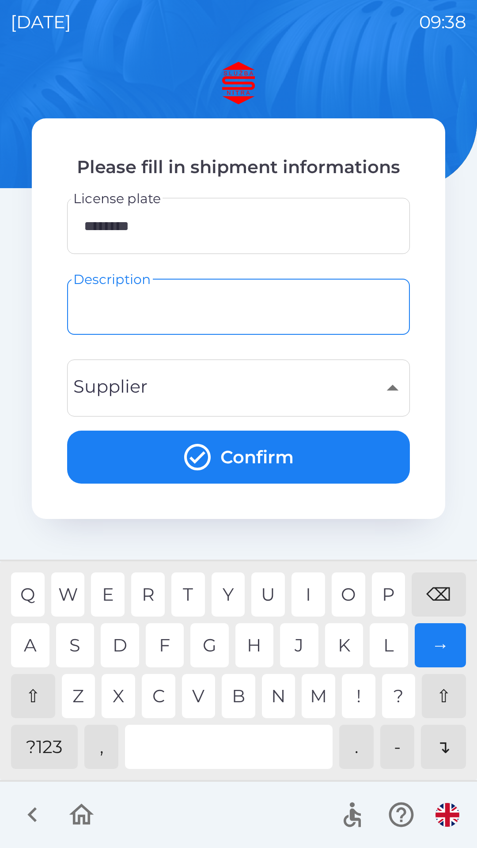
click at [33, 686] on div "⇧" at bounding box center [33, 696] width 44 height 44
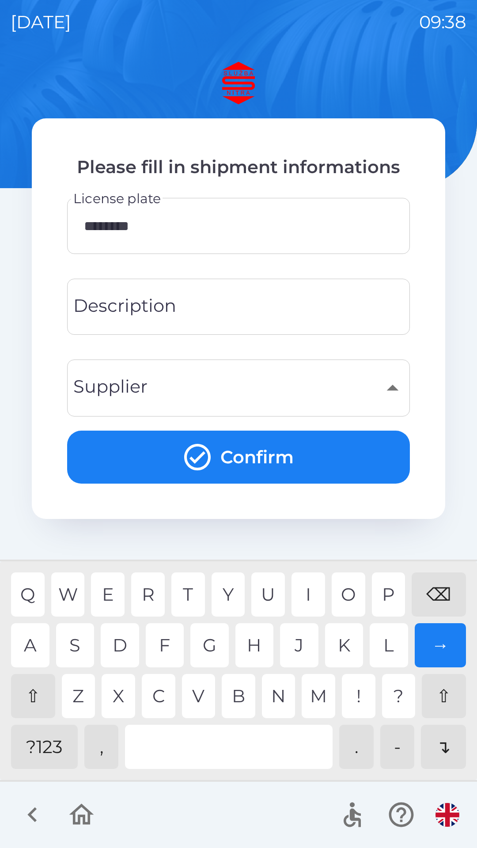
click at [164, 301] on div "Description Description" at bounding box center [238, 307] width 343 height 56
click at [319, 698] on div "m" at bounding box center [319, 696] width 34 height 44
click at [33, 644] on div "a" at bounding box center [30, 645] width 38 height 44
type input "**********"
click at [38, 642] on div "a" at bounding box center [30, 645] width 38 height 44
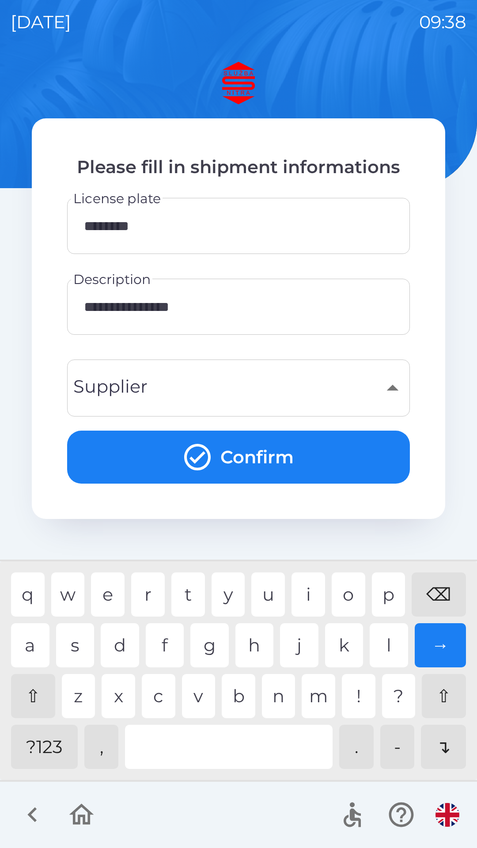
click at [220, 386] on div "​" at bounding box center [239, 388] width 322 height 36
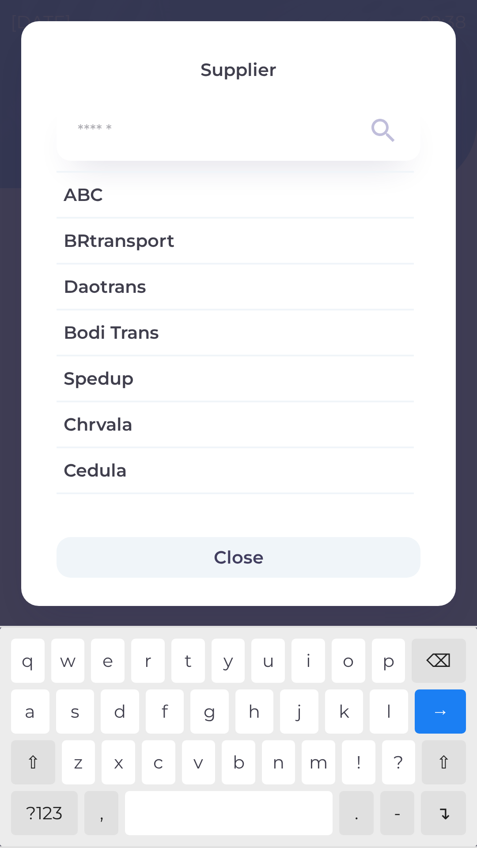
scroll to position [1117, 0]
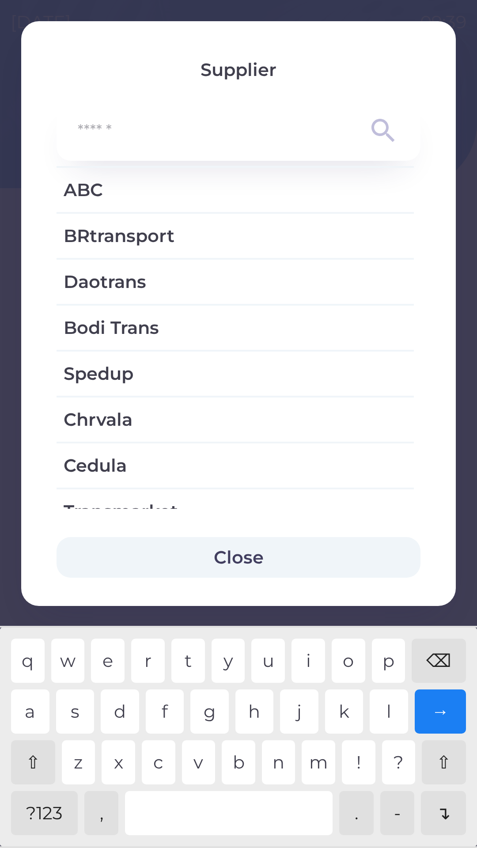
click at [296, 131] on input "text" at bounding box center [221, 131] width 286 height 24
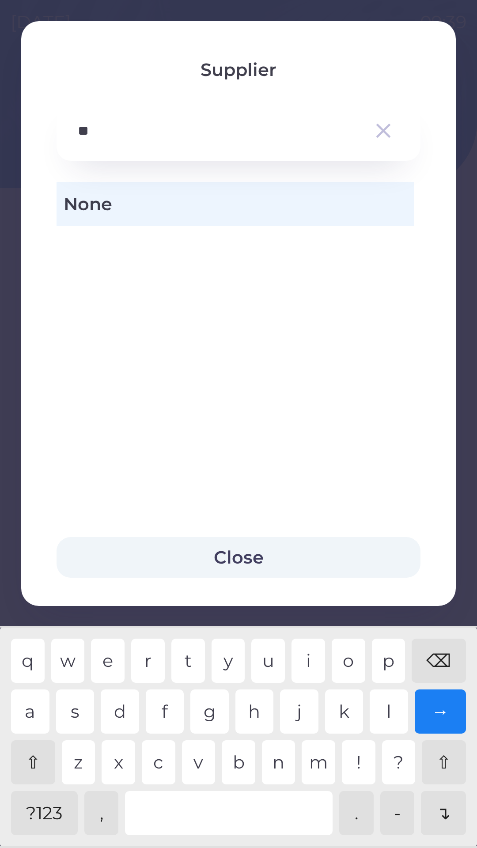
type input "*"
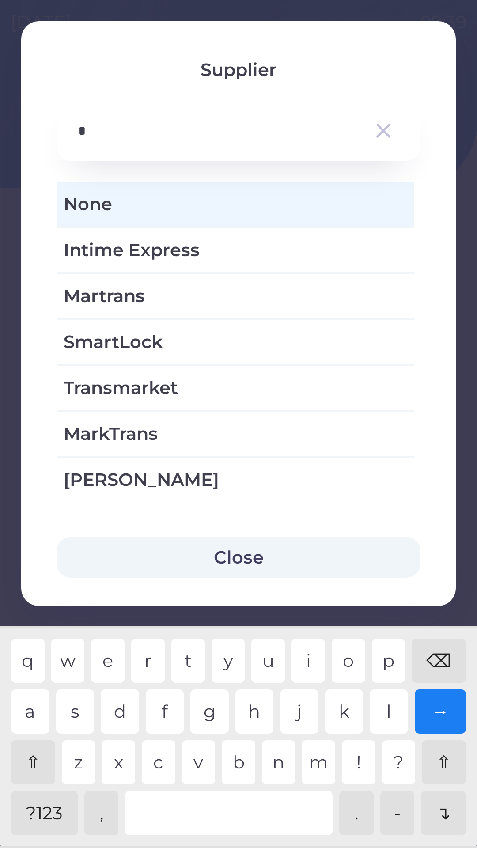
click at [437, 652] on div "⌫" at bounding box center [439, 661] width 54 height 44
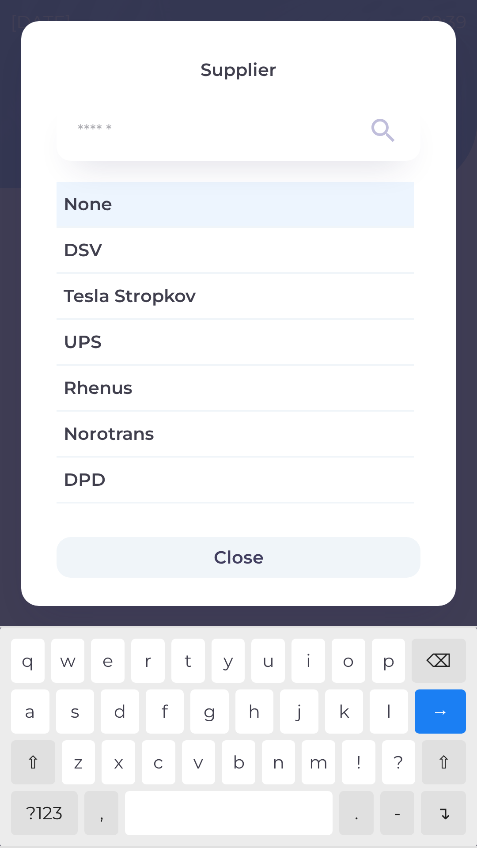
click at [440, 649] on div "⌫" at bounding box center [439, 661] width 54 height 44
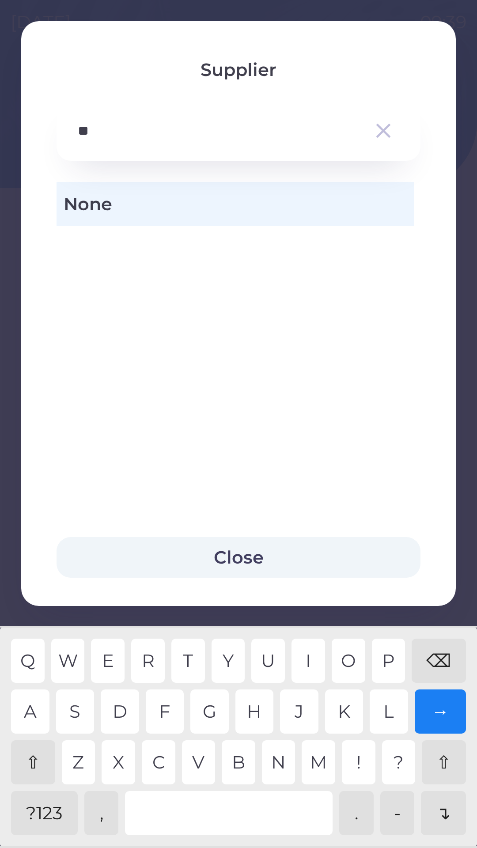
click at [439, 661] on div "⌫" at bounding box center [439, 661] width 54 height 44
click at [306, 656] on div "i" at bounding box center [309, 661] width 34 height 44
click at [180, 652] on div "T" at bounding box center [188, 661] width 34 height 44
click at [28, 704] on div "A" at bounding box center [30, 712] width 38 height 44
click at [275, 765] on div "N" at bounding box center [279, 763] width 34 height 44
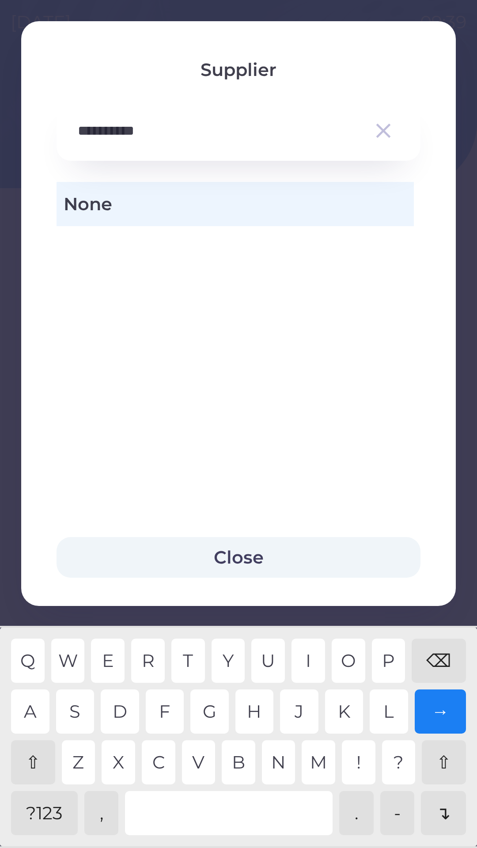
click at [449, 716] on div "→" at bounding box center [441, 712] width 52 height 44
click at [452, 642] on div "⌫" at bounding box center [439, 661] width 54 height 44
click at [30, 708] on div "a" at bounding box center [30, 712] width 38 height 44
type input "**********"
click at [248, 215] on span "None" at bounding box center [235, 204] width 343 height 27
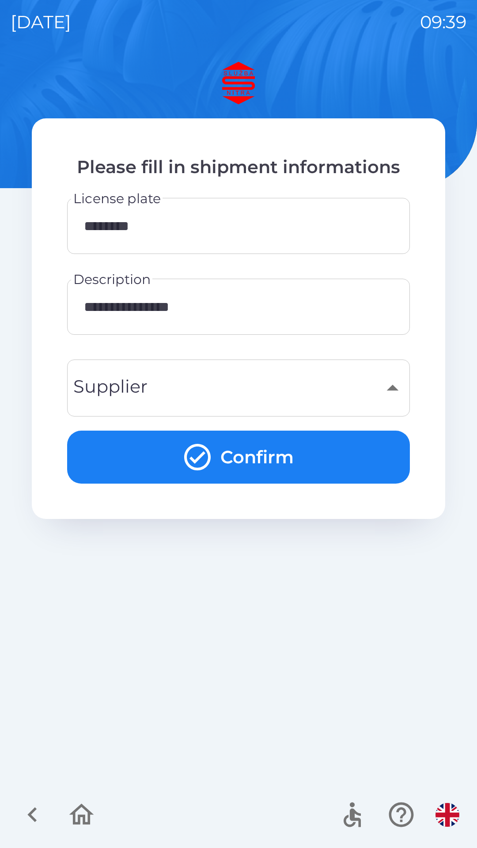
click at [245, 382] on div "​" at bounding box center [239, 388] width 322 height 36
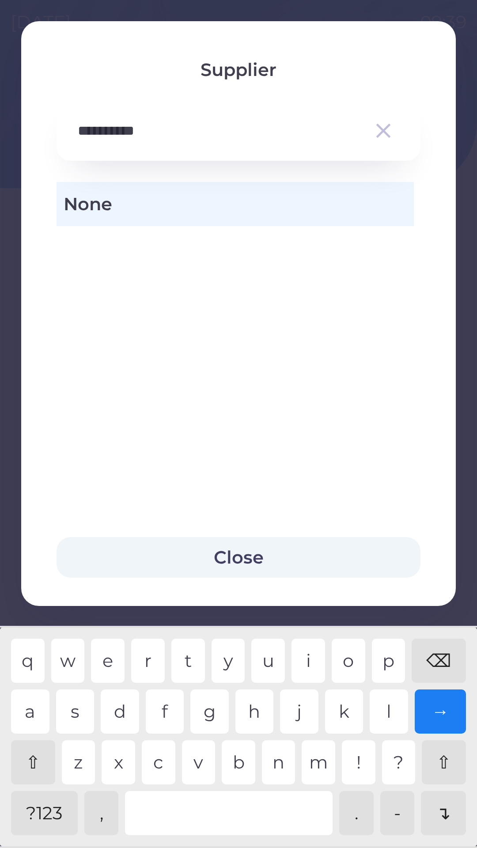
click at [389, 128] on icon "button" at bounding box center [383, 130] width 25 height 25
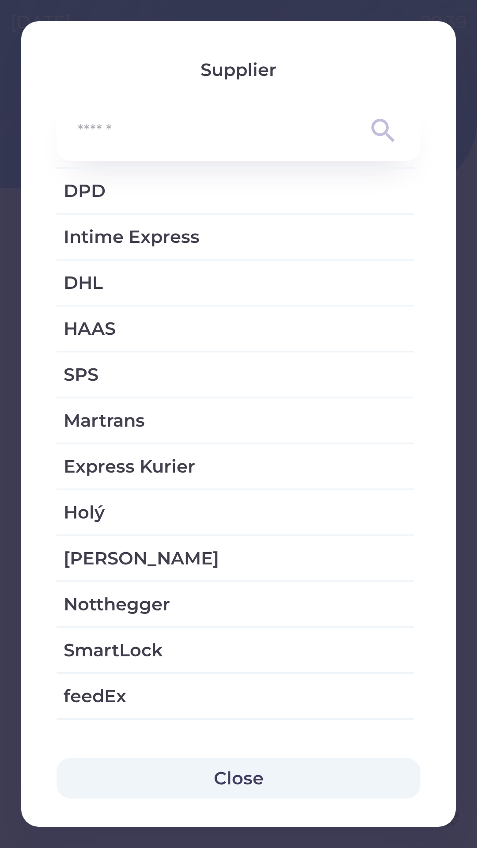
scroll to position [291, 0]
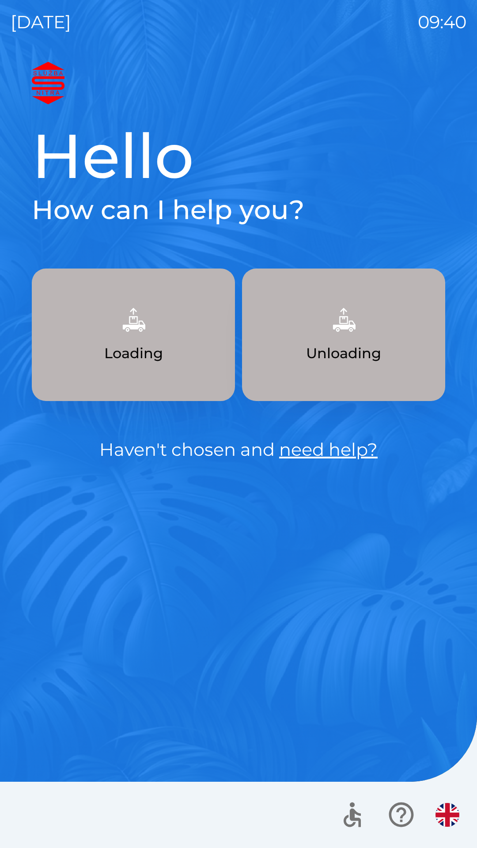
click at [133, 344] on p "Loading" at bounding box center [133, 353] width 59 height 21
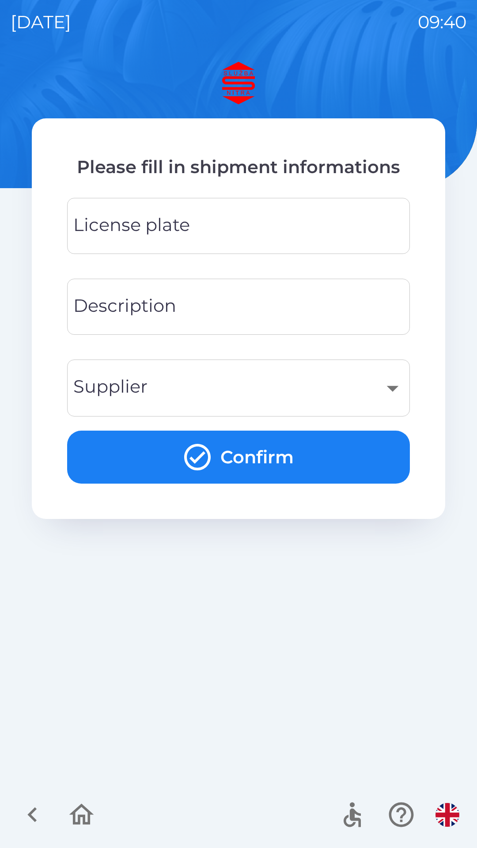
click at [226, 216] on input "License plate" at bounding box center [239, 226] width 322 height 35
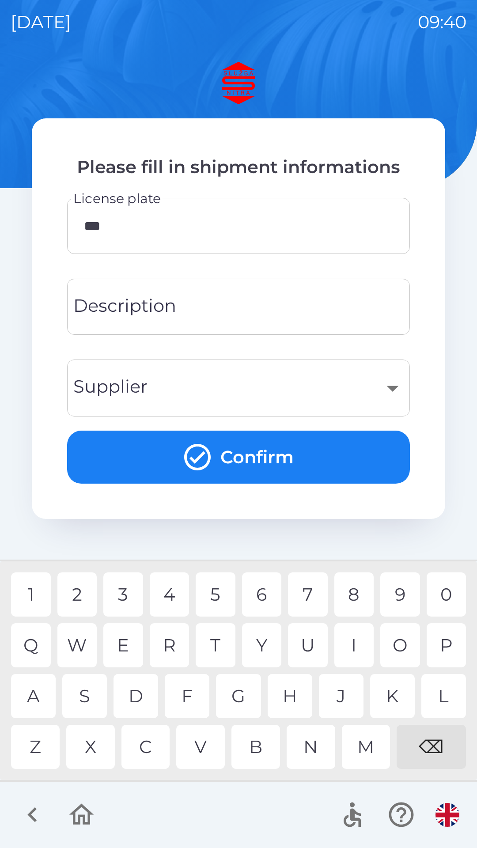
click at [31, 595] on div "1" at bounding box center [31, 595] width 40 height 44
click at [209, 589] on div "5" at bounding box center [216, 595] width 40 height 44
click at [258, 593] on div "6" at bounding box center [262, 595] width 40 height 44
click at [289, 589] on div "7" at bounding box center [308, 595] width 40 height 44
click at [26, 700] on div "A" at bounding box center [33, 696] width 45 height 44
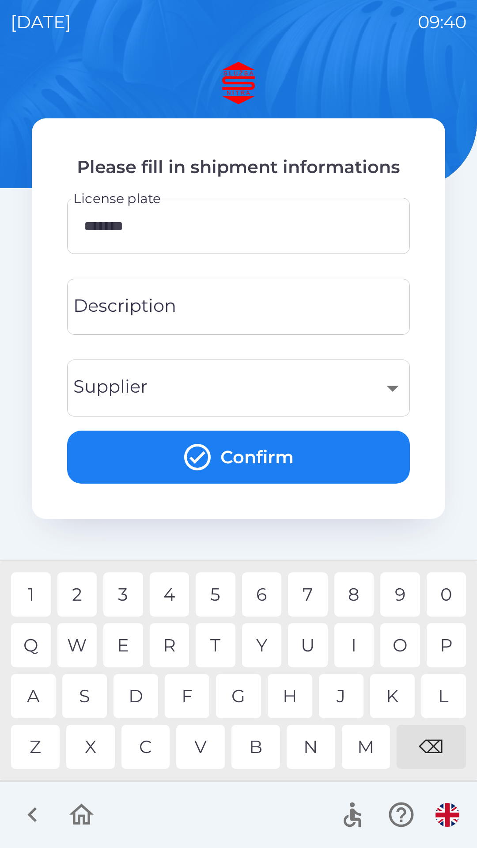
type input "********"
click at [236, 312] on input "Description" at bounding box center [239, 306] width 322 height 35
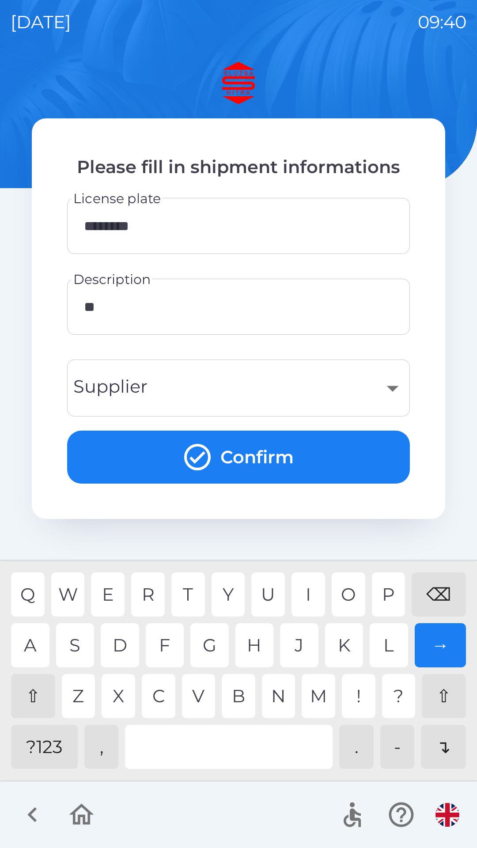
click at [38, 643] on div "A" at bounding box center [30, 645] width 38 height 44
click at [28, 702] on div "⇧" at bounding box center [33, 696] width 44 height 44
click at [211, 643] on div "g" at bounding box center [209, 645] width 38 height 44
click at [32, 641] on div "a" at bounding box center [30, 645] width 38 height 44
click at [220, 781] on hr at bounding box center [238, 781] width 477 height 2
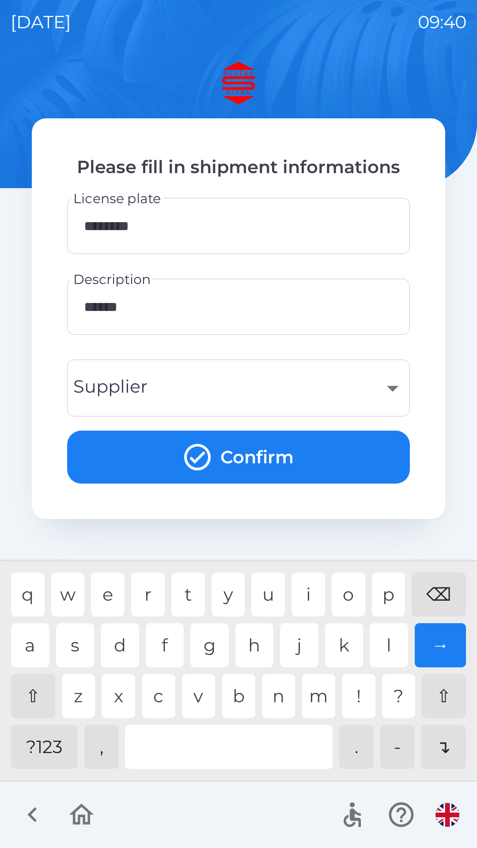
click at [188, 305] on input "*****" at bounding box center [239, 306] width 322 height 35
click at [319, 694] on div "M" at bounding box center [319, 696] width 34 height 44
click at [31, 642] on div "a" at bounding box center [30, 645] width 38 height 44
click at [124, 646] on div "d" at bounding box center [120, 645] width 38 height 44
click at [339, 597] on div "o" at bounding box center [349, 595] width 34 height 44
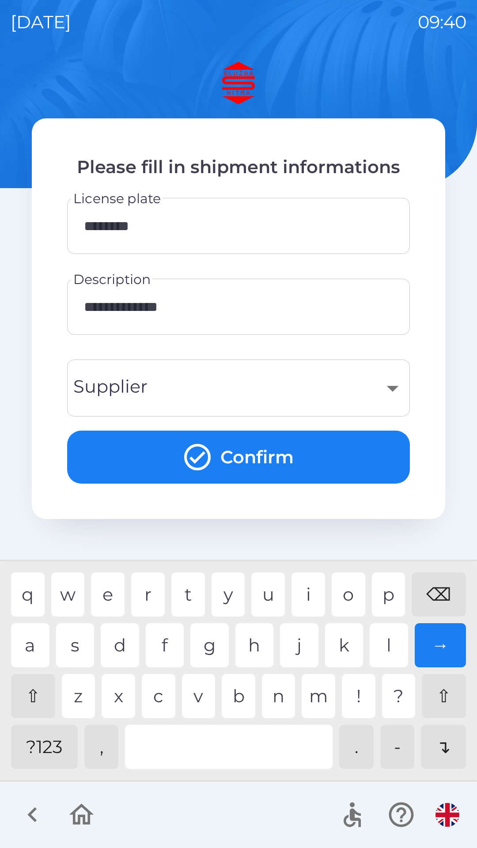
click at [283, 688] on div "n" at bounding box center [279, 696] width 34 height 44
type input "**********"
click at [232, 386] on div "​" at bounding box center [239, 388] width 322 height 36
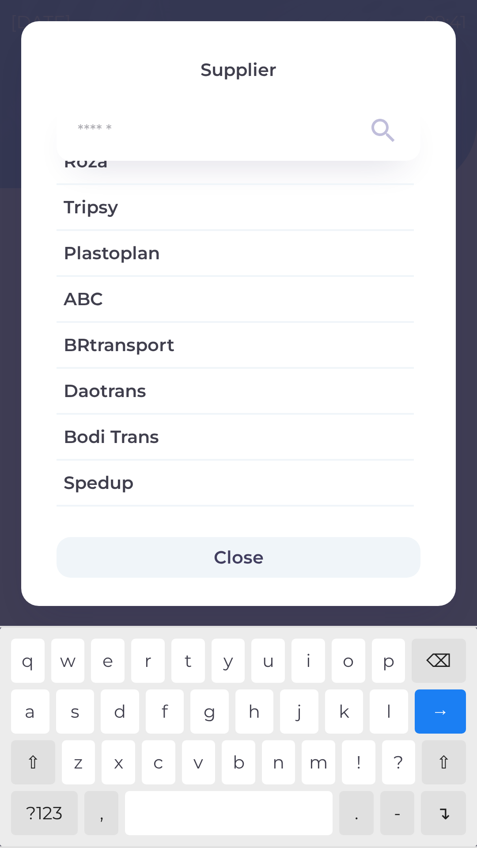
scroll to position [1009, 0]
click at [242, 556] on button "Close" at bounding box center [239, 557] width 364 height 41
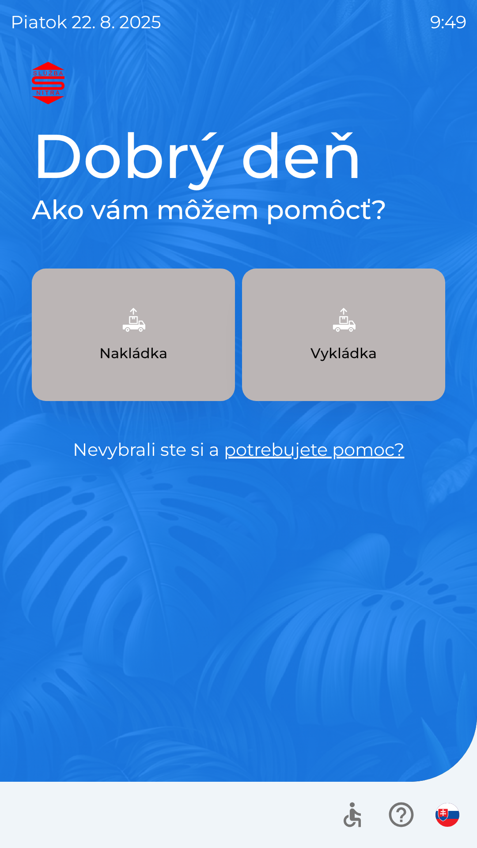
click at [446, 818] on img "button" at bounding box center [448, 815] width 24 height 24
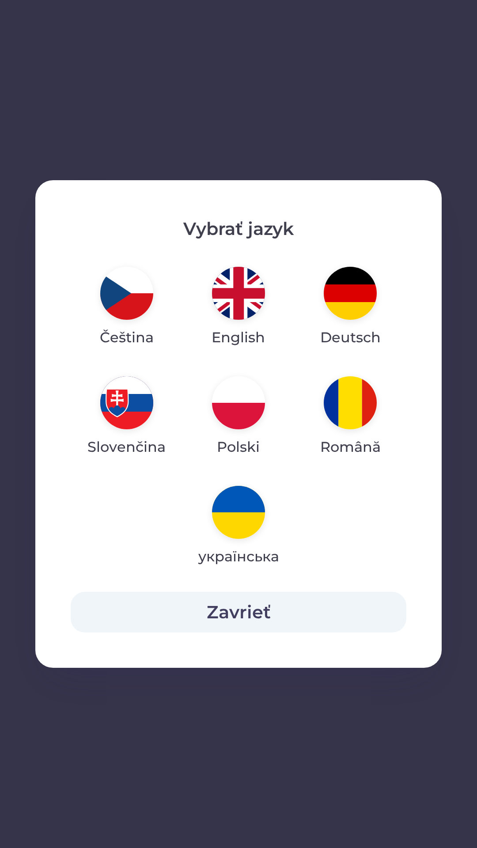
click at [240, 282] on img "button" at bounding box center [238, 293] width 53 height 53
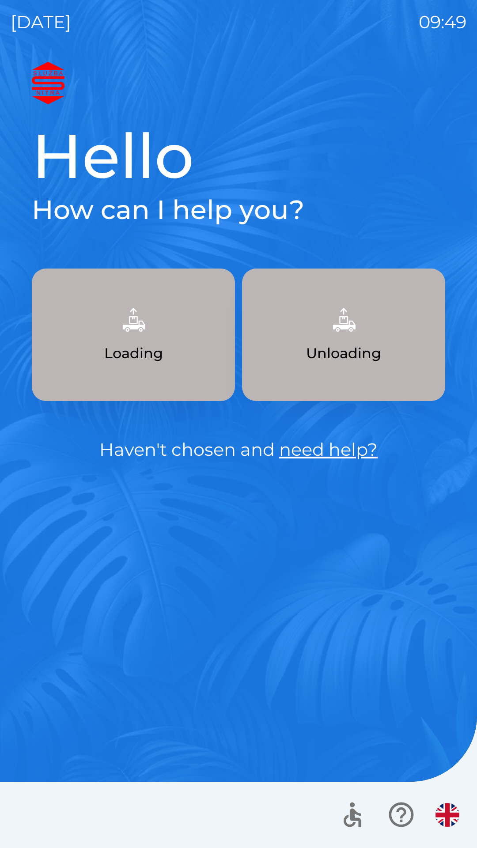
click at [160, 350] on p "Loading" at bounding box center [133, 353] width 59 height 21
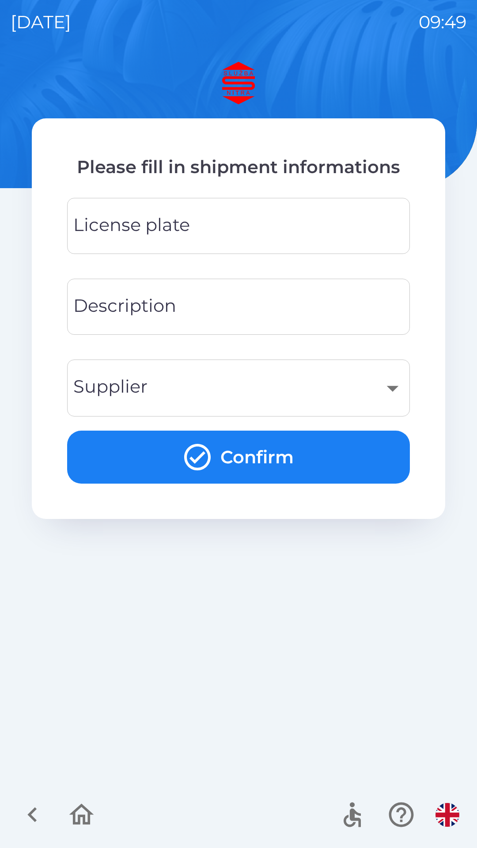
click at [217, 222] on input "License plate" at bounding box center [239, 226] width 322 height 35
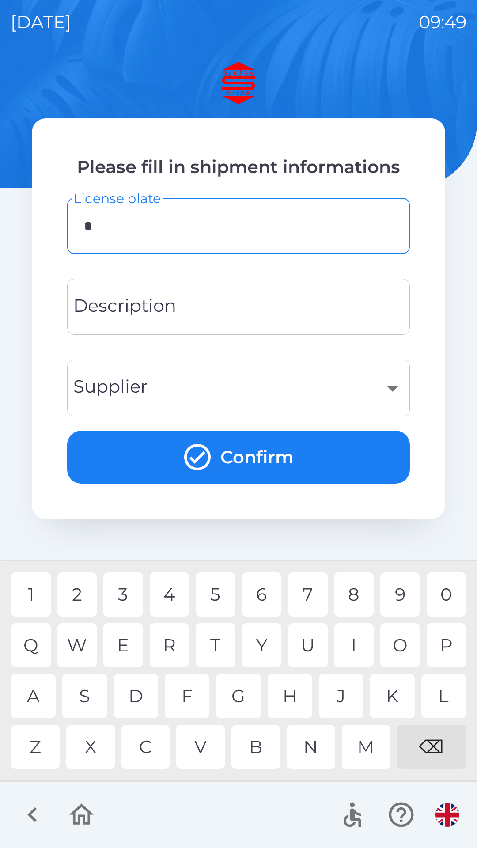
click at [390, 692] on div "K" at bounding box center [392, 696] width 45 height 44
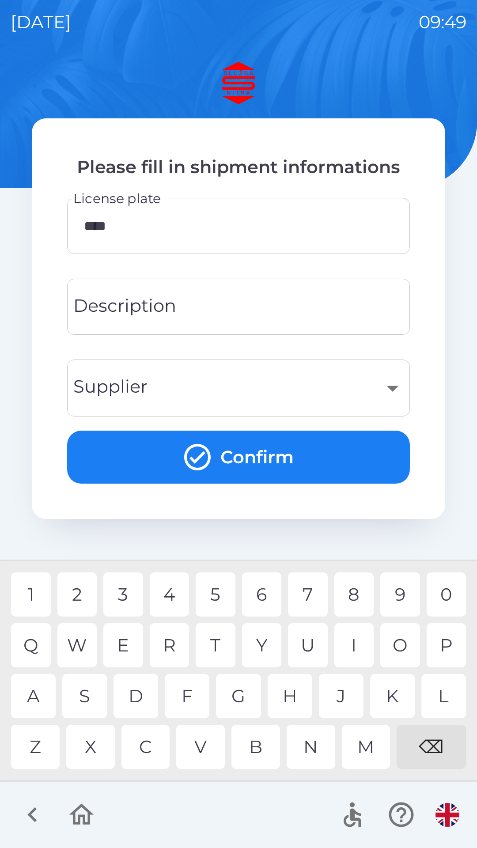
click at [217, 593] on div "5" at bounding box center [216, 595] width 40 height 44
click at [257, 593] on div "6" at bounding box center [262, 595] width 40 height 44
click at [301, 592] on div "7" at bounding box center [308, 595] width 40 height 44
click at [36, 694] on div "A" at bounding box center [33, 696] width 45 height 44
type input "********"
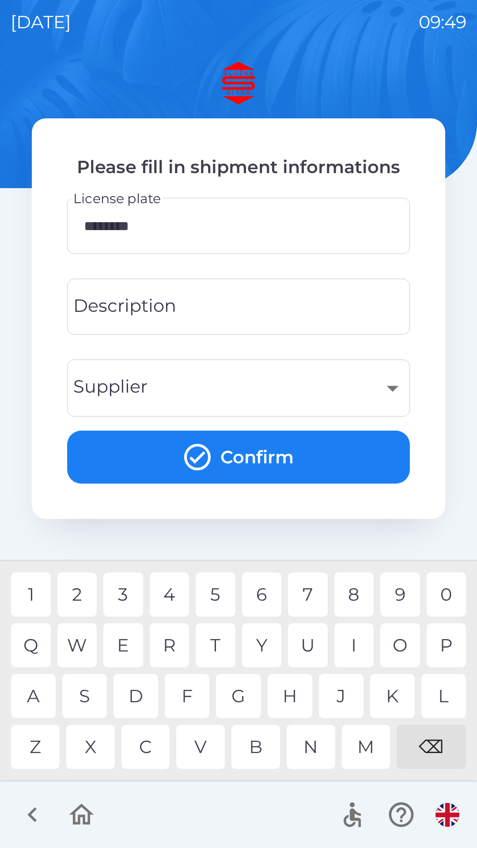
click at [118, 641] on div "E" at bounding box center [123, 645] width 40 height 44
click at [159, 304] on div "Description Description" at bounding box center [238, 307] width 343 height 56
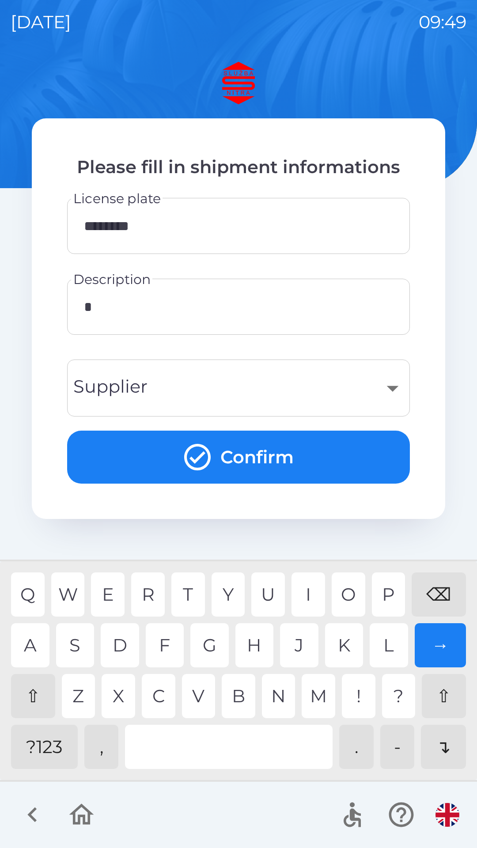
click at [450, 602] on div "⌫" at bounding box center [439, 595] width 54 height 44
click at [33, 649] on div "a" at bounding box center [30, 645] width 38 height 44
click at [216, 646] on div "g" at bounding box center [209, 645] width 38 height 44
click at [34, 696] on div "⇧" at bounding box center [33, 696] width 44 height 44
click at [35, 696] on div "⇧" at bounding box center [33, 696] width 44 height 44
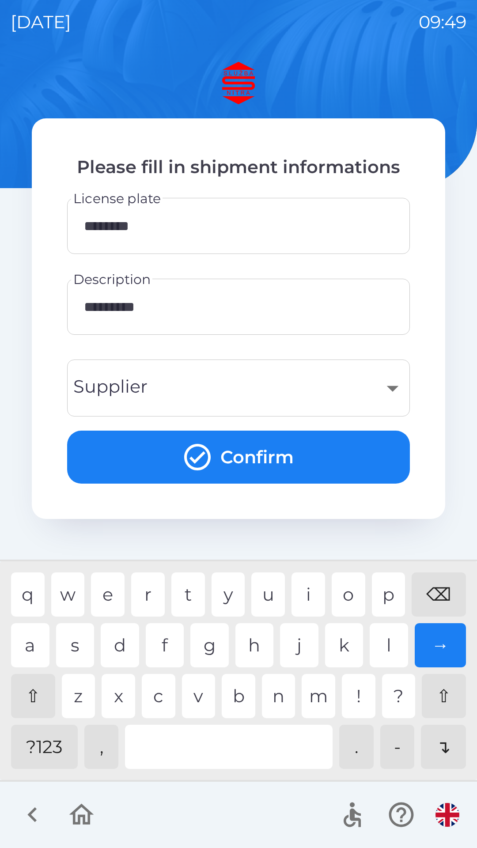
click at [157, 703] on div "c" at bounding box center [159, 696] width 34 height 44
click at [120, 643] on div "d" at bounding box center [120, 645] width 38 height 44
click at [350, 599] on div "o" at bounding box center [349, 595] width 34 height 44
type input "**********"
click at [171, 392] on div "​" at bounding box center [239, 388] width 322 height 36
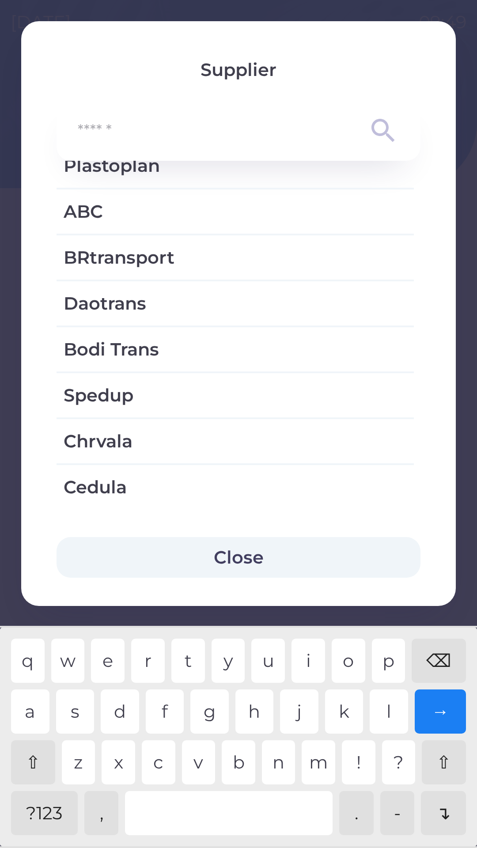
scroll to position [1103, 0]
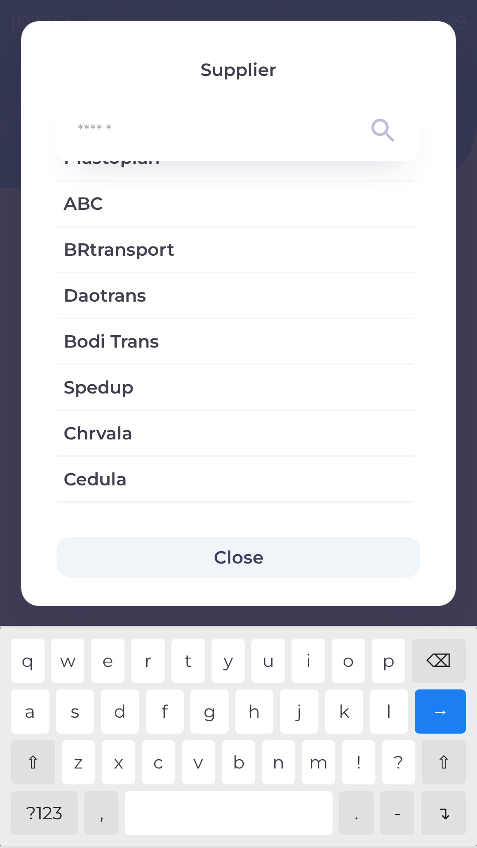
click at [118, 339] on span "Bodi Trans" at bounding box center [235, 341] width 343 height 27
type input "***"
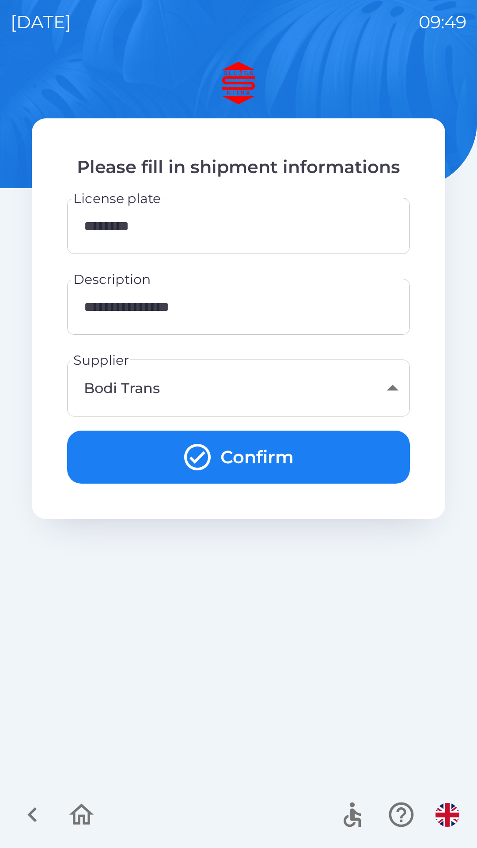
click at [245, 455] on button "Confirm" at bounding box center [238, 457] width 343 height 53
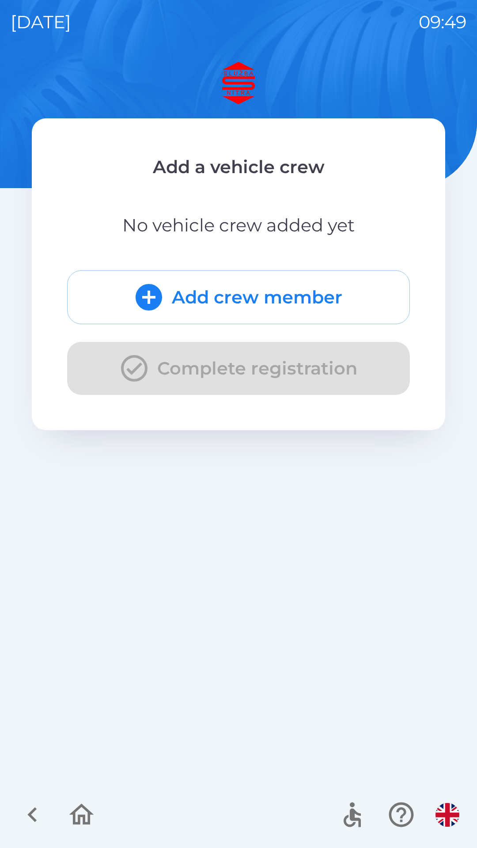
click at [278, 292] on button "Add crew member" at bounding box center [238, 297] width 343 height 54
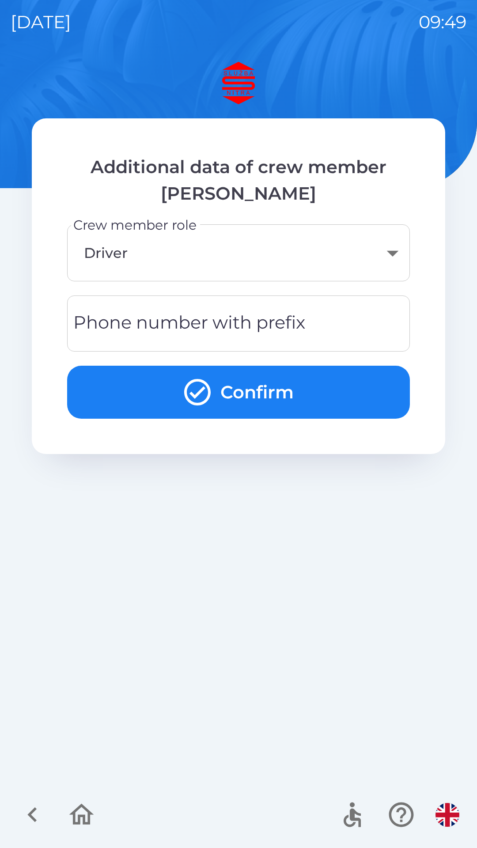
click at [191, 317] on div "Phone number with prefix Phone number with prefix" at bounding box center [238, 324] width 343 height 56
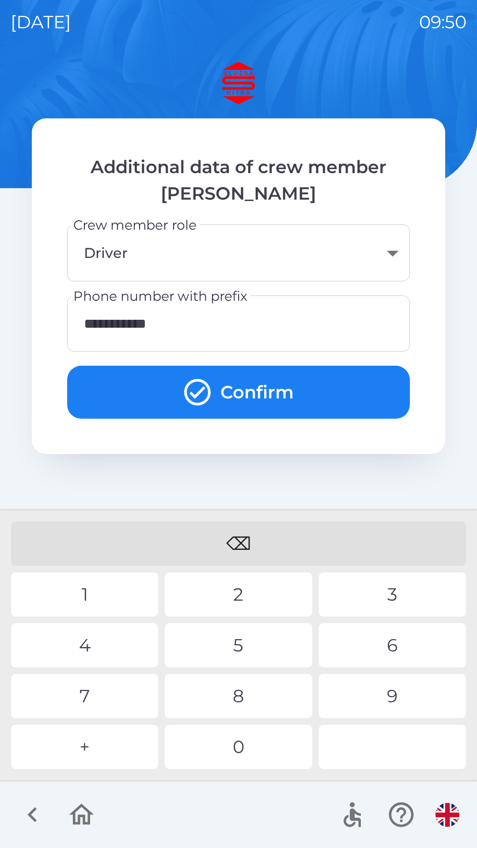
click at [392, 699] on div "9" at bounding box center [392, 696] width 147 height 44
type input "**********"
click at [375, 594] on div "3" at bounding box center [392, 595] width 147 height 44
click at [228, 384] on button "Confirm" at bounding box center [238, 392] width 343 height 53
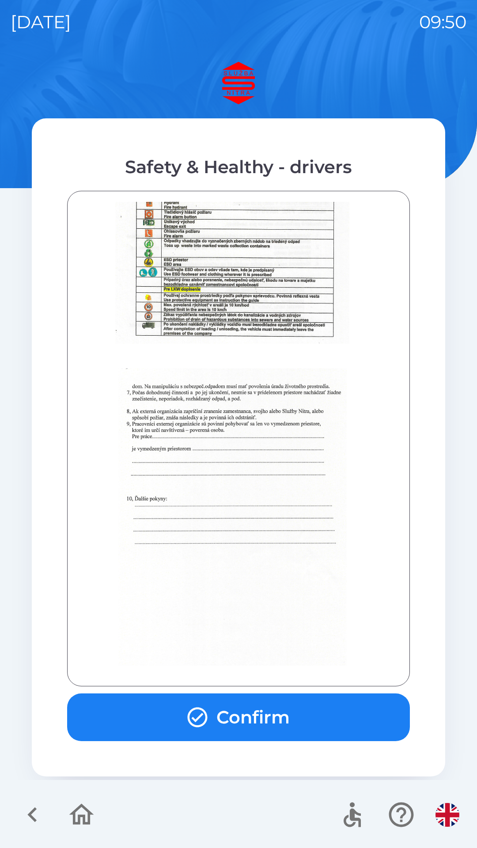
scroll to position [990, 0]
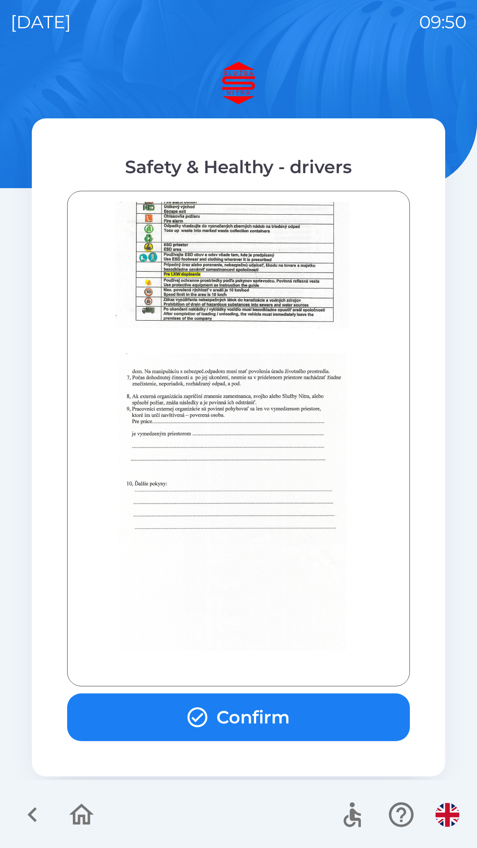
click at [270, 553] on img at bounding box center [232, 502] width 228 height 297
click at [286, 492] on img at bounding box center [232, 502] width 228 height 297
click at [322, 419] on img at bounding box center [232, 502] width 228 height 297
click at [274, 710] on button "Confirm" at bounding box center [238, 718] width 343 height 48
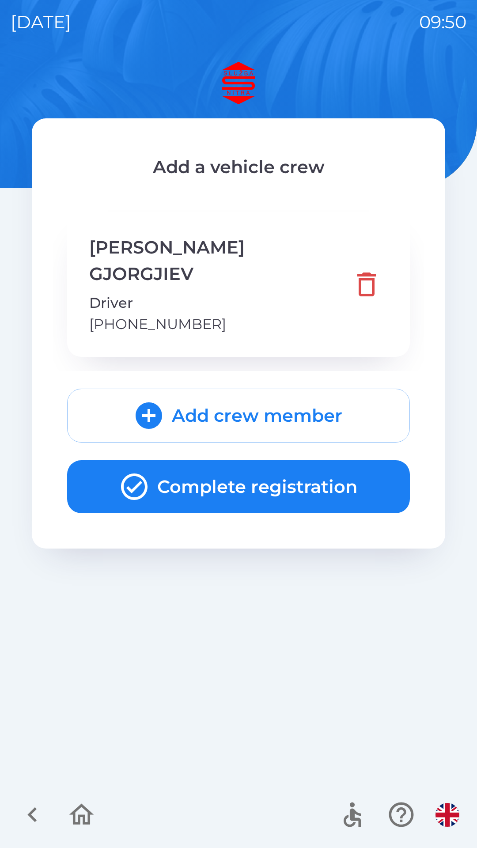
click at [267, 460] on button "Complete registration" at bounding box center [238, 486] width 343 height 53
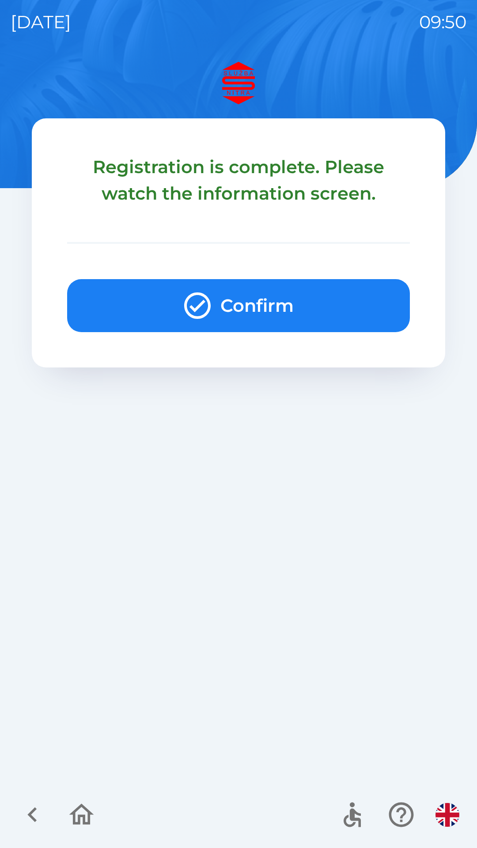
click at [274, 306] on button "Confirm" at bounding box center [238, 305] width 343 height 53
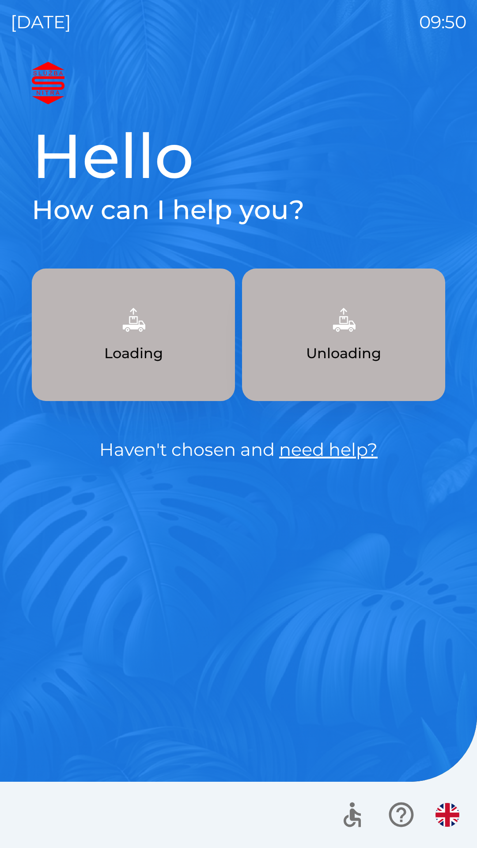
click at [135, 330] on img "button" at bounding box center [133, 319] width 39 height 39
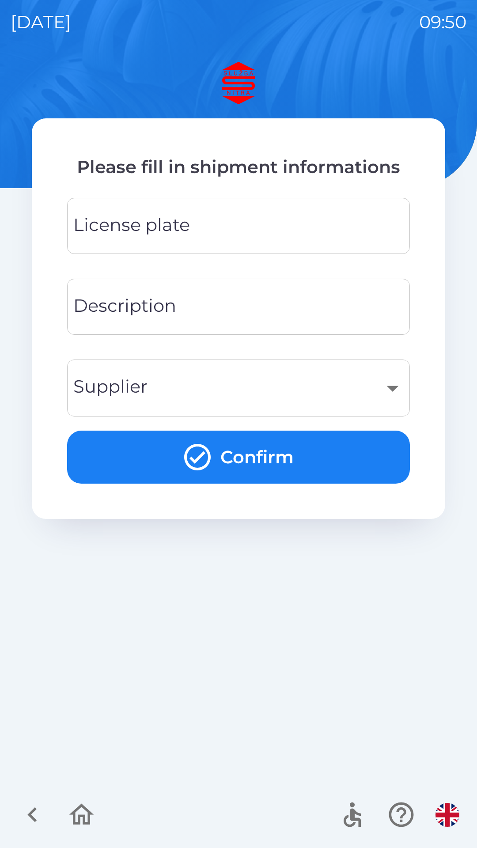
click at [243, 387] on div "​" at bounding box center [239, 388] width 322 height 36
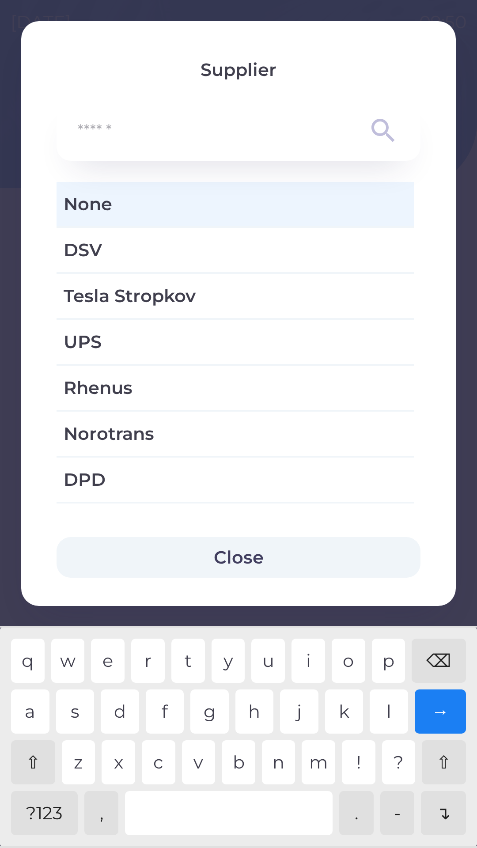
click at [247, 556] on button "Close" at bounding box center [239, 557] width 364 height 41
